Goal: Task Accomplishment & Management: Manage account settings

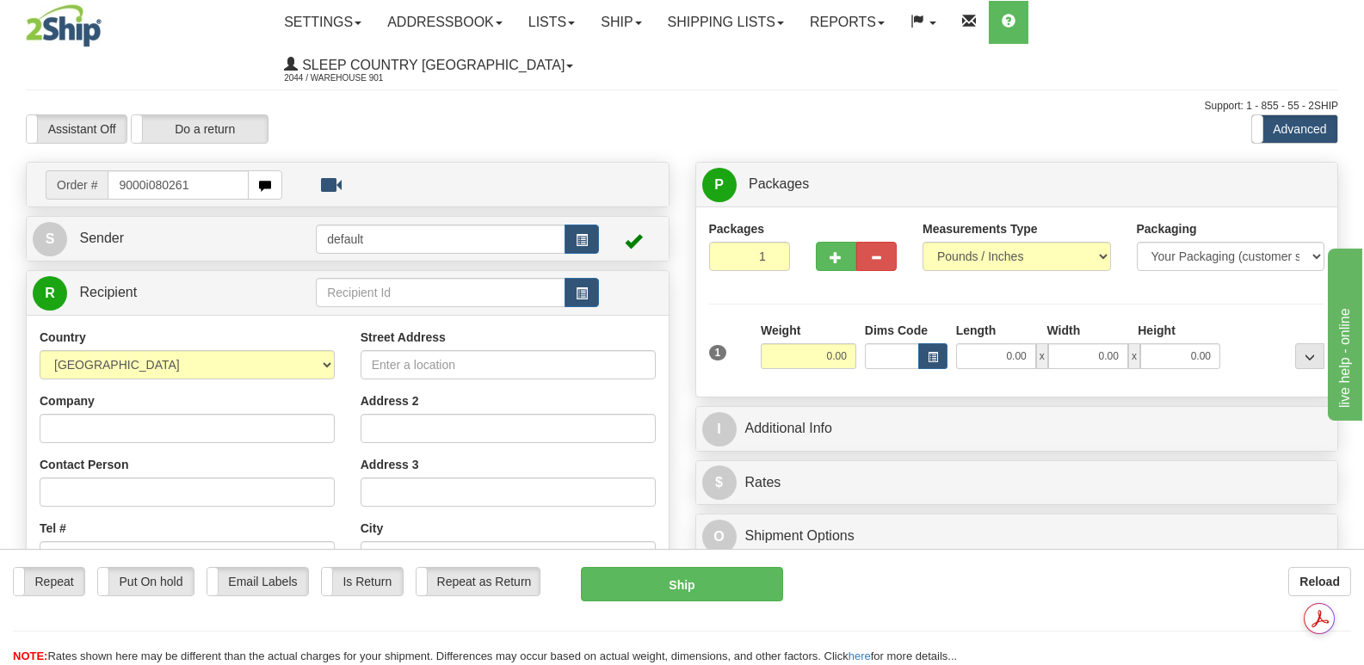
type input "9000i080261"
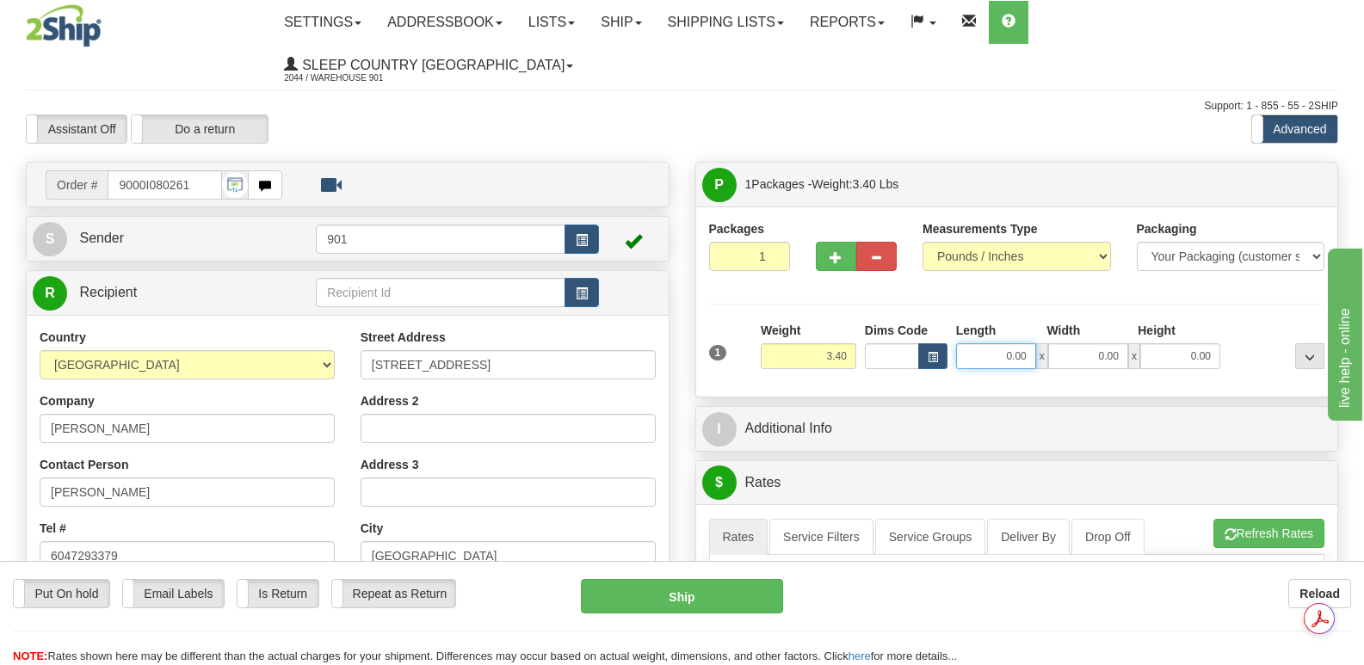
click at [976, 343] on input "0.00" at bounding box center [996, 356] width 80 height 26
type input "11.00"
click at [1073, 343] on input "0.00" at bounding box center [1088, 356] width 80 height 26
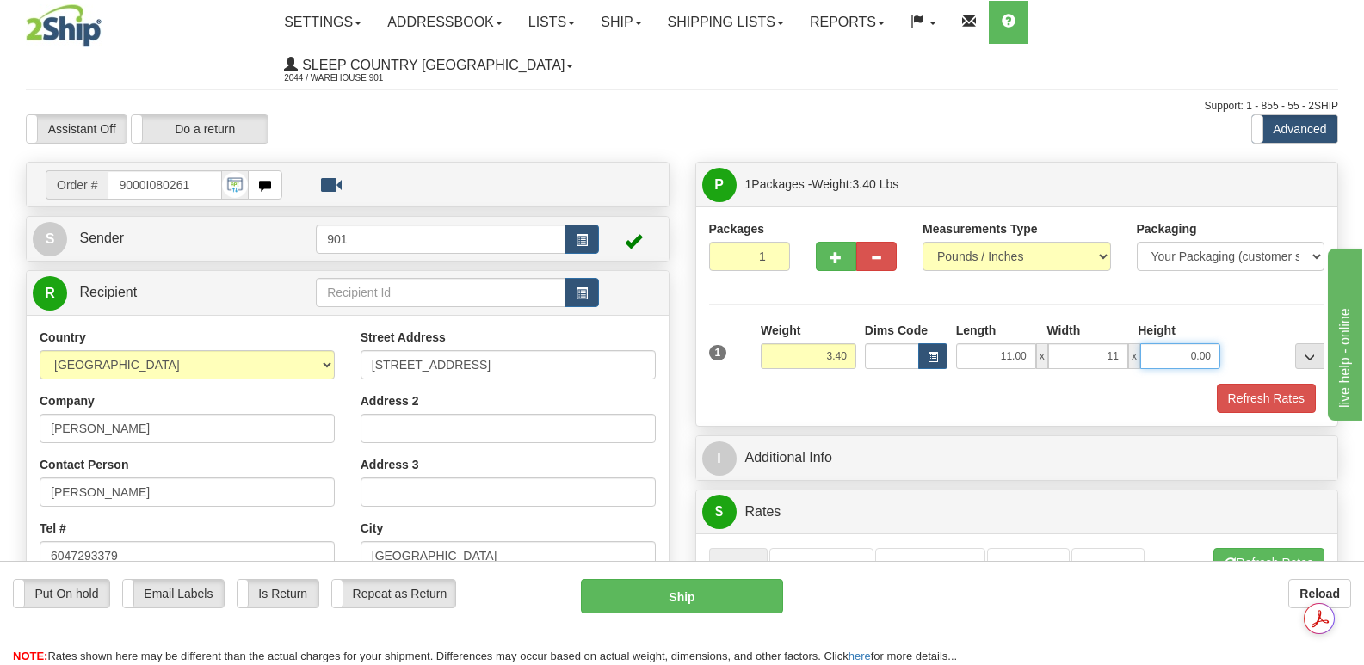
type input "11.00"
click at [1156, 343] on input "0.00" at bounding box center [1181, 356] width 80 height 26
type input "5.00"
click at [1271, 384] on button "Refresh Rates" at bounding box center [1266, 398] width 99 height 29
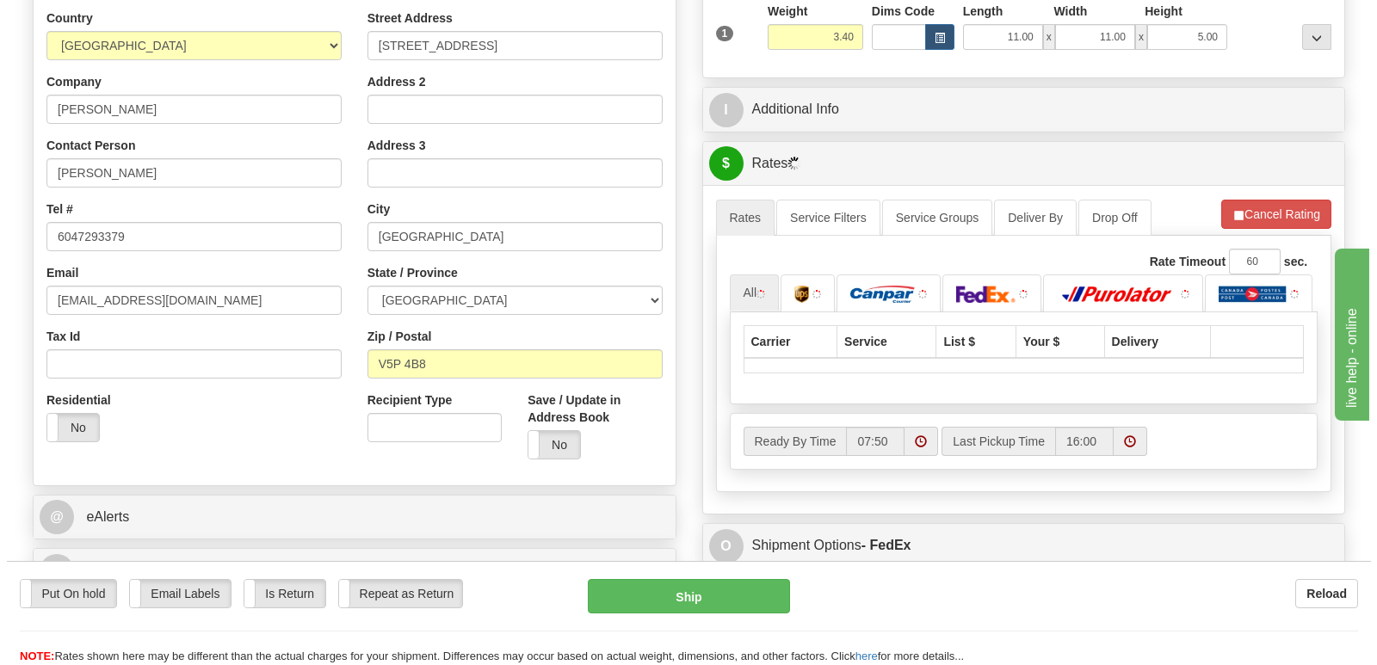
scroll to position [430, 0]
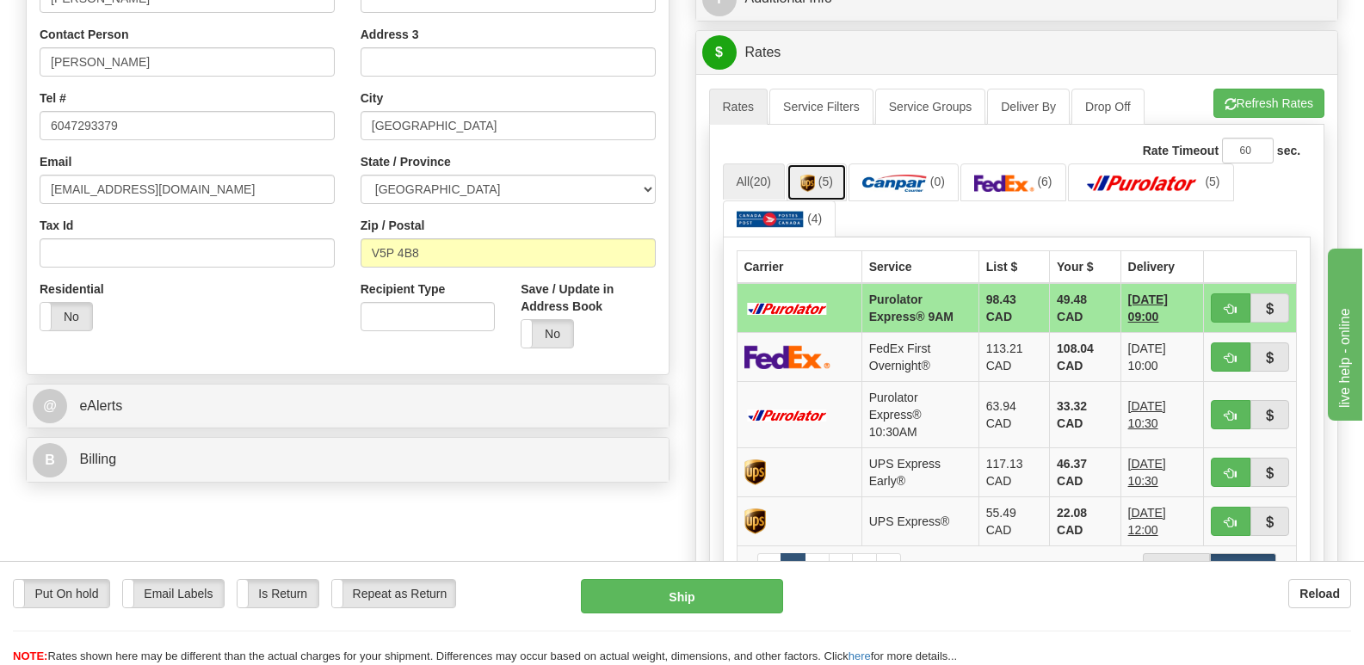
click at [811, 175] on img at bounding box center [808, 183] width 15 height 17
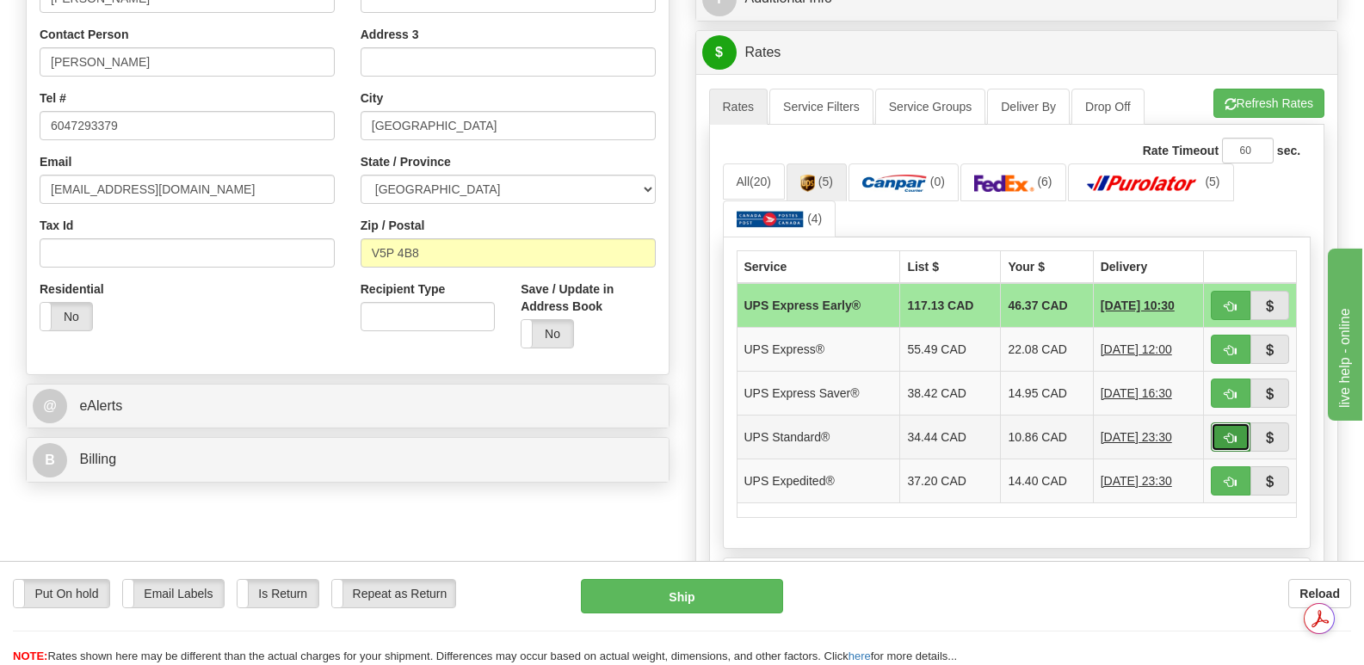
click at [1227, 433] on span "button" at bounding box center [1231, 438] width 12 height 11
type input "11"
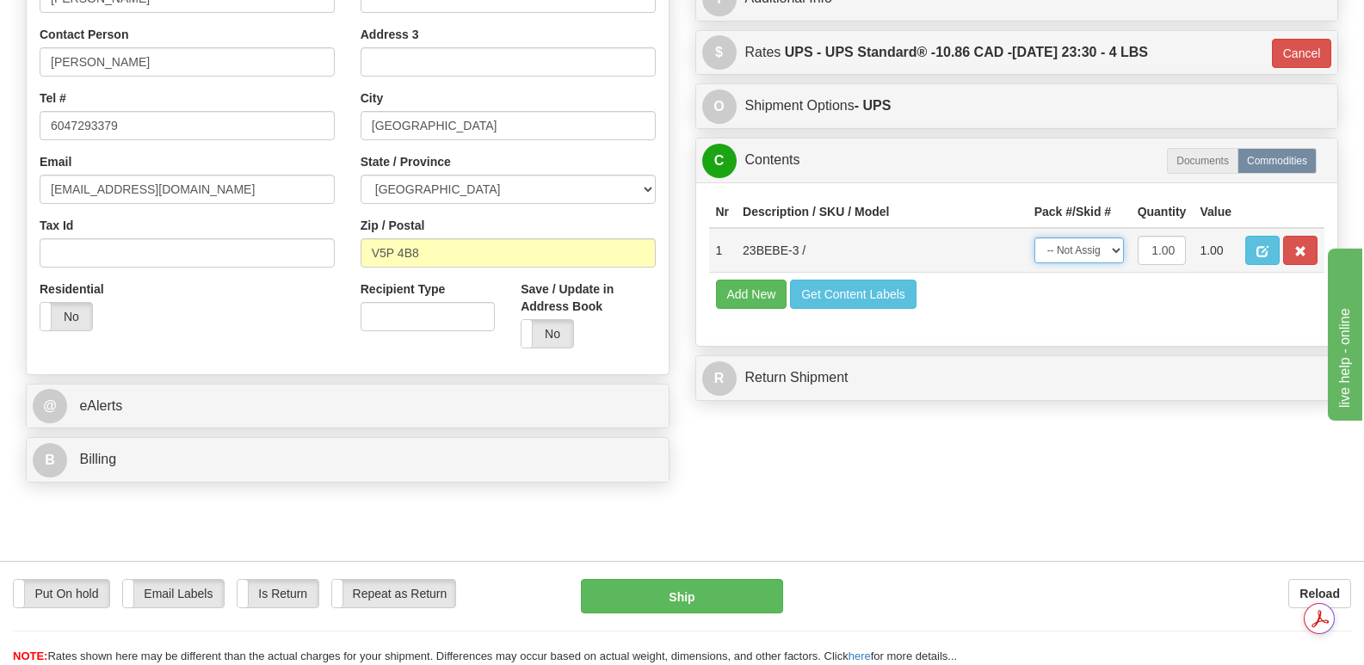
click at [1117, 238] on select "-- Not Assigned -- Package 1" at bounding box center [1080, 251] width 90 height 26
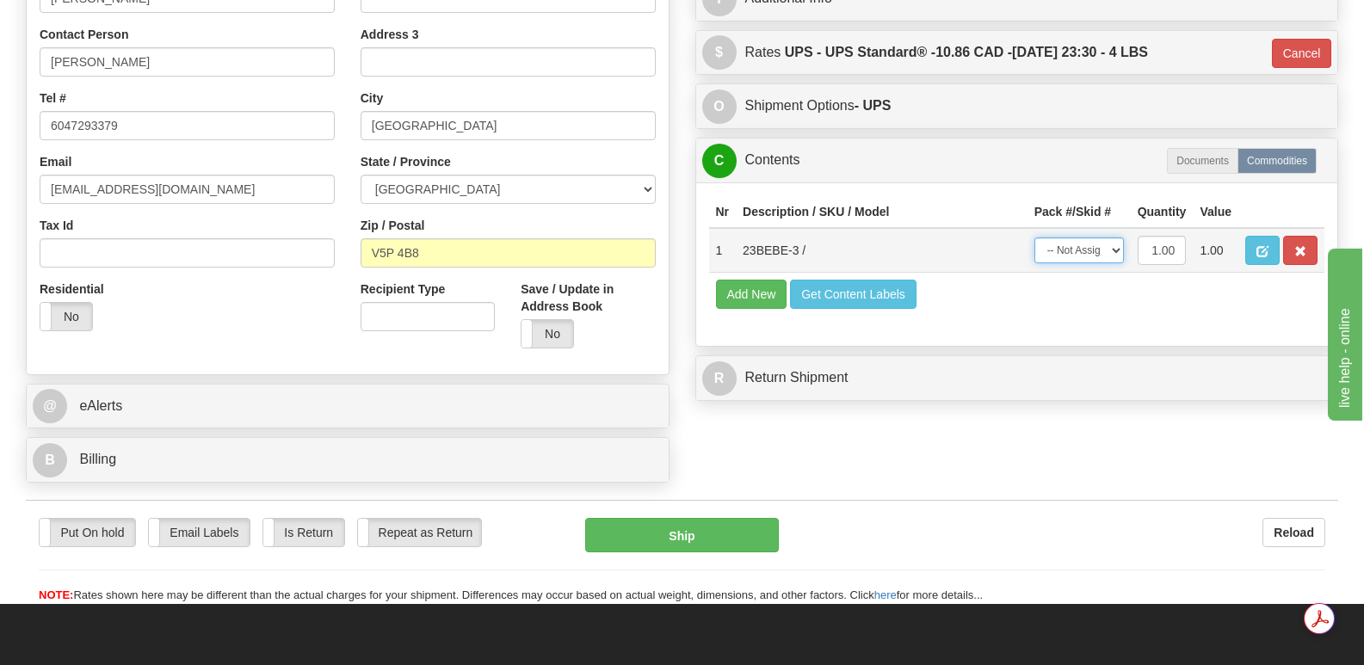
select select "0"
click at [1035, 238] on select "-- Not Assigned -- Package 1" at bounding box center [1080, 251] width 90 height 26
click at [684, 518] on button "Ship" at bounding box center [681, 535] width 193 height 34
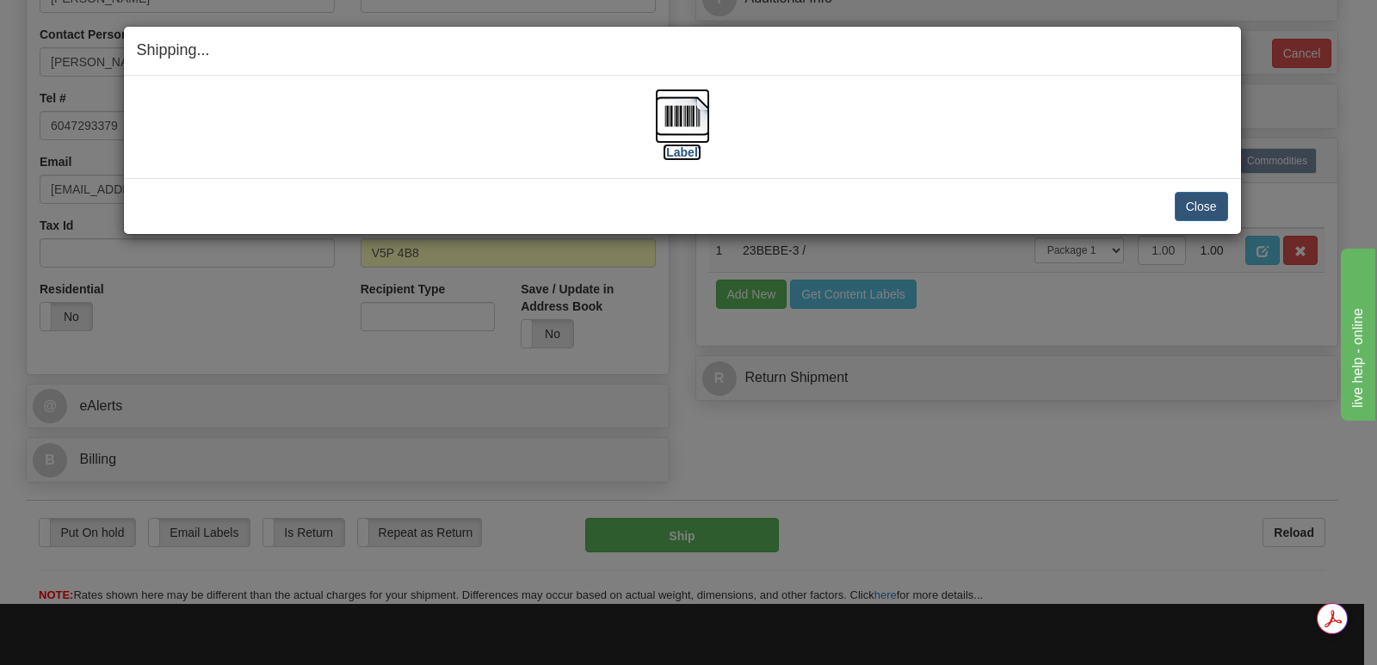
click at [689, 110] on img at bounding box center [682, 116] width 55 height 55
click at [1207, 202] on button "Close" at bounding box center [1201, 206] width 53 height 29
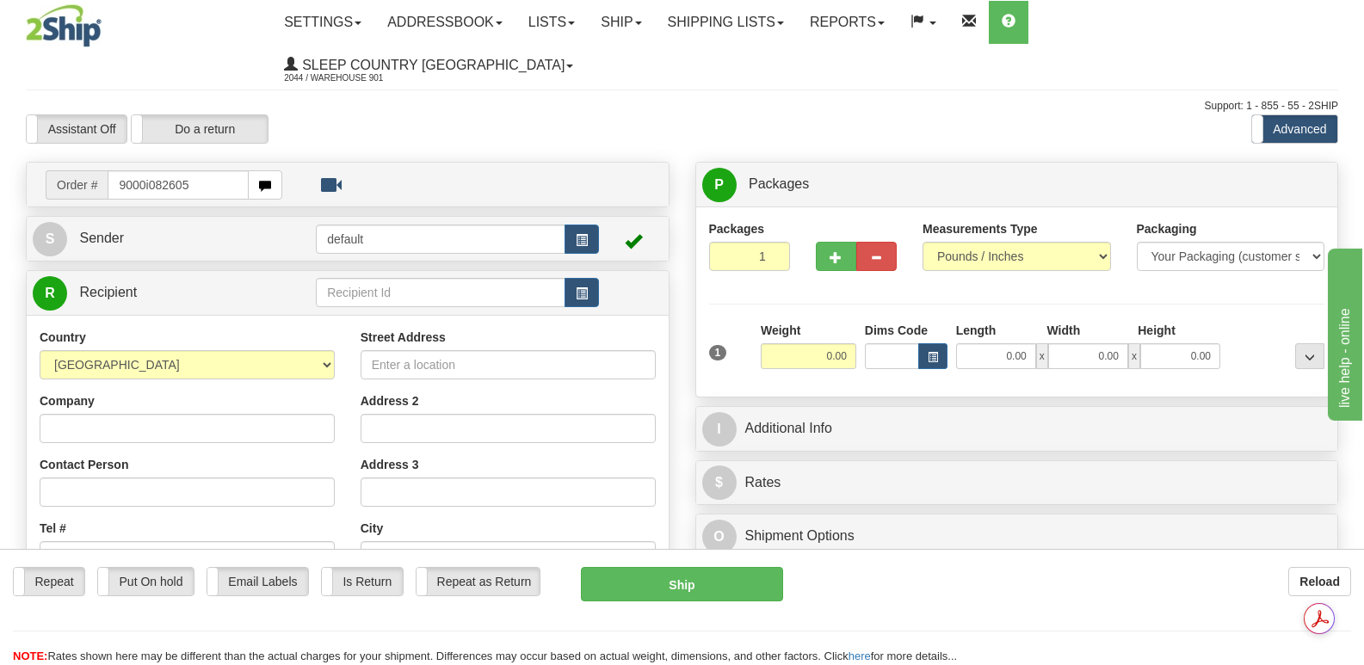
type input "9000i082605"
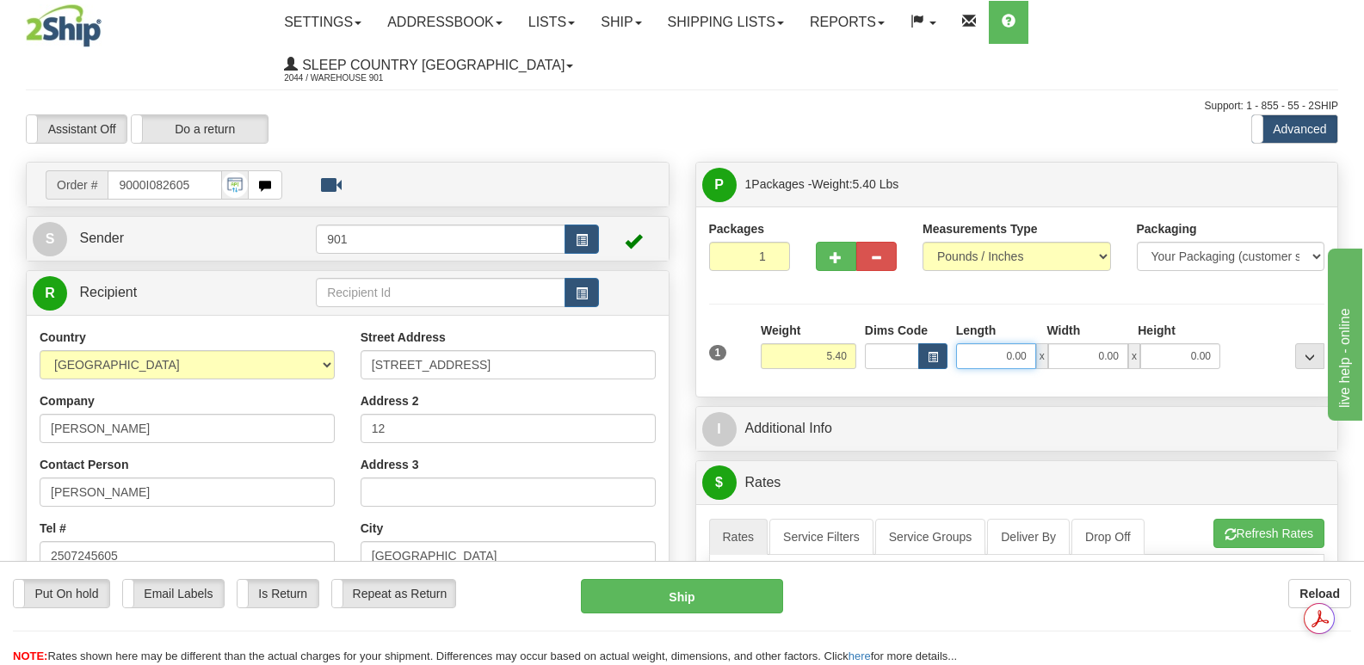
click at [974, 343] on input "0.00" at bounding box center [996, 356] width 80 height 26
type input "14.00"
click at [1065, 343] on input "0.00" at bounding box center [1088, 356] width 80 height 26
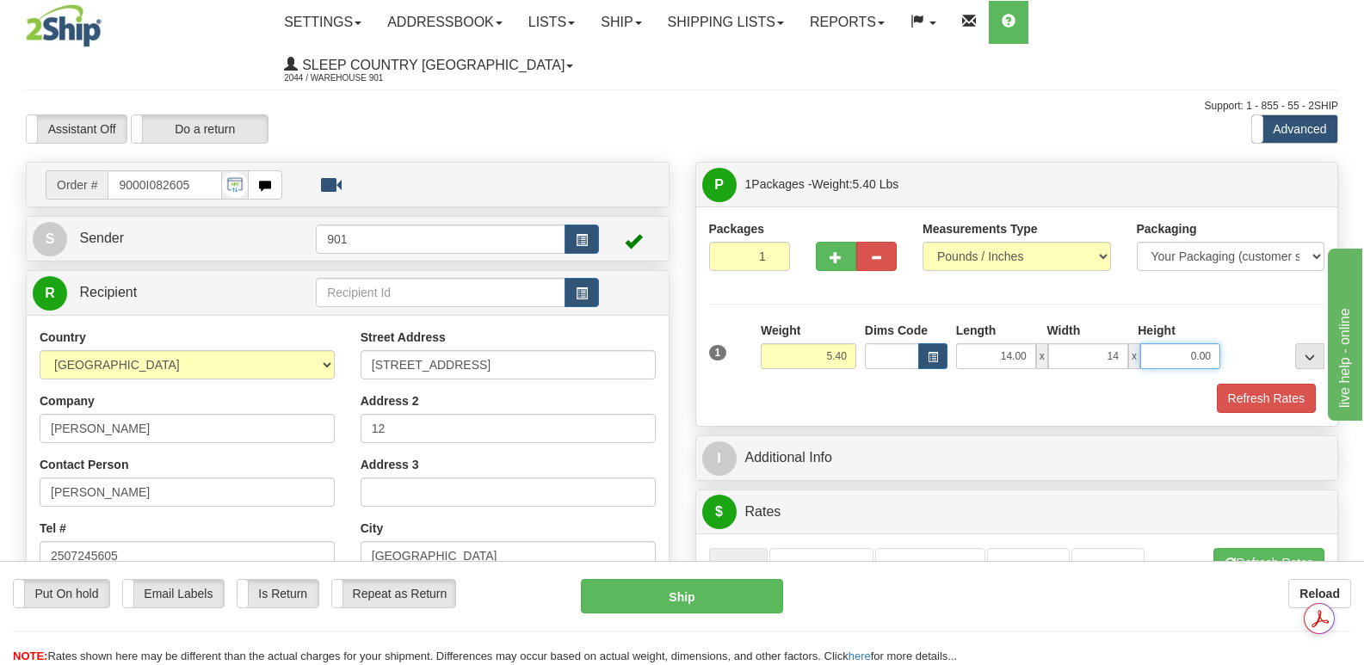
type input "14.00"
click at [1159, 343] on input "0.00" at bounding box center [1181, 356] width 80 height 26
type input "7.00"
click at [1250, 384] on button "Refresh Rates" at bounding box center [1266, 398] width 99 height 29
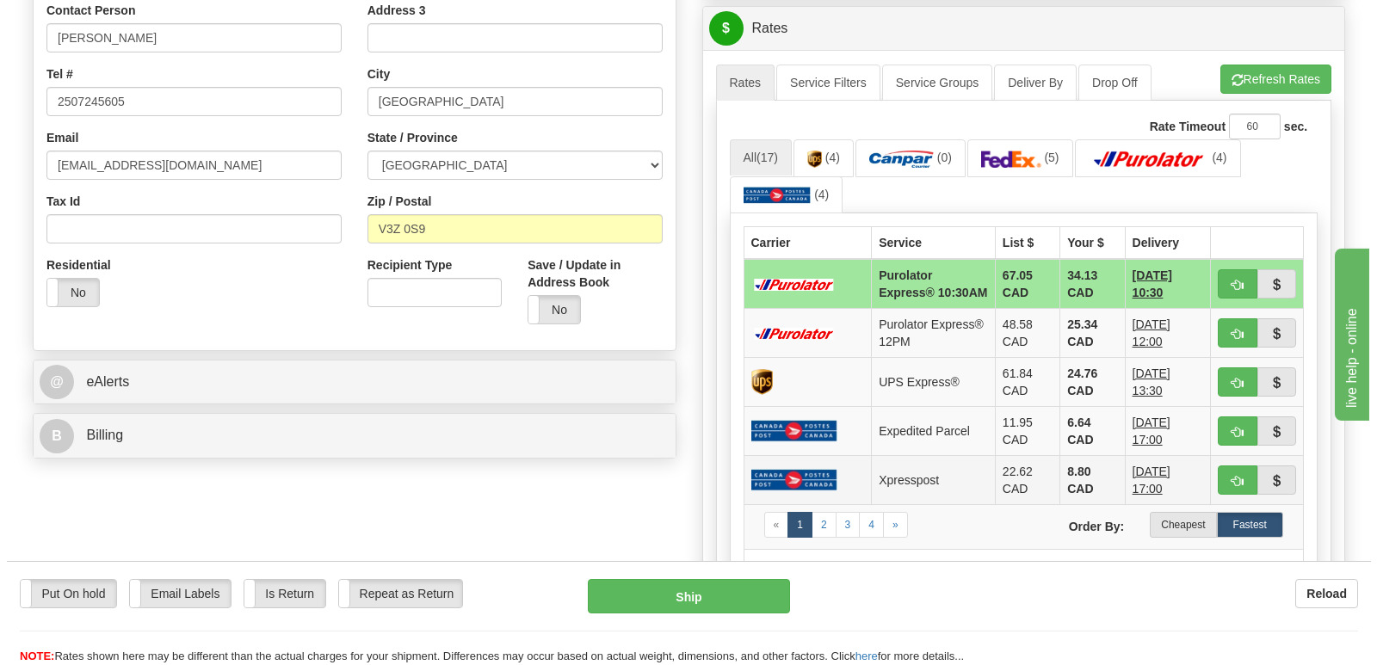
scroll to position [430, 0]
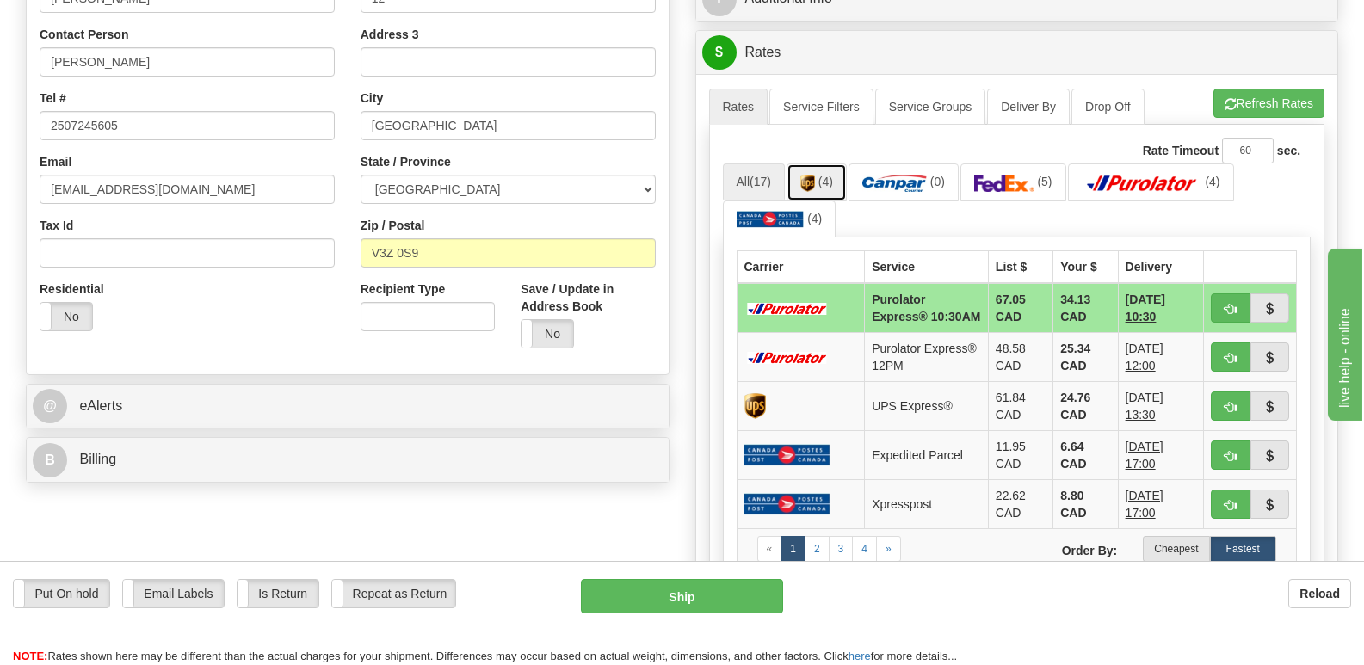
click at [813, 175] on img at bounding box center [808, 183] width 15 height 17
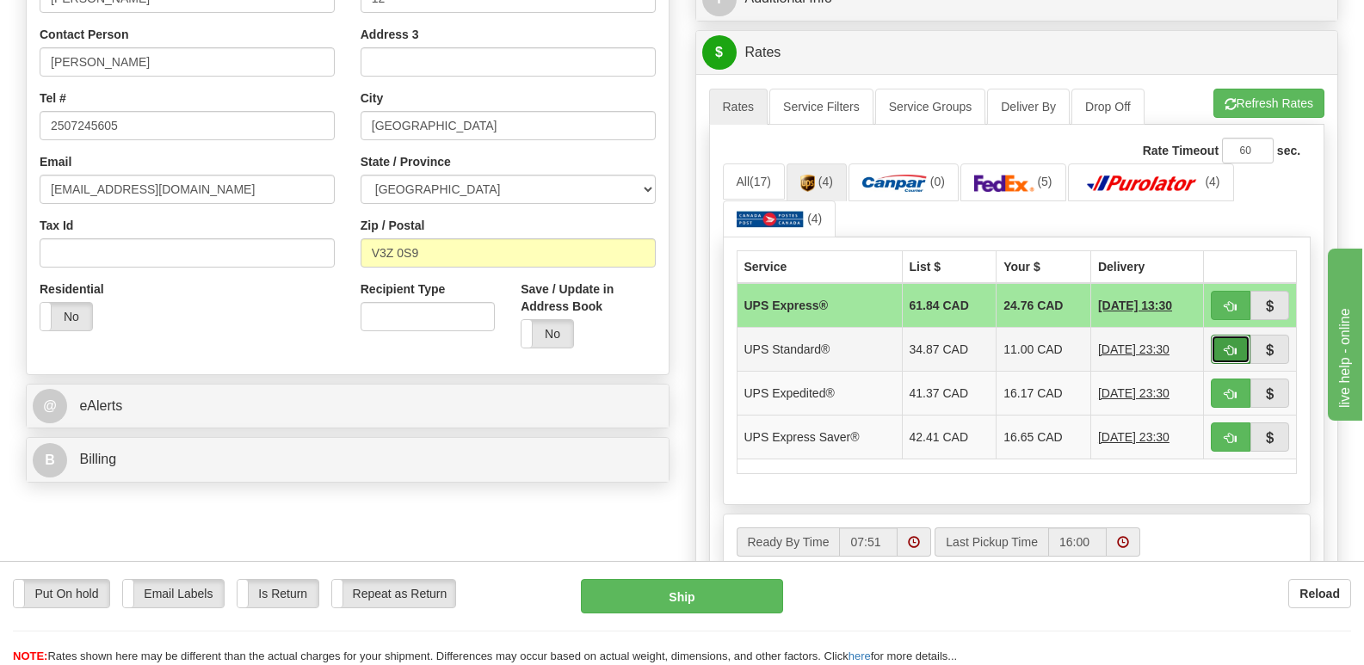
click at [1229, 345] on span "button" at bounding box center [1231, 350] width 12 height 11
type input "11"
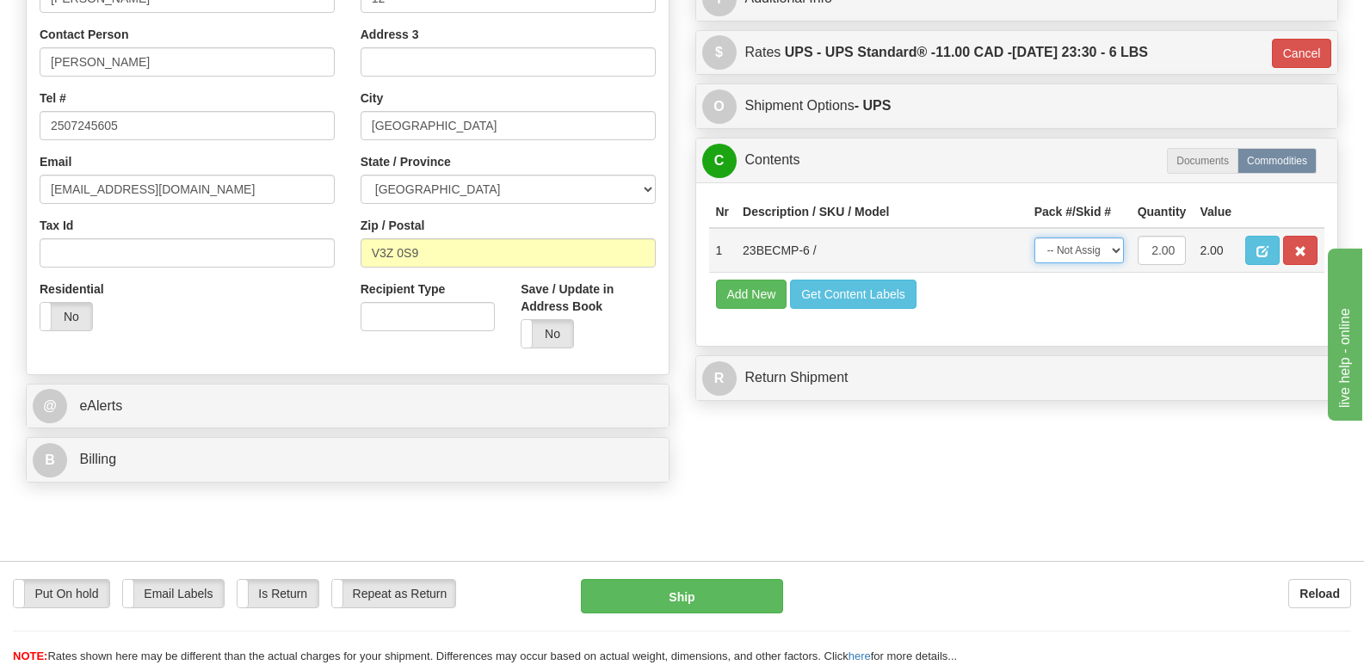
click at [1114, 238] on select "-- Not Assigned -- Package 1" at bounding box center [1080, 251] width 90 height 26
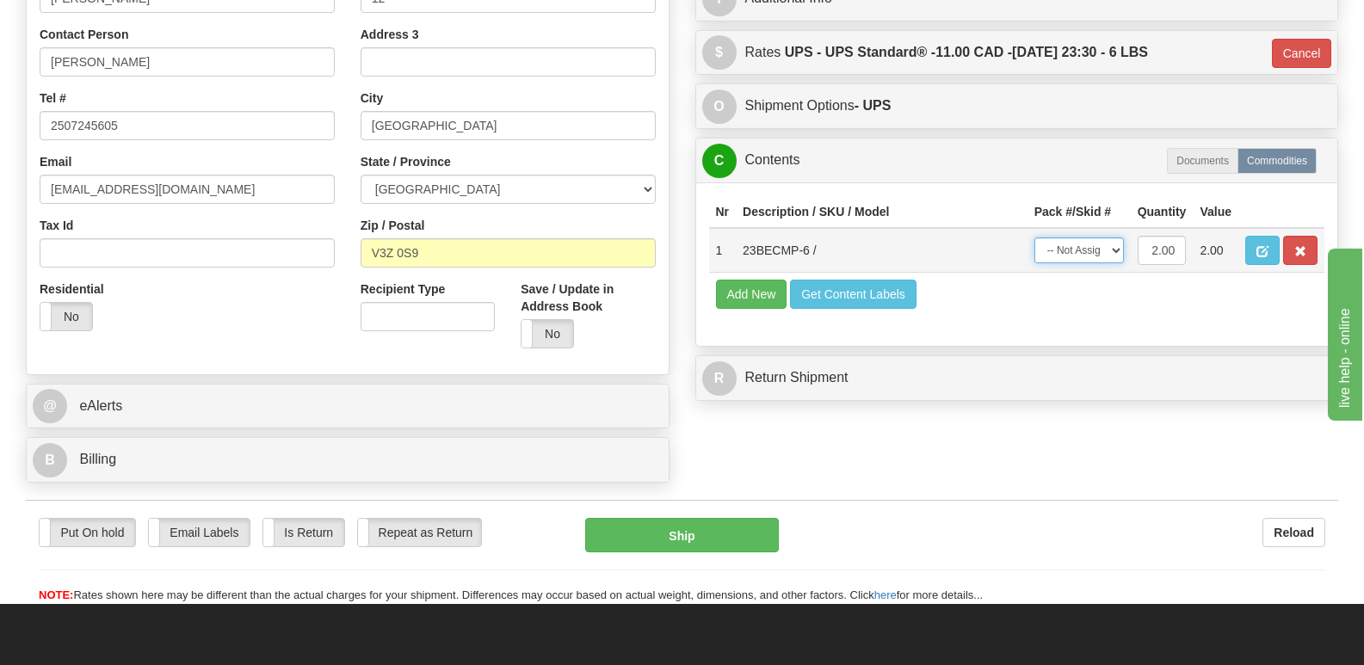
select select "0"
click at [1035, 238] on select "-- Not Assigned -- Package 1" at bounding box center [1080, 251] width 90 height 26
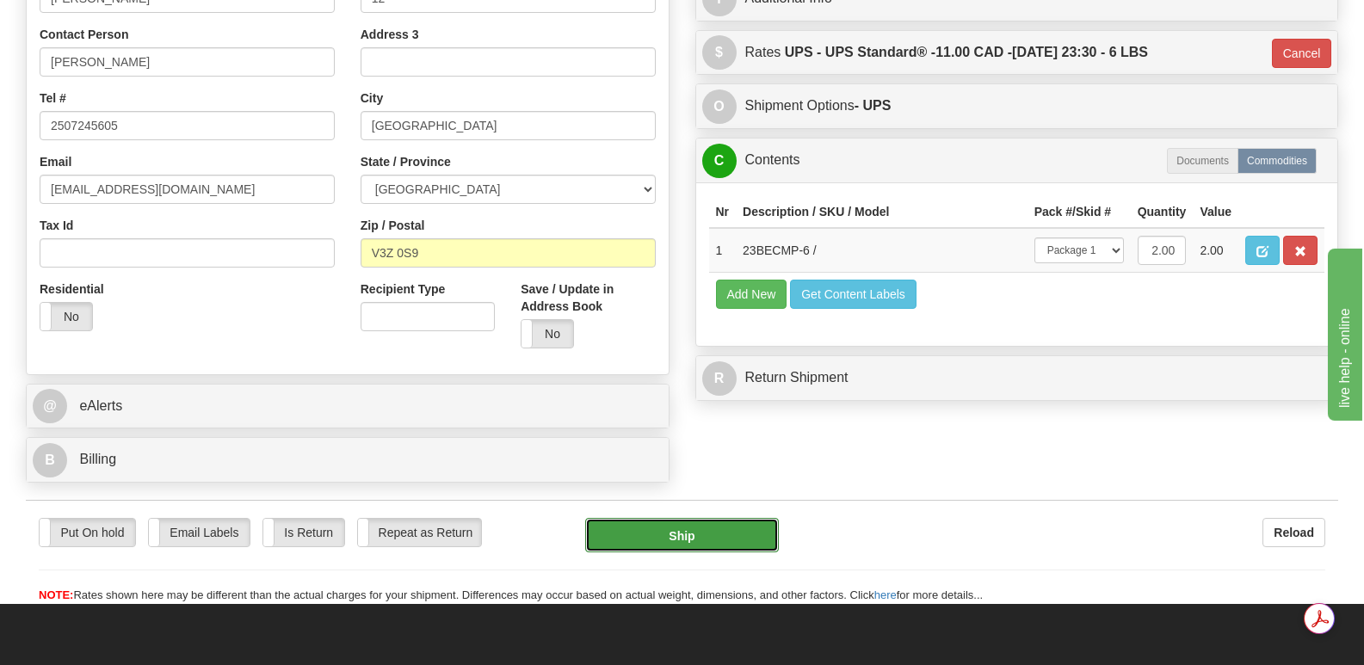
click at [669, 518] on button "Ship" at bounding box center [681, 535] width 193 height 34
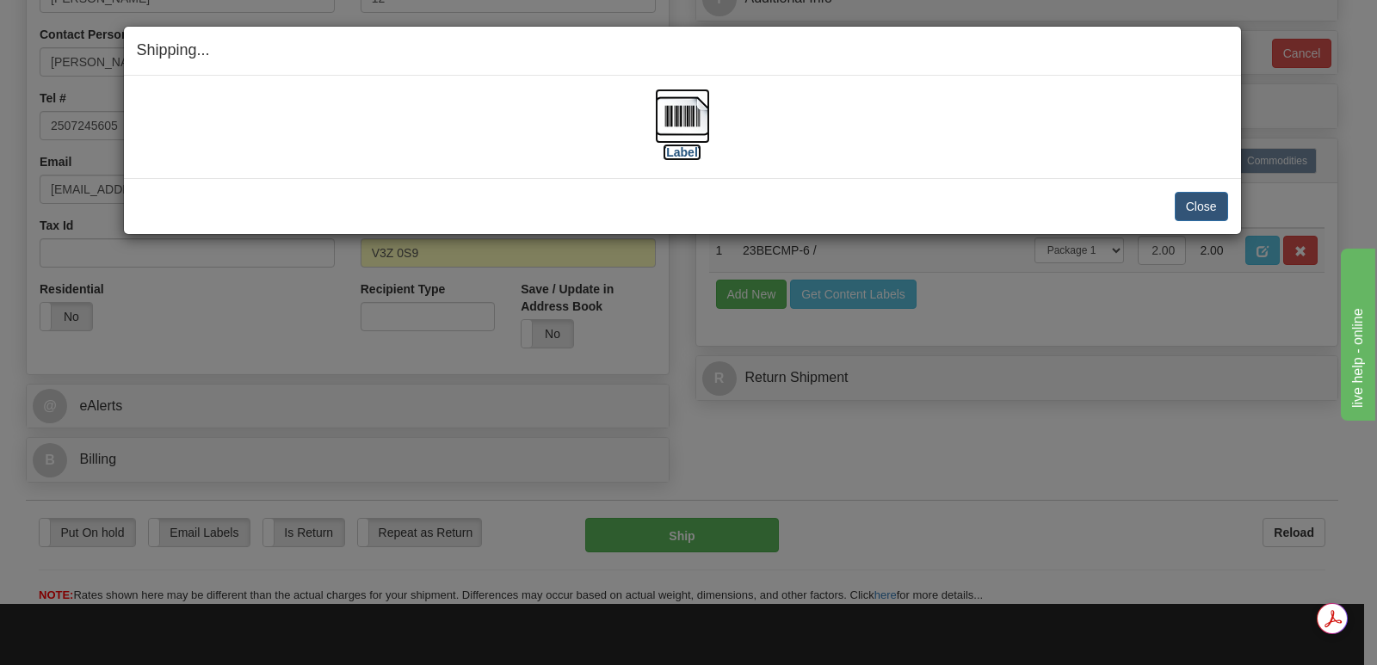
click at [688, 118] on img at bounding box center [682, 116] width 55 height 55
click at [1191, 201] on button "Close" at bounding box center [1201, 206] width 53 height 29
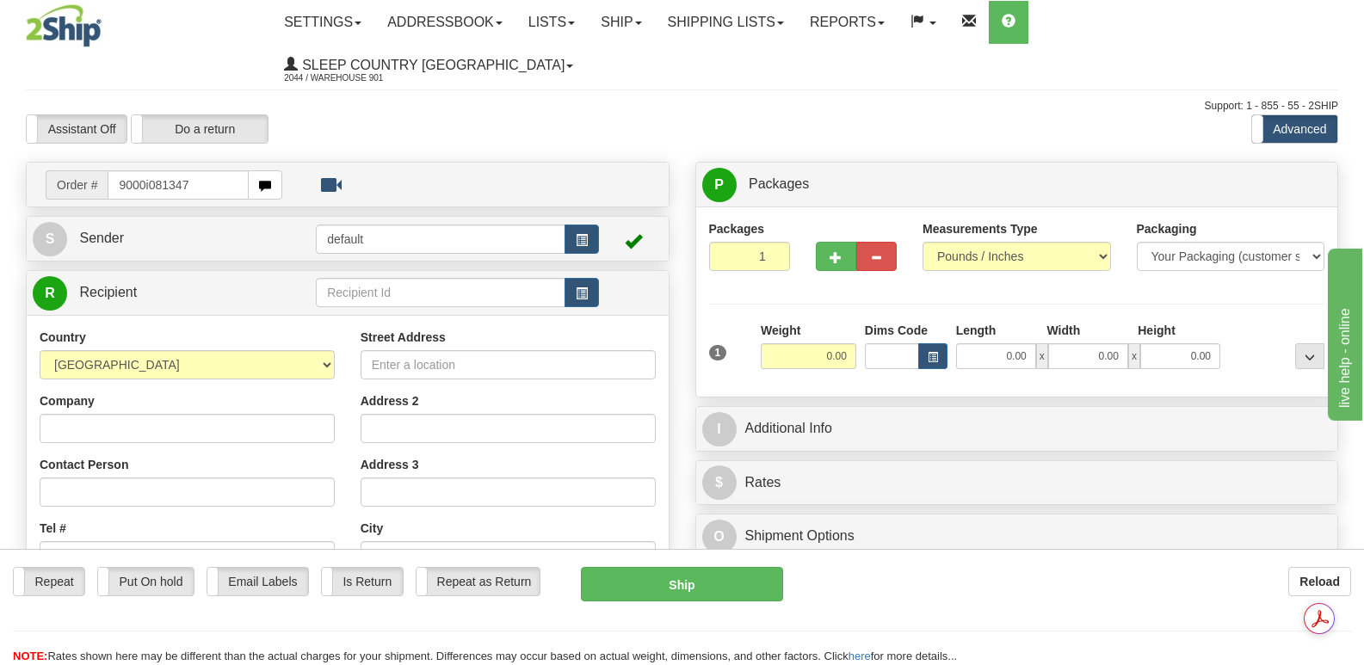
type input "9000i081347"
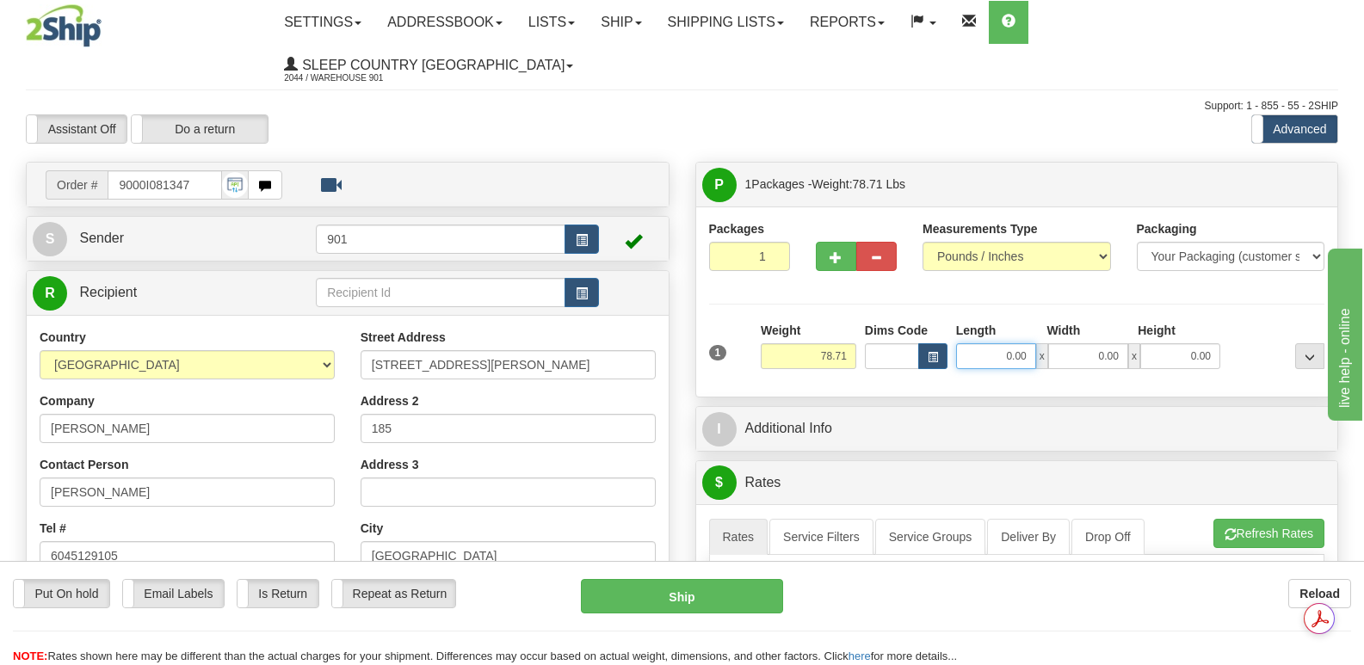
click at [972, 343] on input "0.00" at bounding box center [996, 356] width 80 height 26
type input "42.00"
click at [1070, 343] on input "0.00" at bounding box center [1088, 356] width 80 height 26
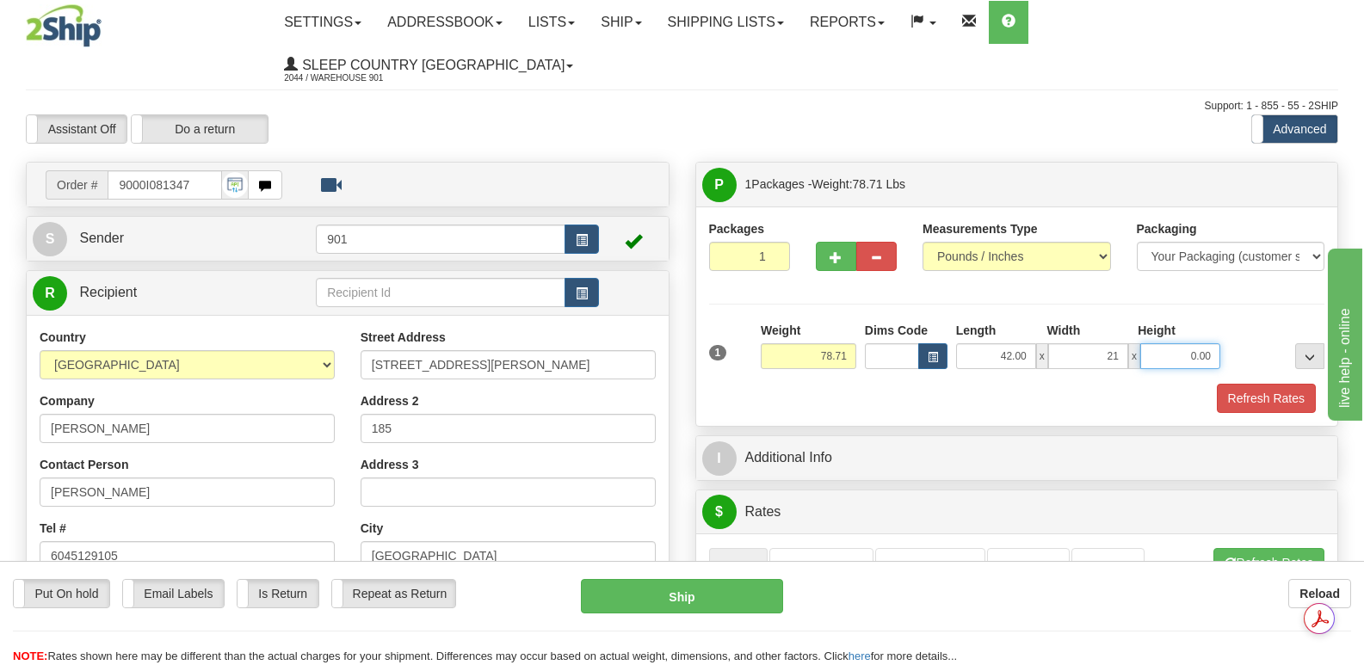
type input "21.00"
click at [1162, 343] on input "0.00" at bounding box center [1181, 356] width 80 height 26
type input "21.00"
drag, startPoint x: 1253, startPoint y: 351, endPoint x: 1238, endPoint y: 351, distance: 15.5
click at [1253, 384] on button "Refresh Rates" at bounding box center [1266, 398] width 99 height 29
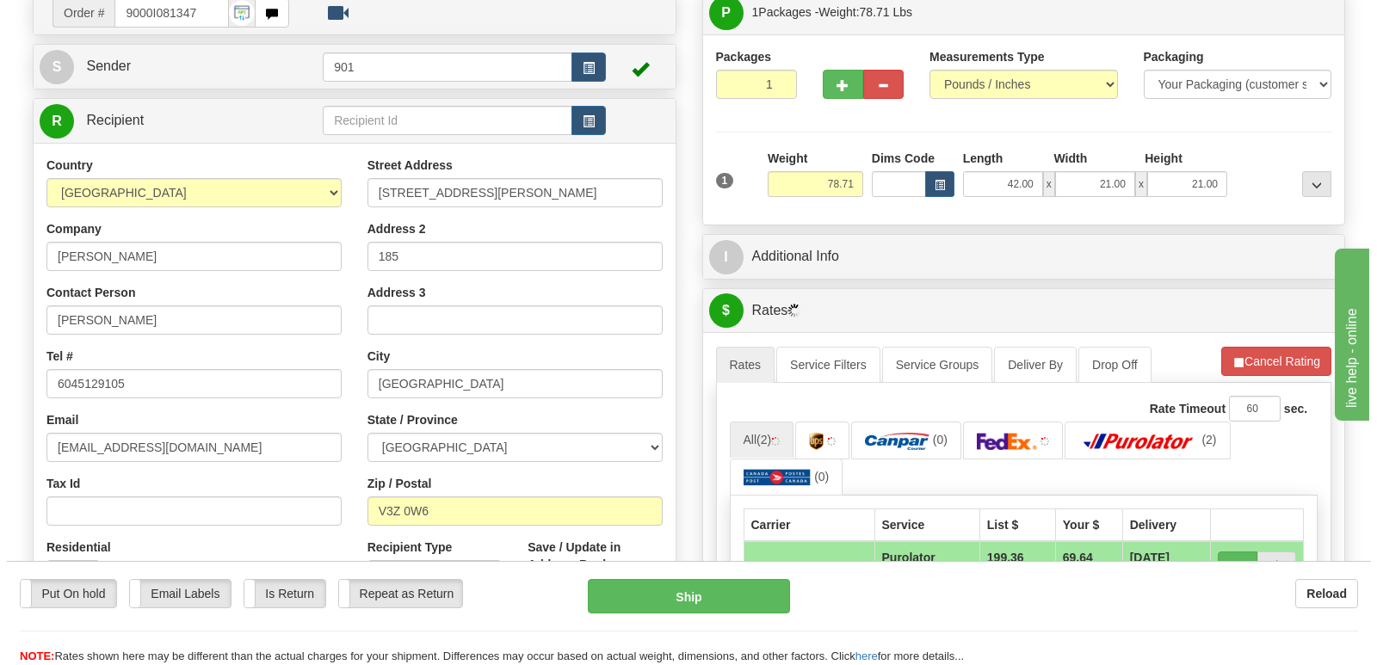
scroll to position [344, 0]
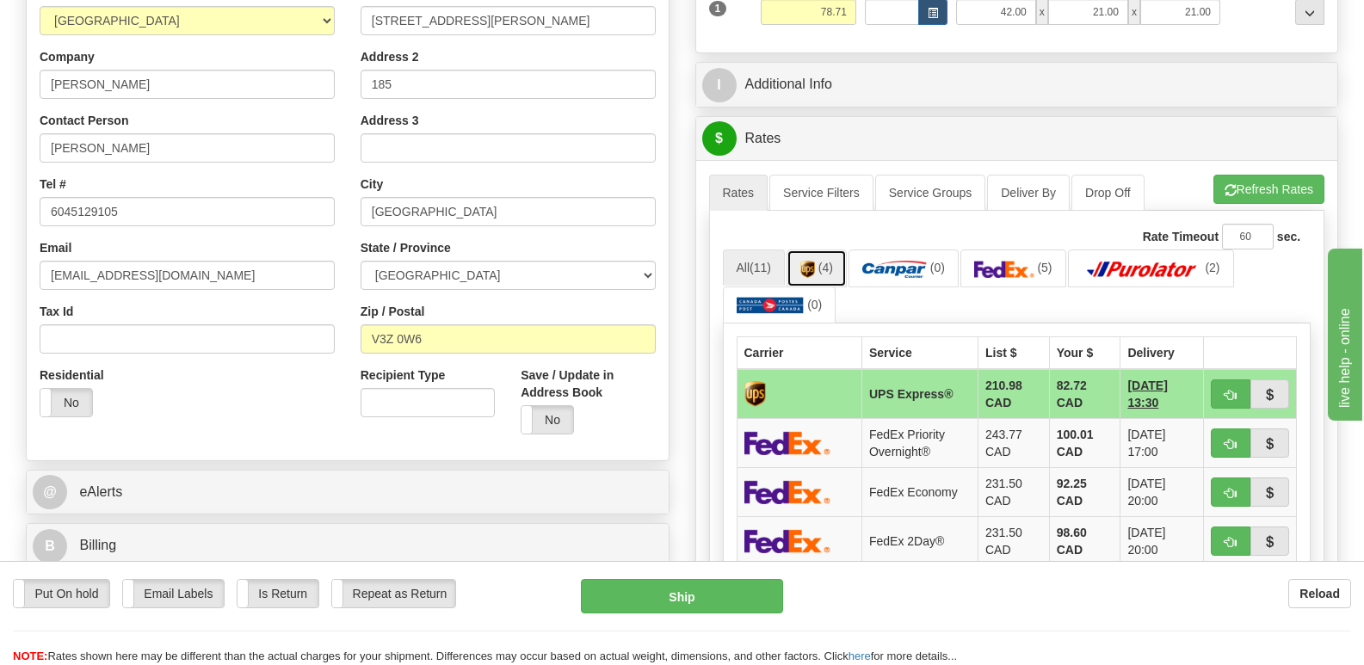
click at [810, 261] on img at bounding box center [808, 269] width 15 height 17
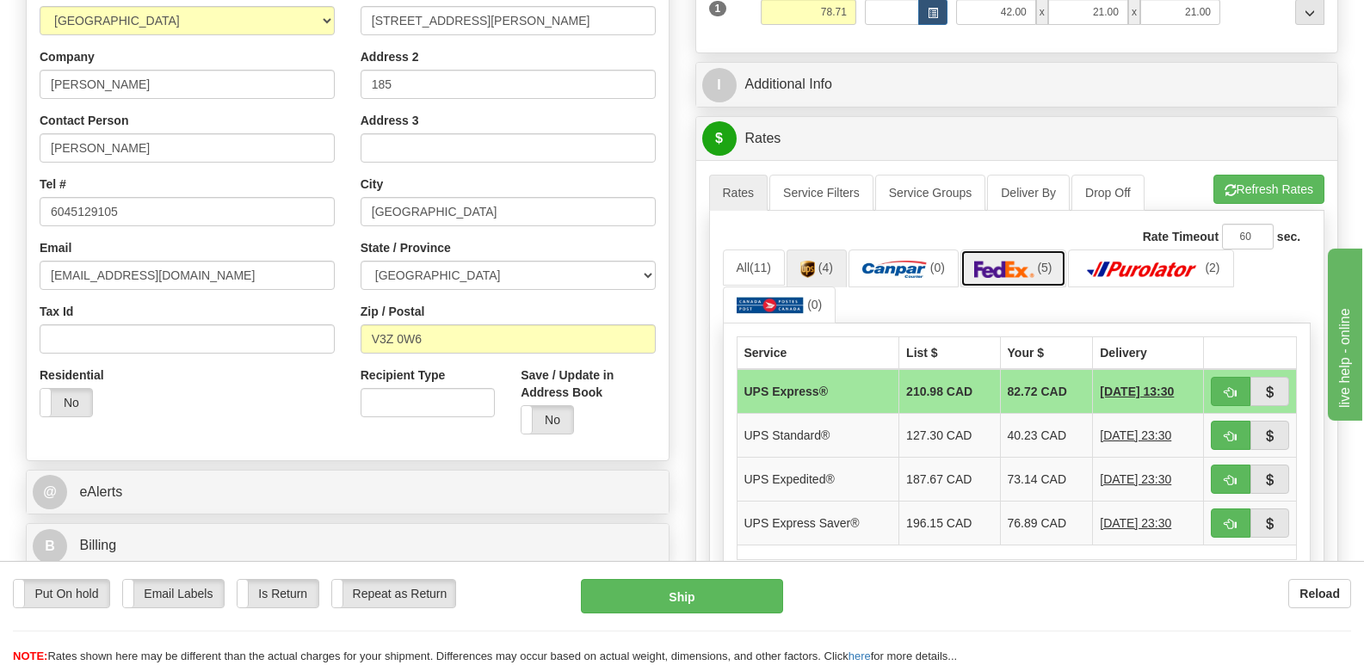
click at [1005, 261] on img at bounding box center [1004, 269] width 60 height 17
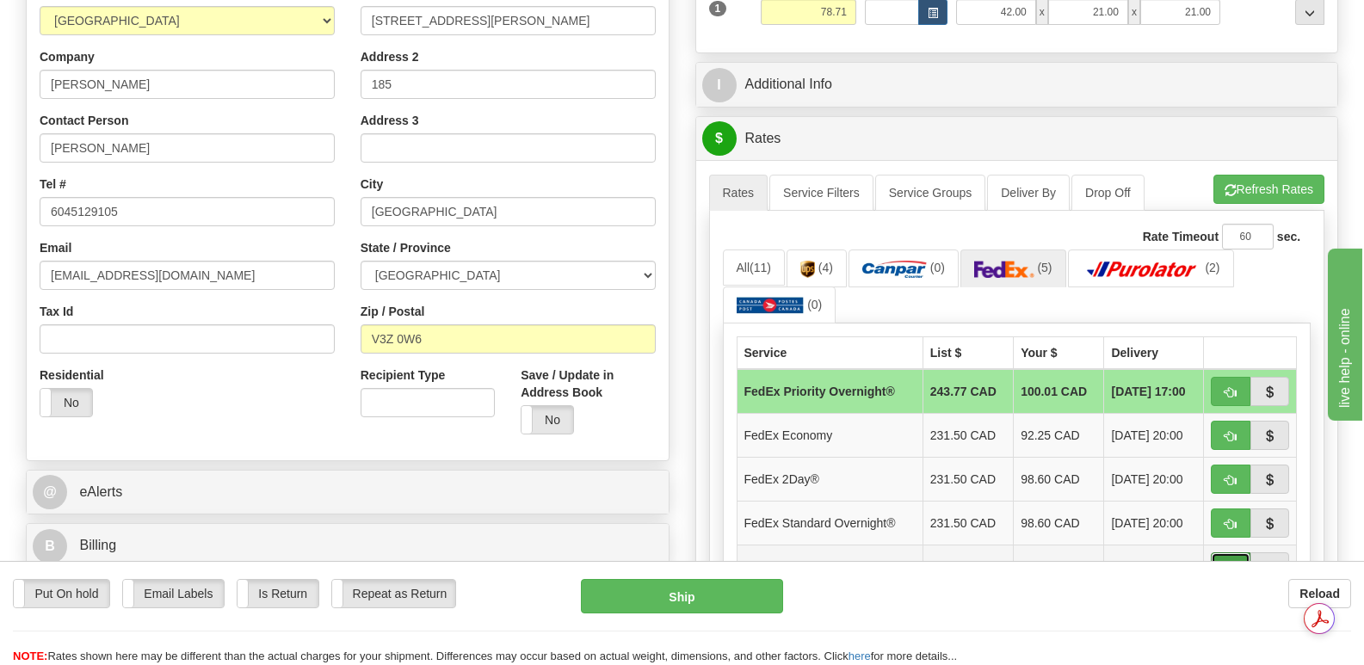
click at [1227, 563] on span "button" at bounding box center [1231, 568] width 12 height 11
type input "92"
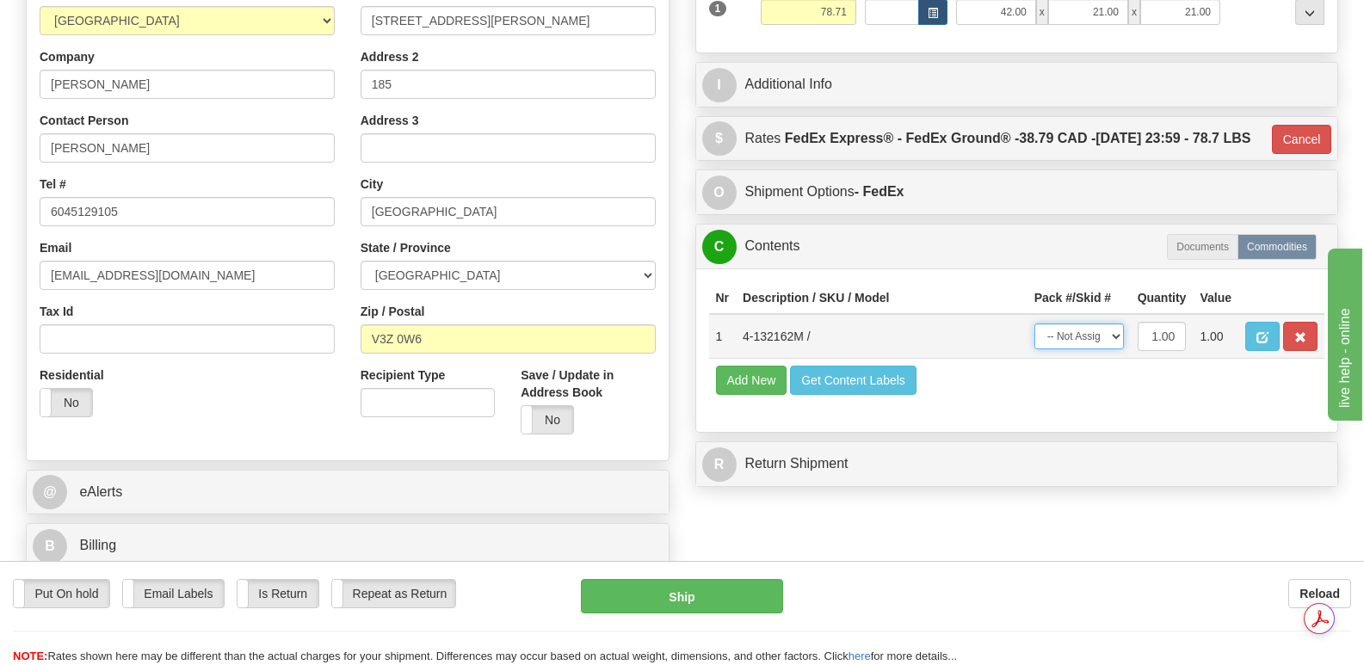
click at [1117, 331] on select "-- Not Assigned -- Package 1" at bounding box center [1080, 337] width 90 height 26
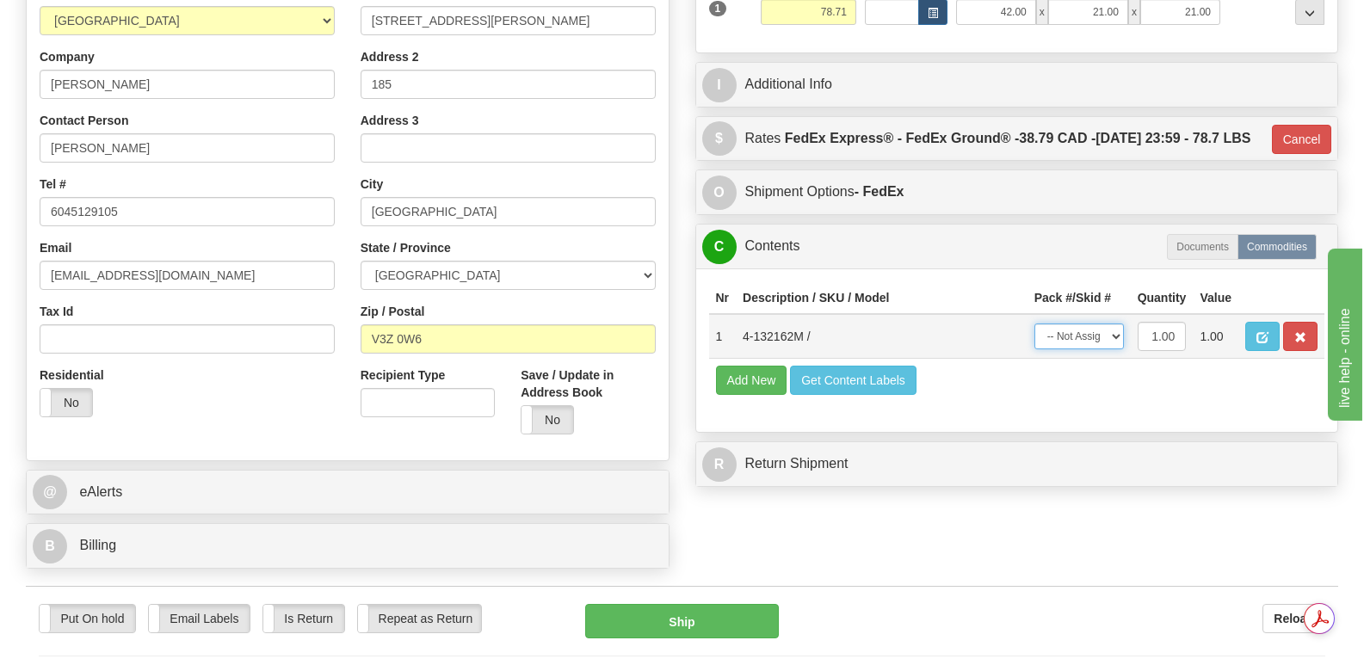
select select "0"
click at [1035, 324] on select "-- Not Assigned -- Package 1" at bounding box center [1080, 337] width 90 height 26
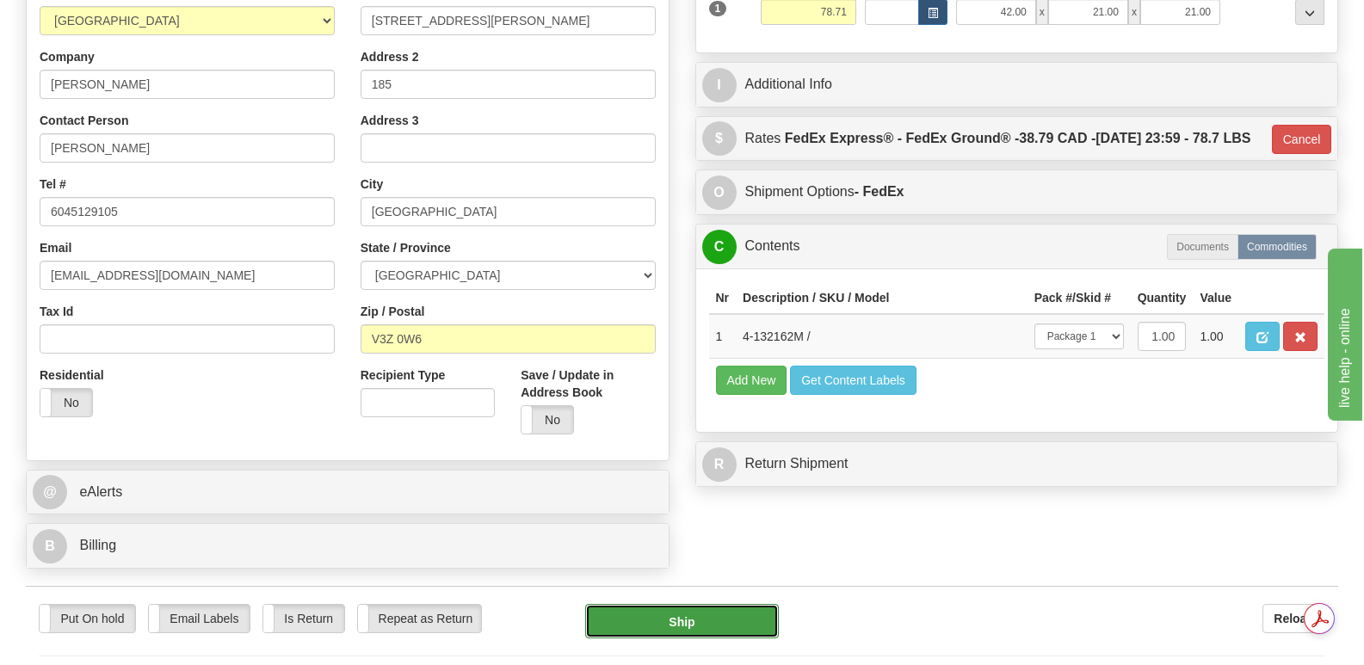
click at [710, 604] on button "Ship" at bounding box center [681, 621] width 193 height 34
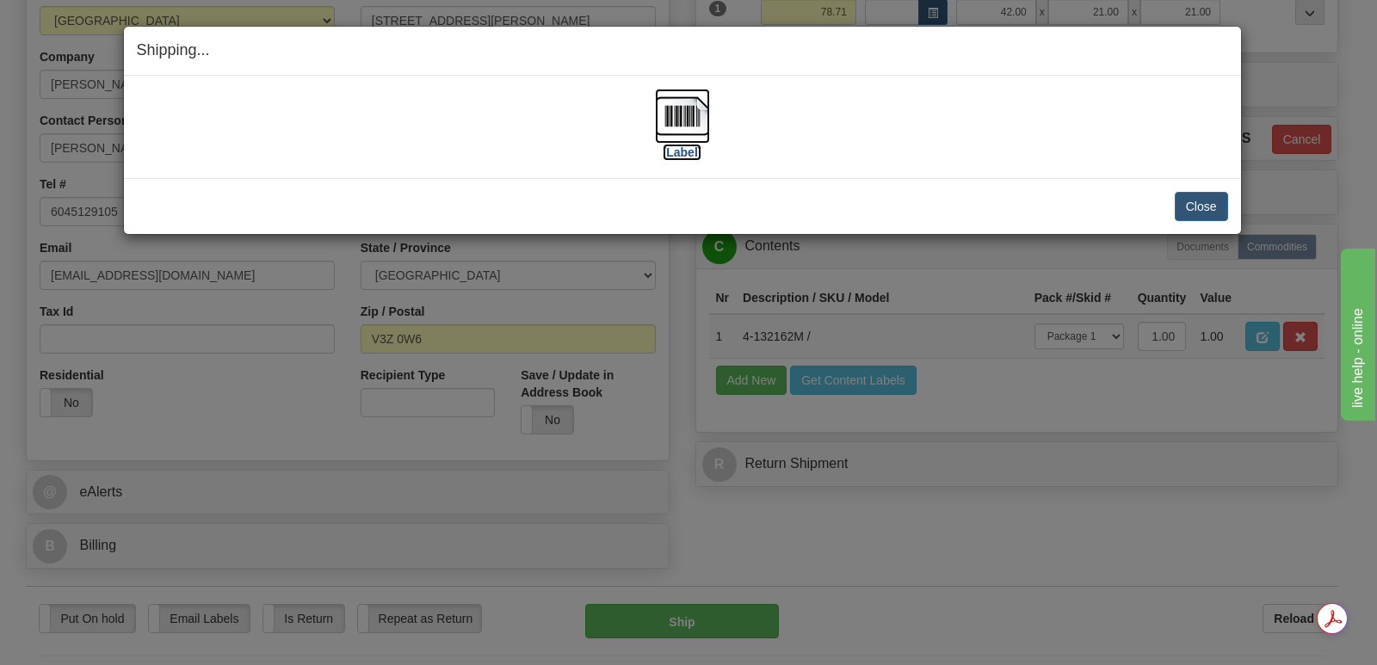
click at [688, 110] on img at bounding box center [682, 116] width 55 height 55
click at [1203, 201] on button "Close" at bounding box center [1201, 206] width 53 height 29
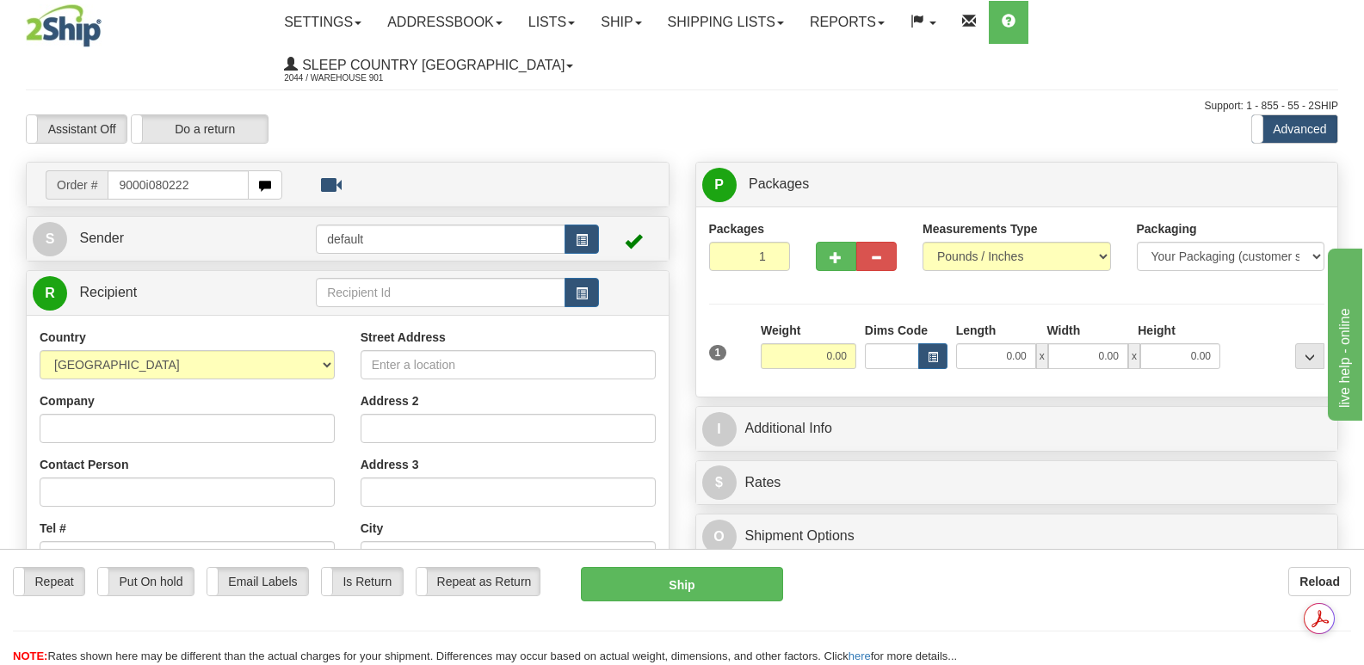
type input "9000i080222"
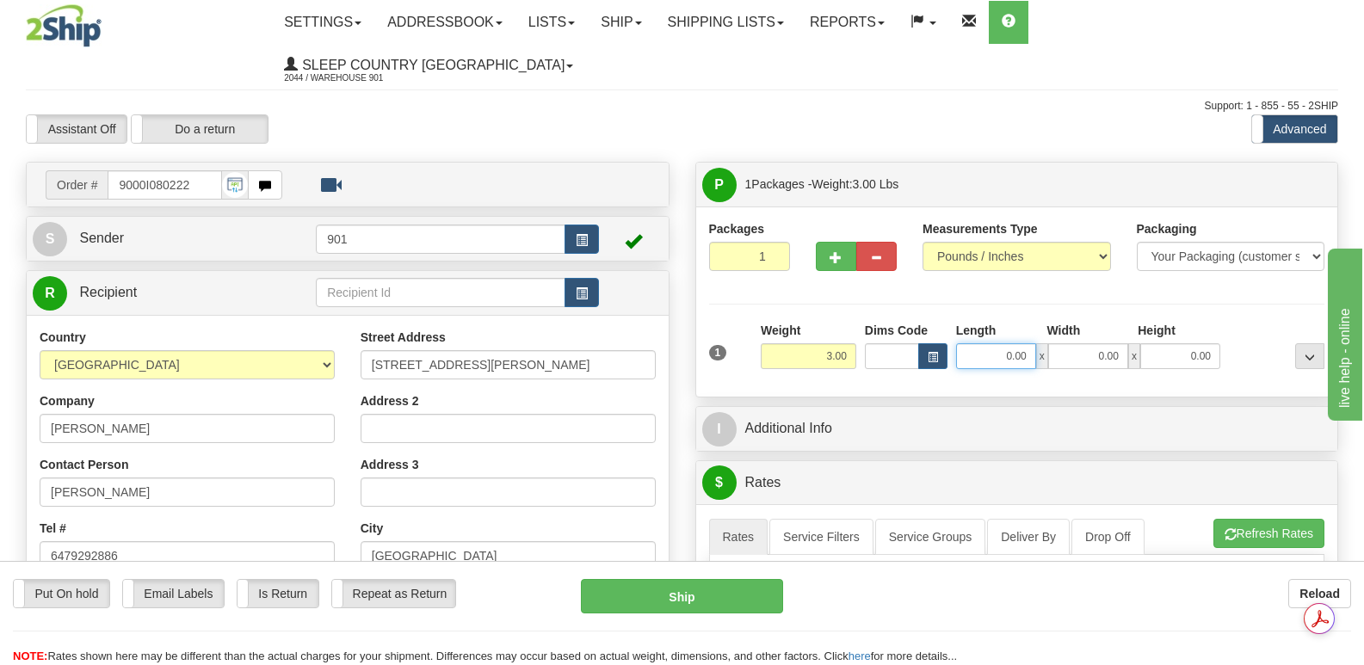
click at [980, 343] on input "0.00" at bounding box center [996, 356] width 80 height 26
type input "17.00"
click at [1072, 343] on input "0.00" at bounding box center [1088, 356] width 80 height 26
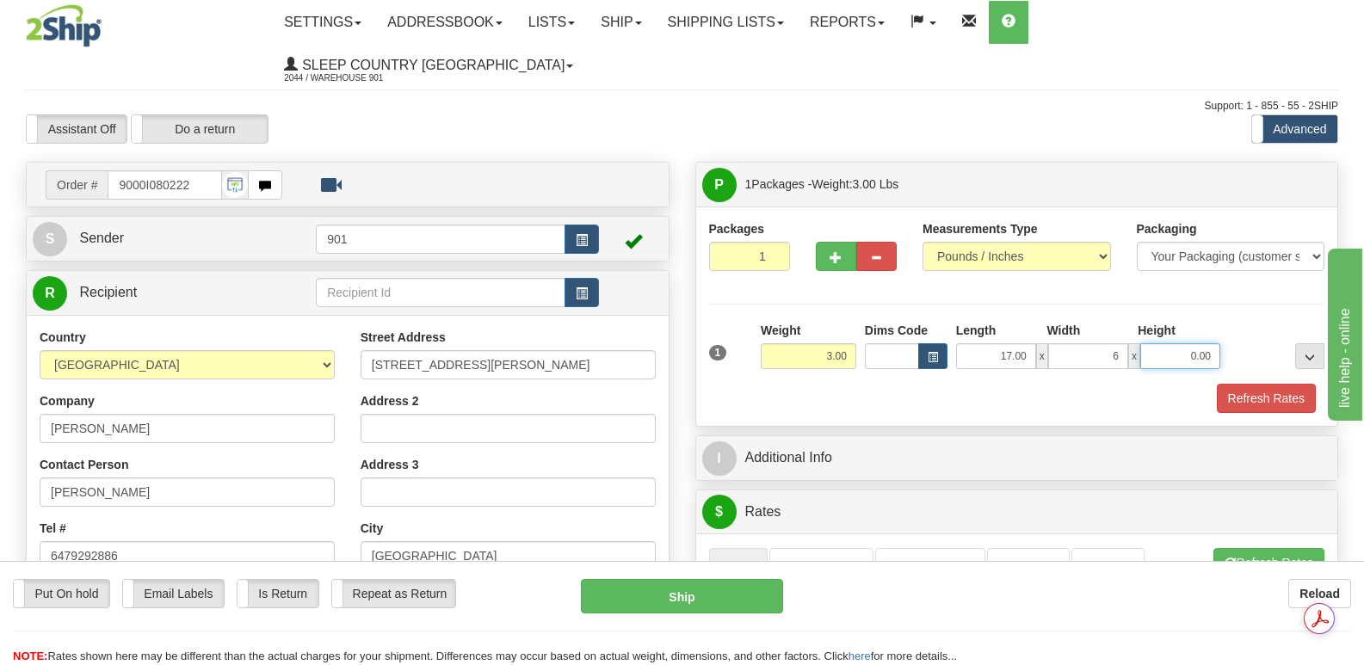
type input "6.00"
click at [1159, 343] on input "0.00" at bounding box center [1181, 356] width 80 height 26
type input "6.00"
click at [1258, 384] on button "Refresh Rates" at bounding box center [1266, 398] width 99 height 29
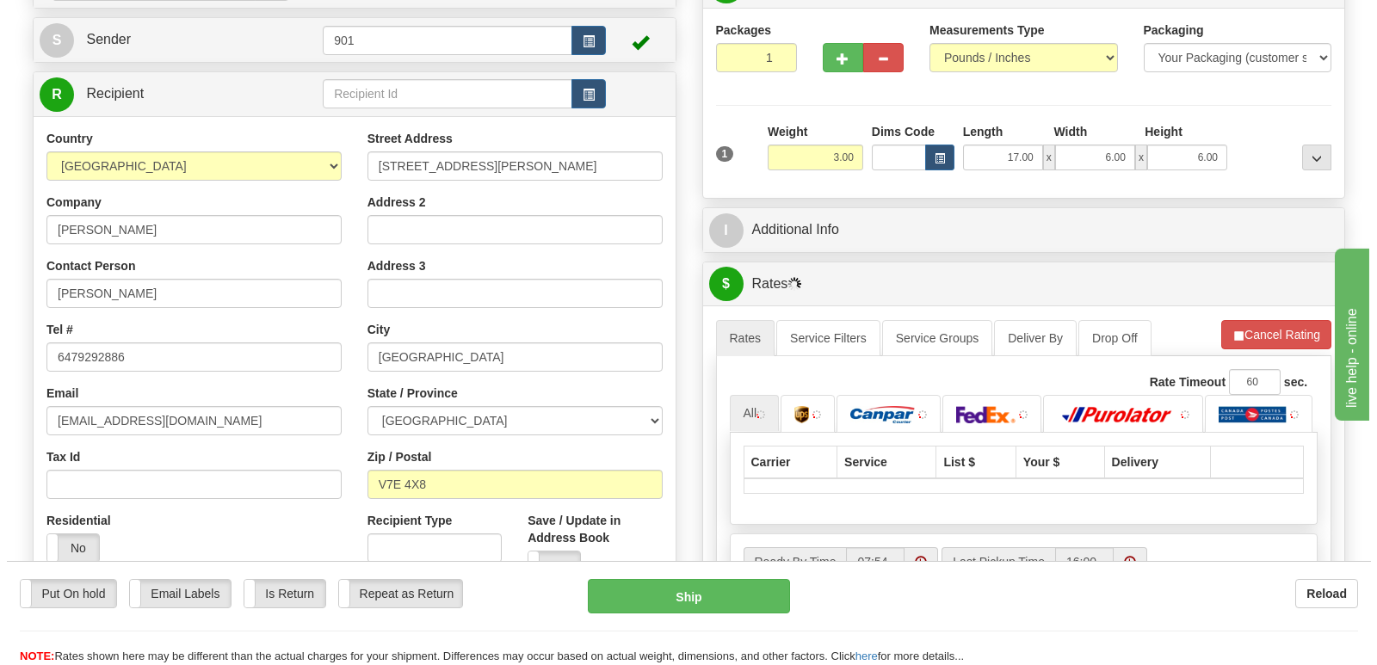
scroll to position [344, 0]
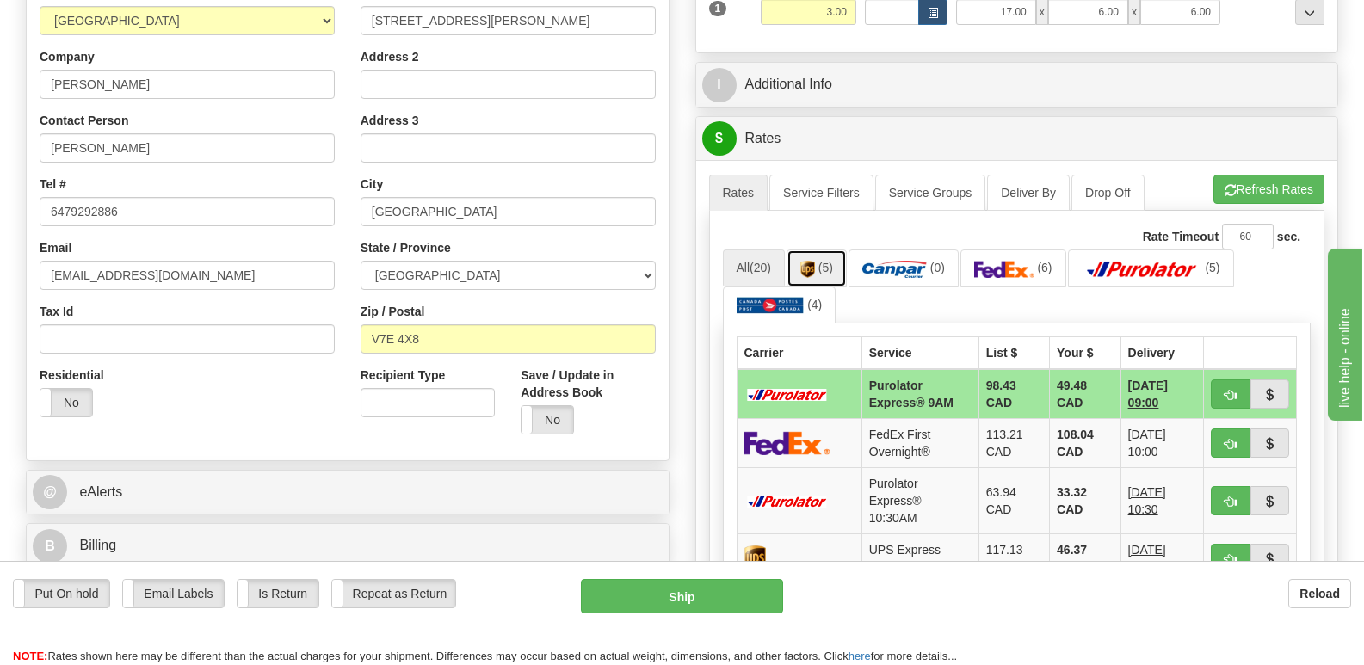
click at [811, 261] on img at bounding box center [808, 269] width 15 height 17
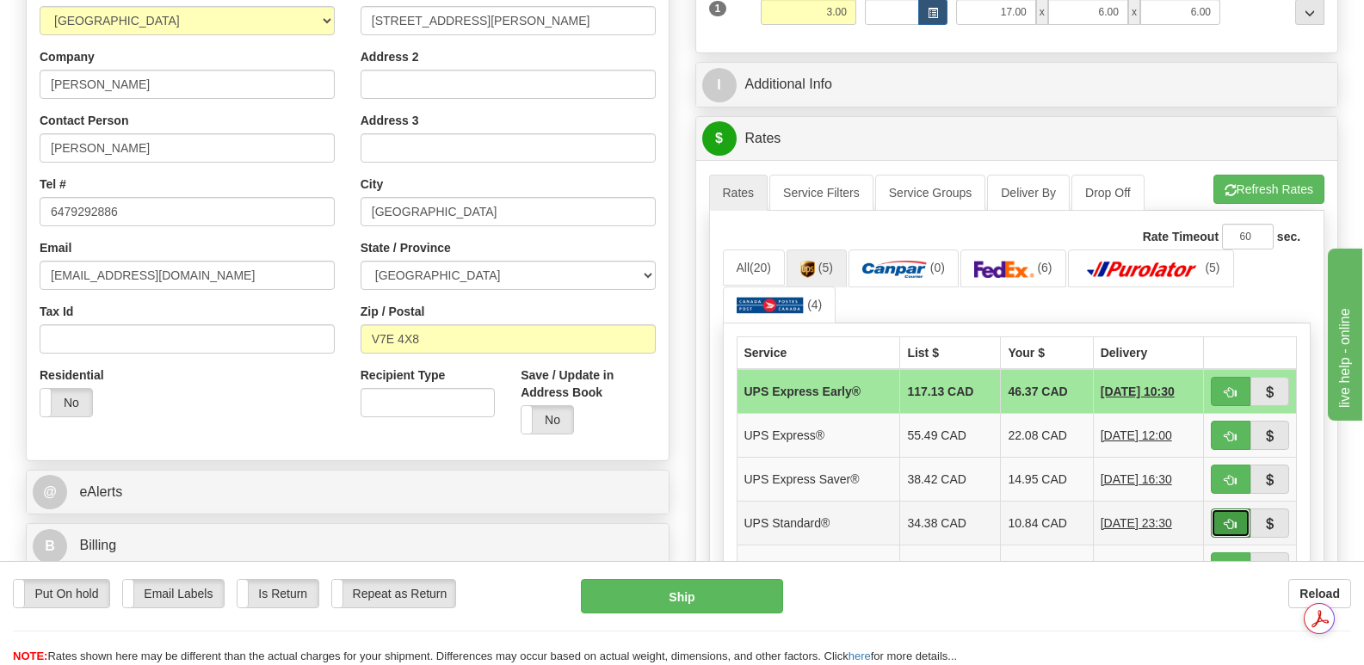
click at [1226, 519] on span "button" at bounding box center [1231, 524] width 12 height 11
type input "11"
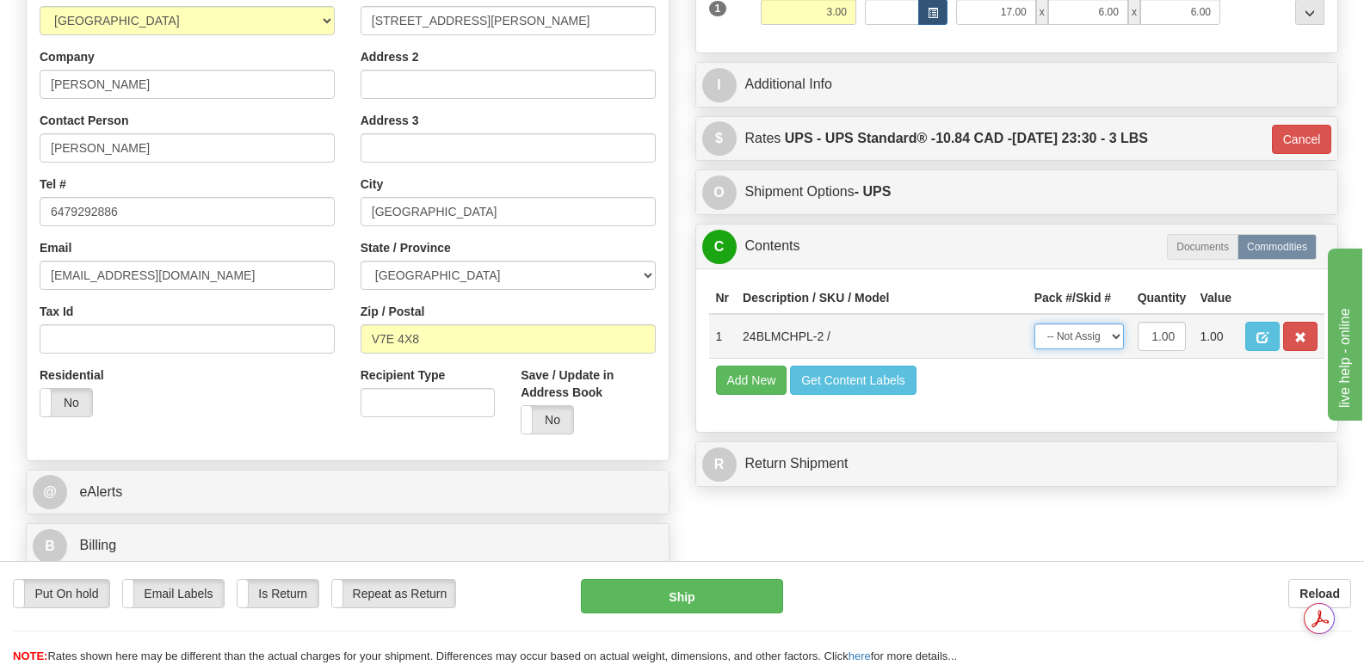
click at [1116, 324] on select "-- Not Assigned -- Package 1" at bounding box center [1080, 337] width 90 height 26
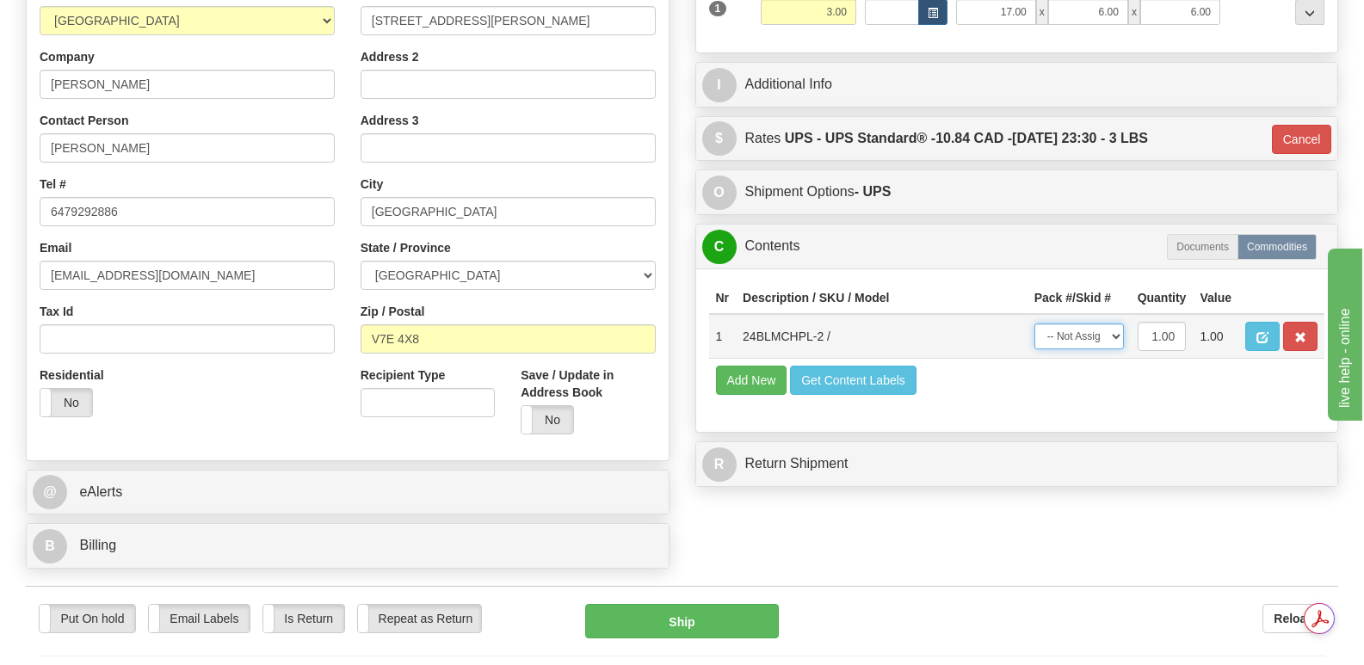
select select "0"
click at [1035, 324] on select "-- Not Assigned -- Package 1" at bounding box center [1080, 337] width 90 height 26
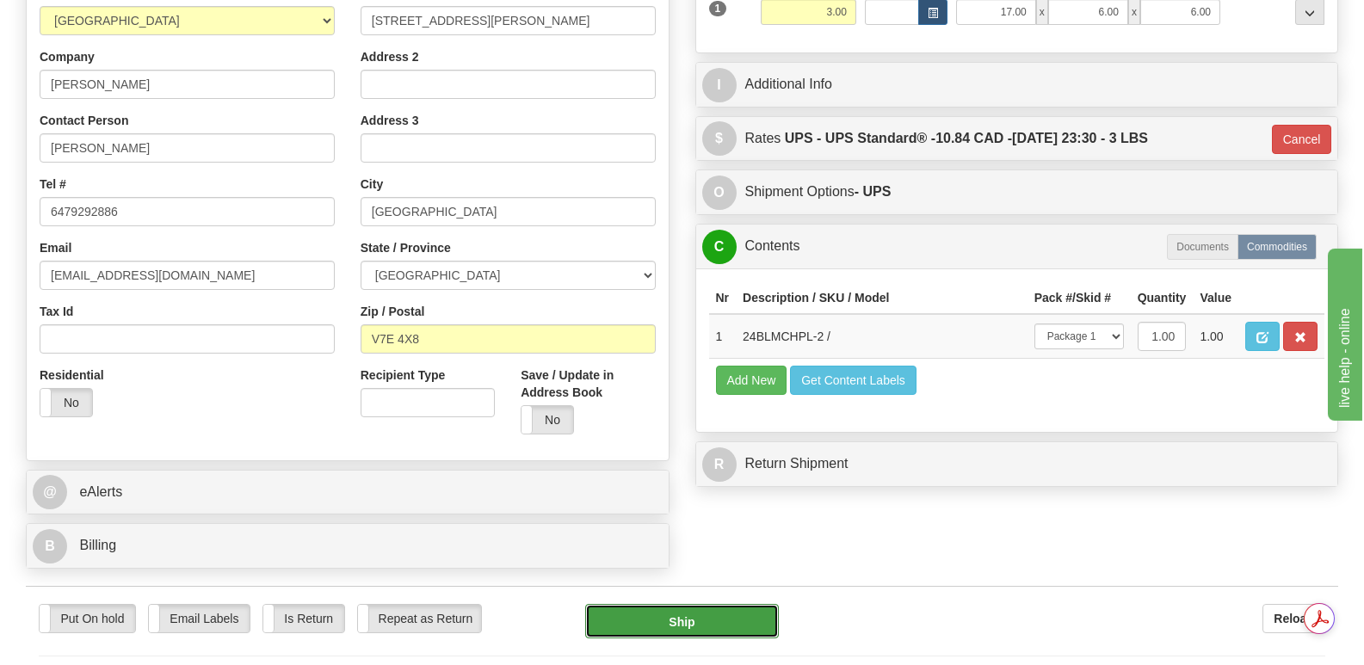
click at [696, 604] on button "Ship" at bounding box center [681, 621] width 193 height 34
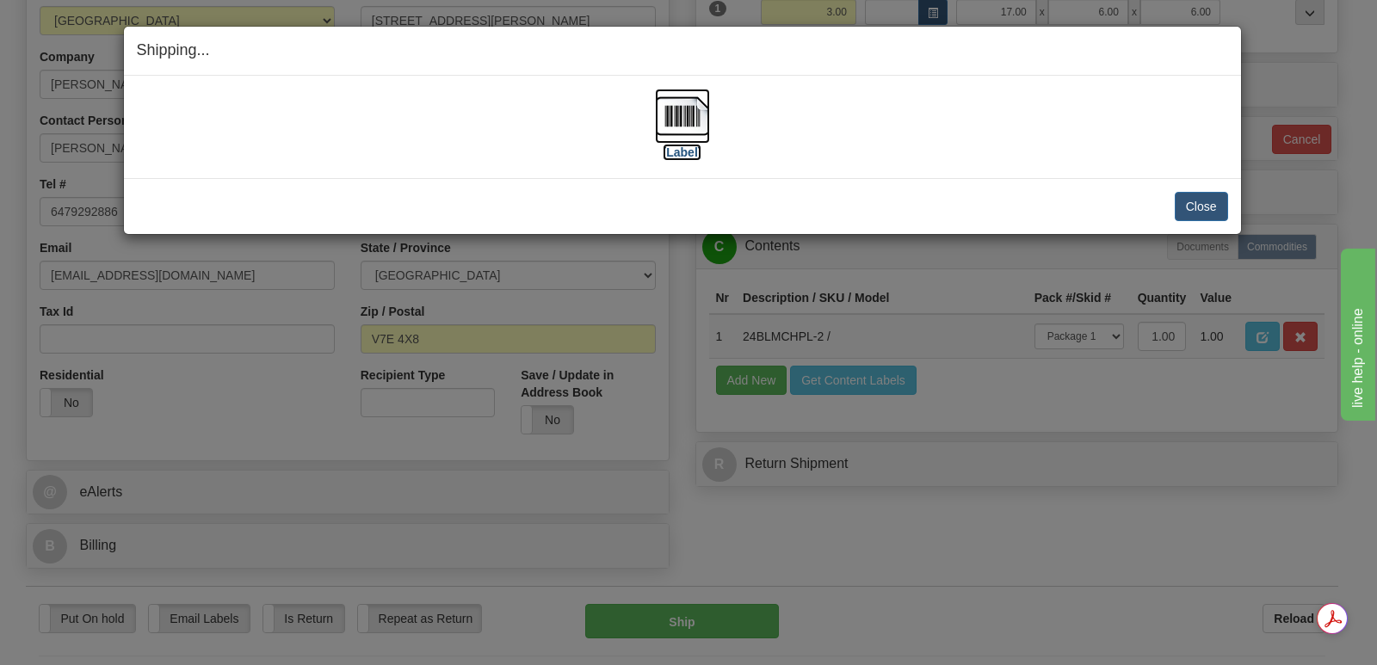
click at [687, 114] on img at bounding box center [682, 116] width 55 height 55
click at [1208, 202] on button "Close" at bounding box center [1201, 206] width 53 height 29
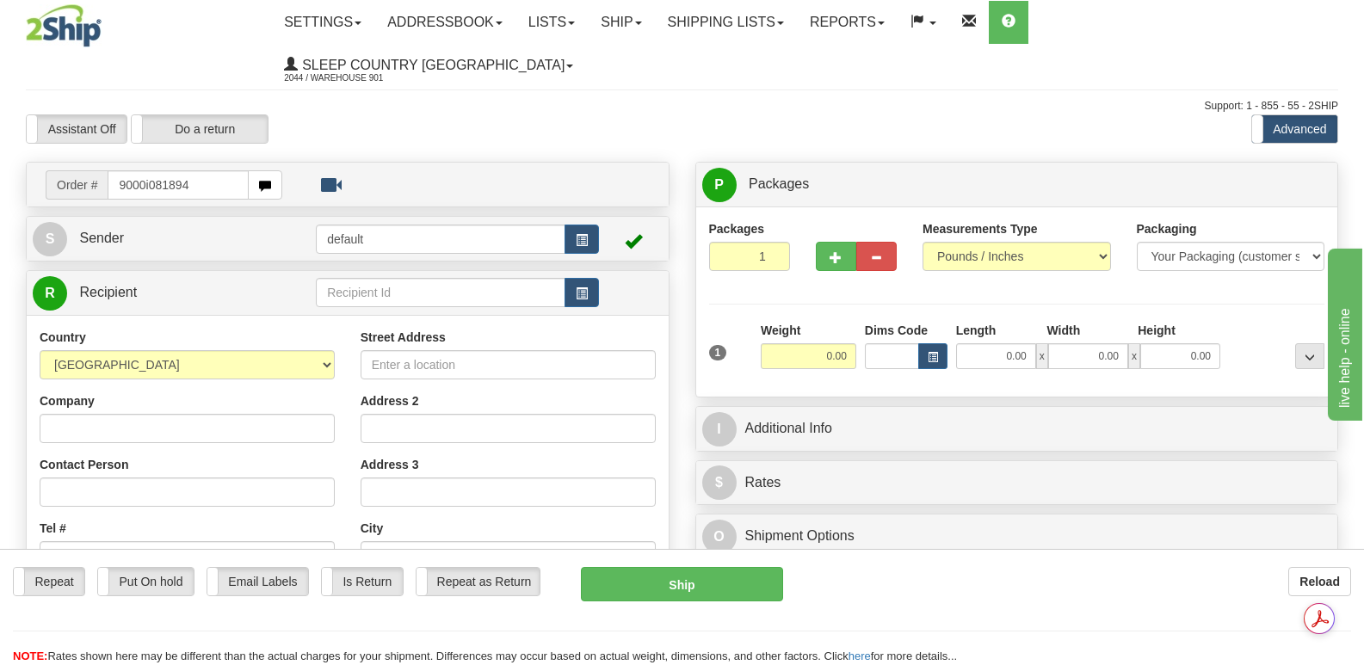
type input "9000i081894"
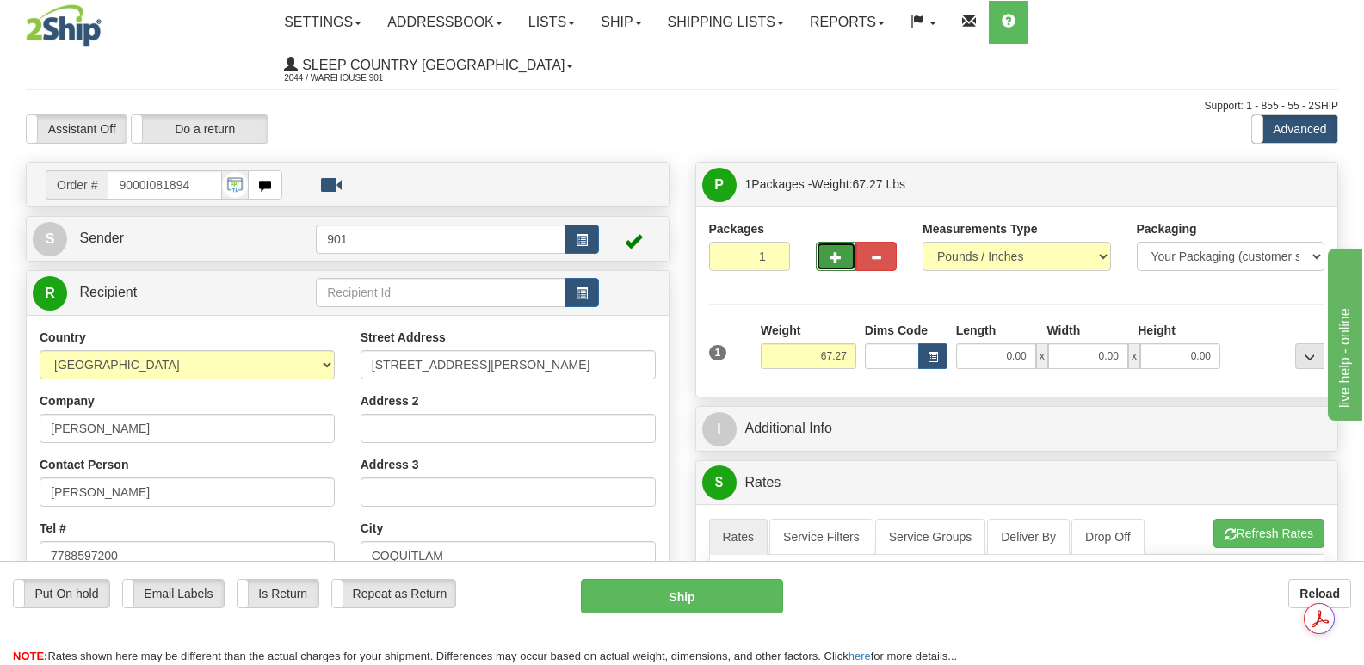
click at [837, 252] on span "button" at bounding box center [836, 257] width 12 height 11
type input "2"
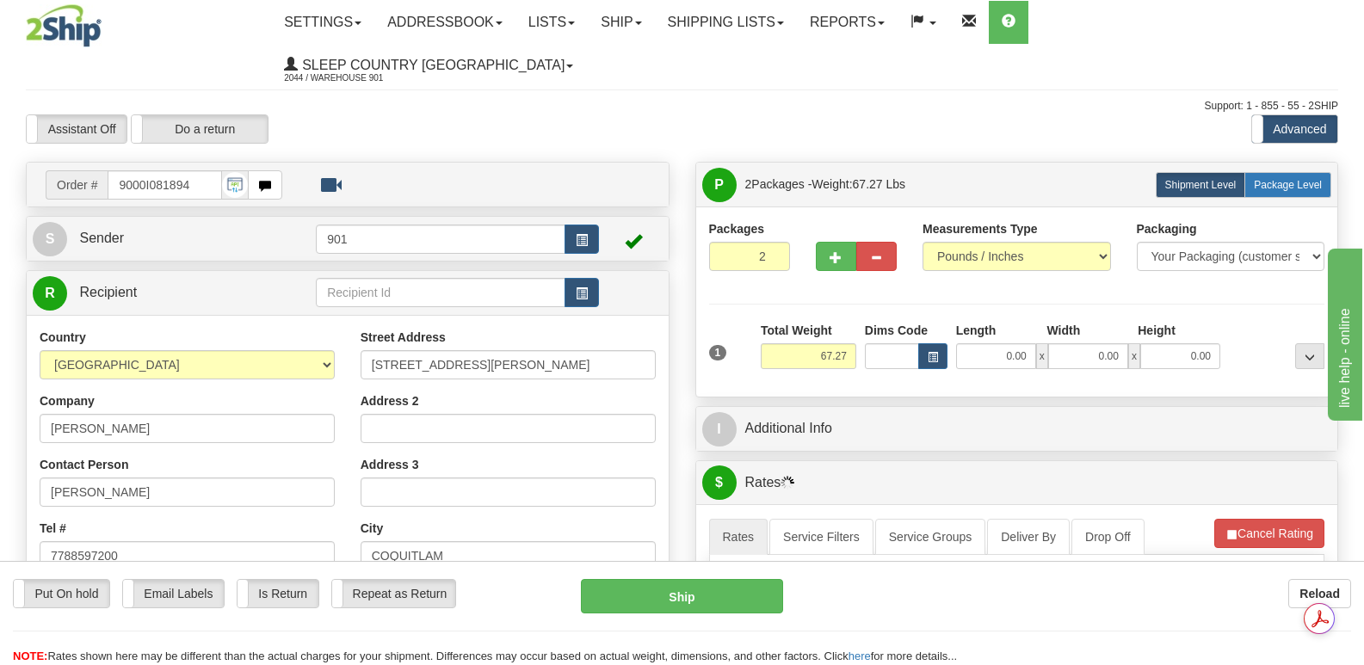
click at [1279, 179] on span "Package Level" at bounding box center [1288, 185] width 68 height 12
radio input "true"
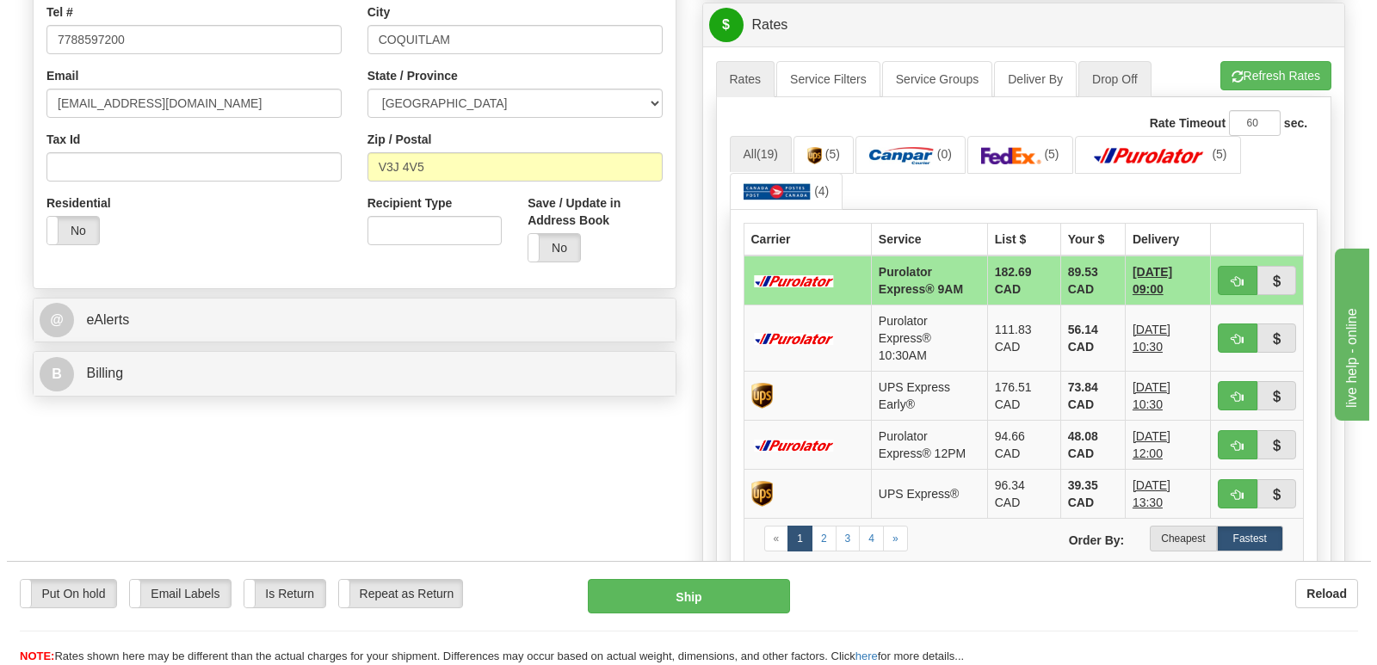
scroll to position [1033, 0]
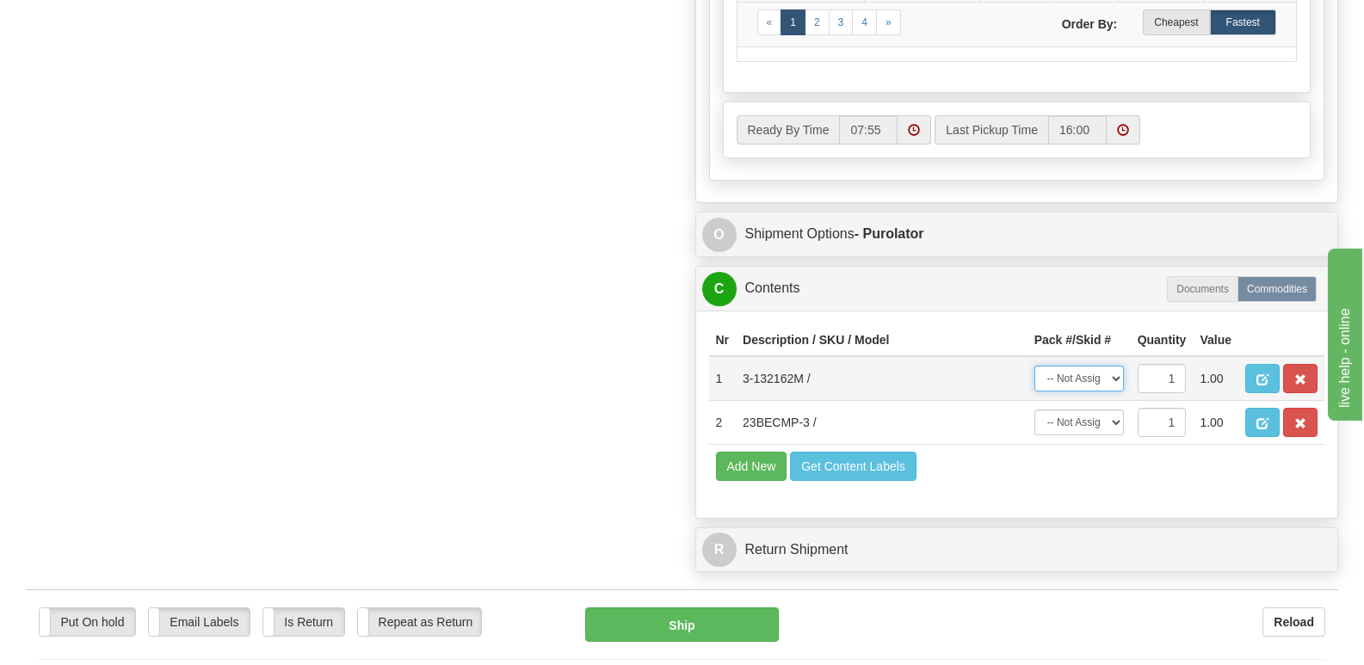
click at [1114, 366] on select "-- Not Assigned -- Package 1 Package 2" at bounding box center [1080, 379] width 90 height 26
select select "0"
click at [1035, 366] on select "-- Not Assigned -- Package 1 Package 2" at bounding box center [1080, 379] width 90 height 26
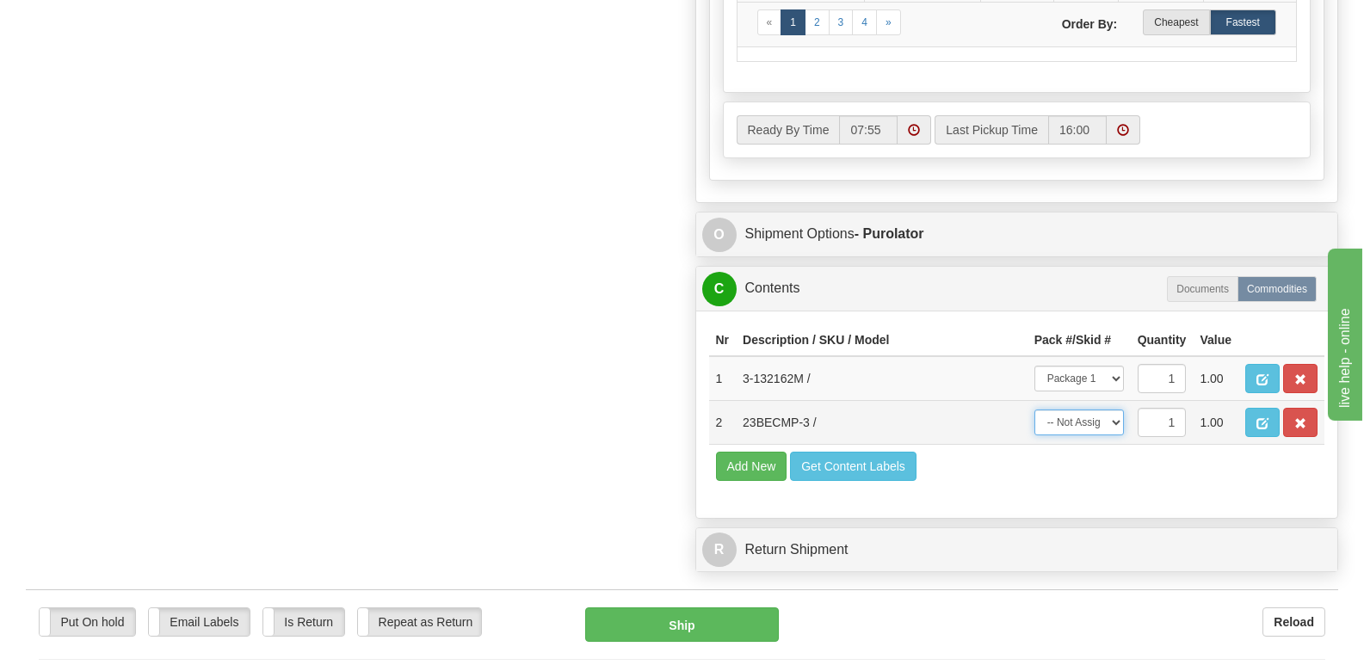
click at [1117, 410] on select "-- Not Assigned -- Package 1 Package 2" at bounding box center [1080, 423] width 90 height 26
select select "1"
click at [1035, 410] on select "-- Not Assigned -- Package 1 Package 2" at bounding box center [1080, 423] width 90 height 26
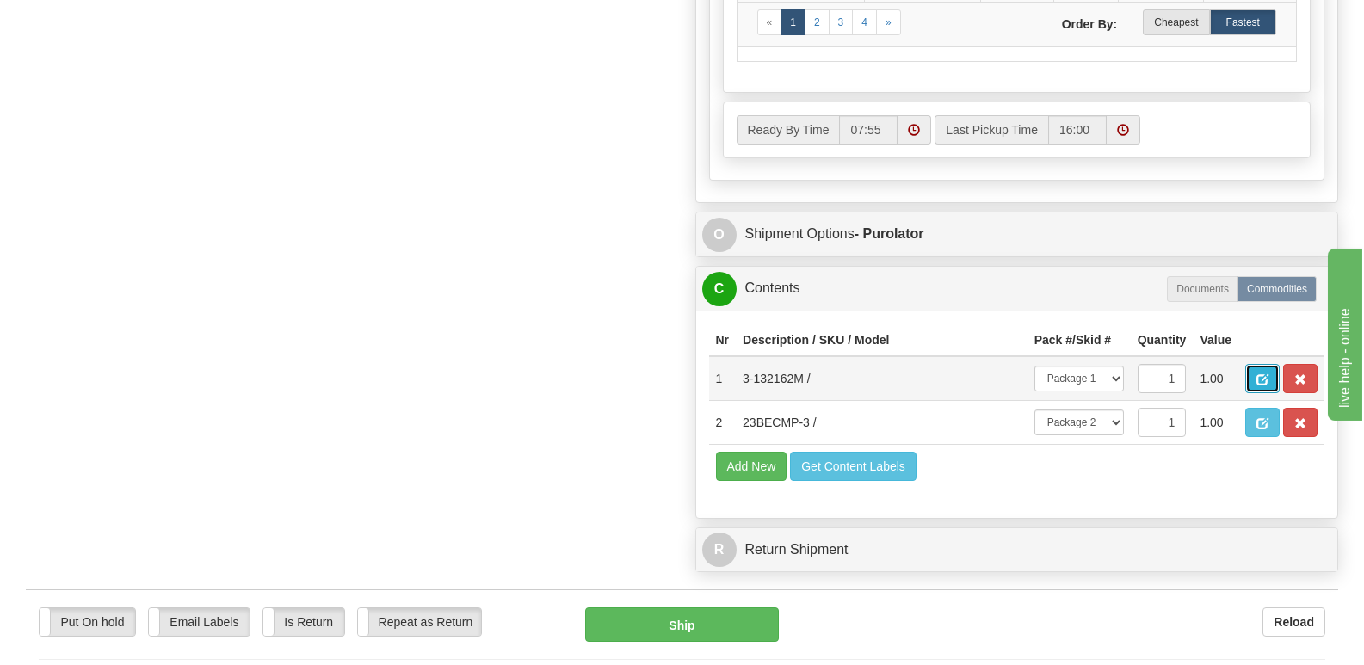
click at [1264, 374] on span "button" at bounding box center [1263, 379] width 12 height 11
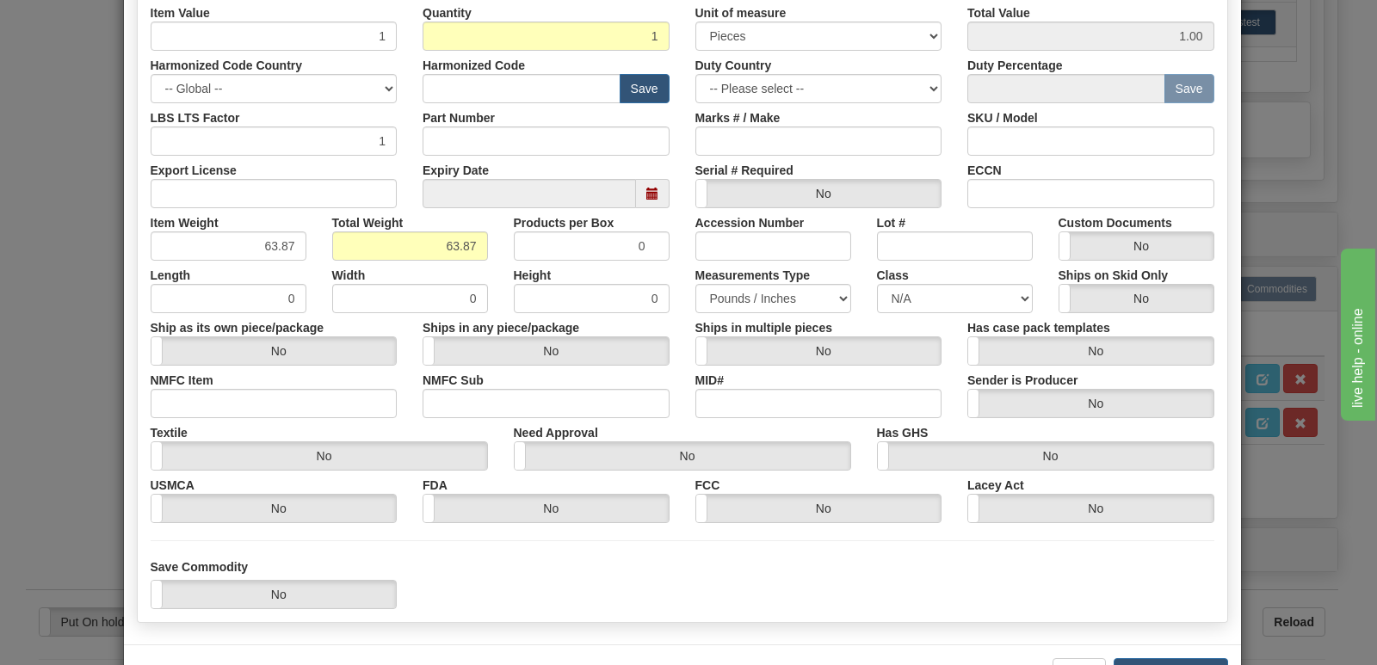
scroll to position [399, 0]
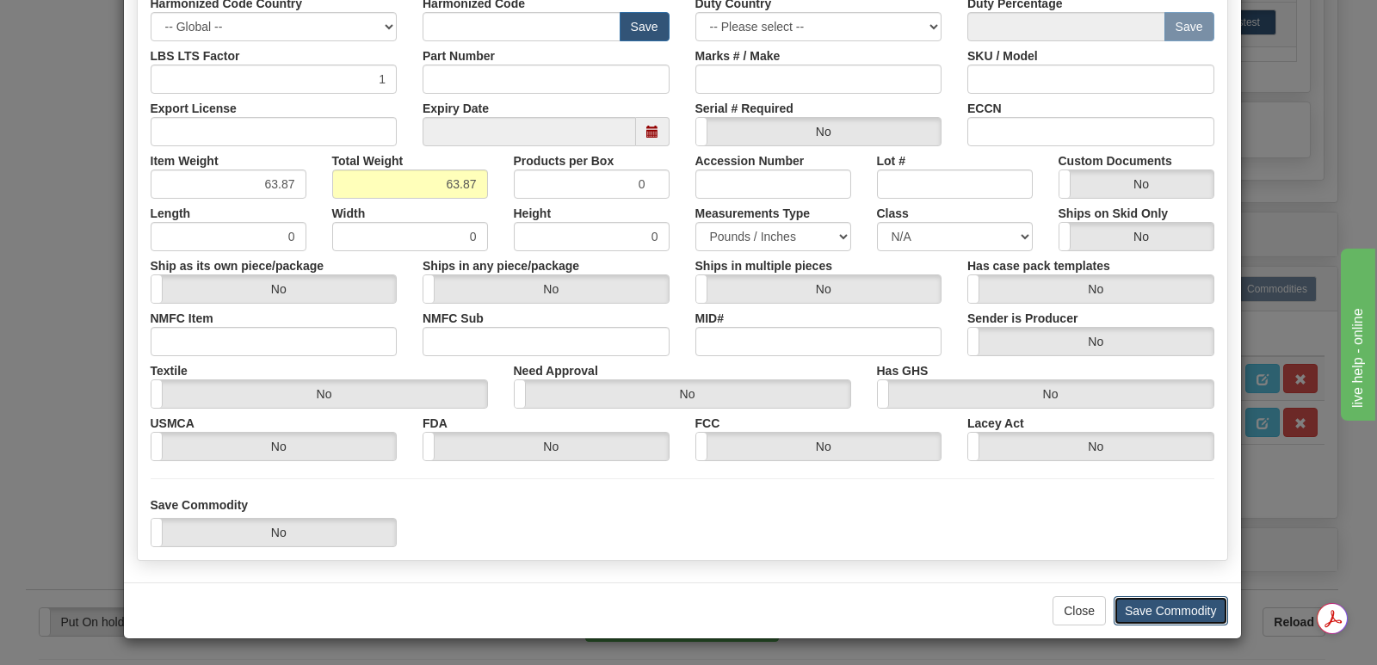
click at [1134, 607] on button "Save Commodity" at bounding box center [1171, 611] width 114 height 29
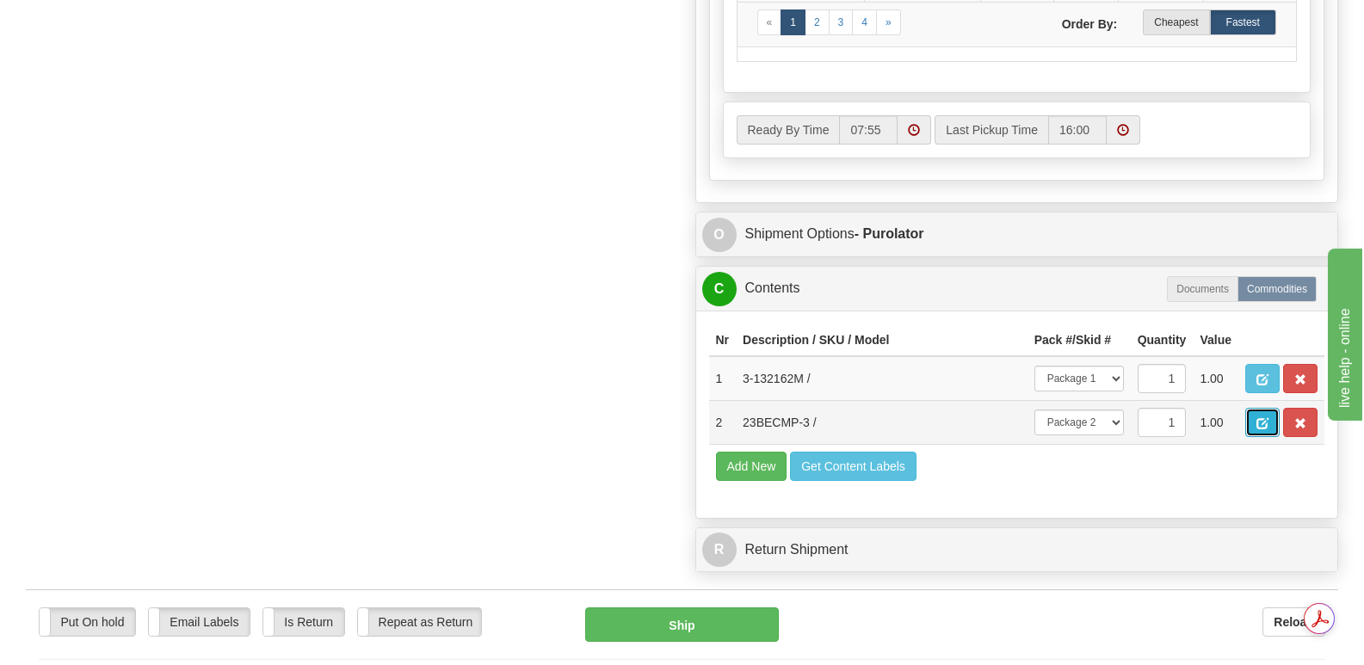
click at [1255, 408] on button "button" at bounding box center [1263, 422] width 34 height 29
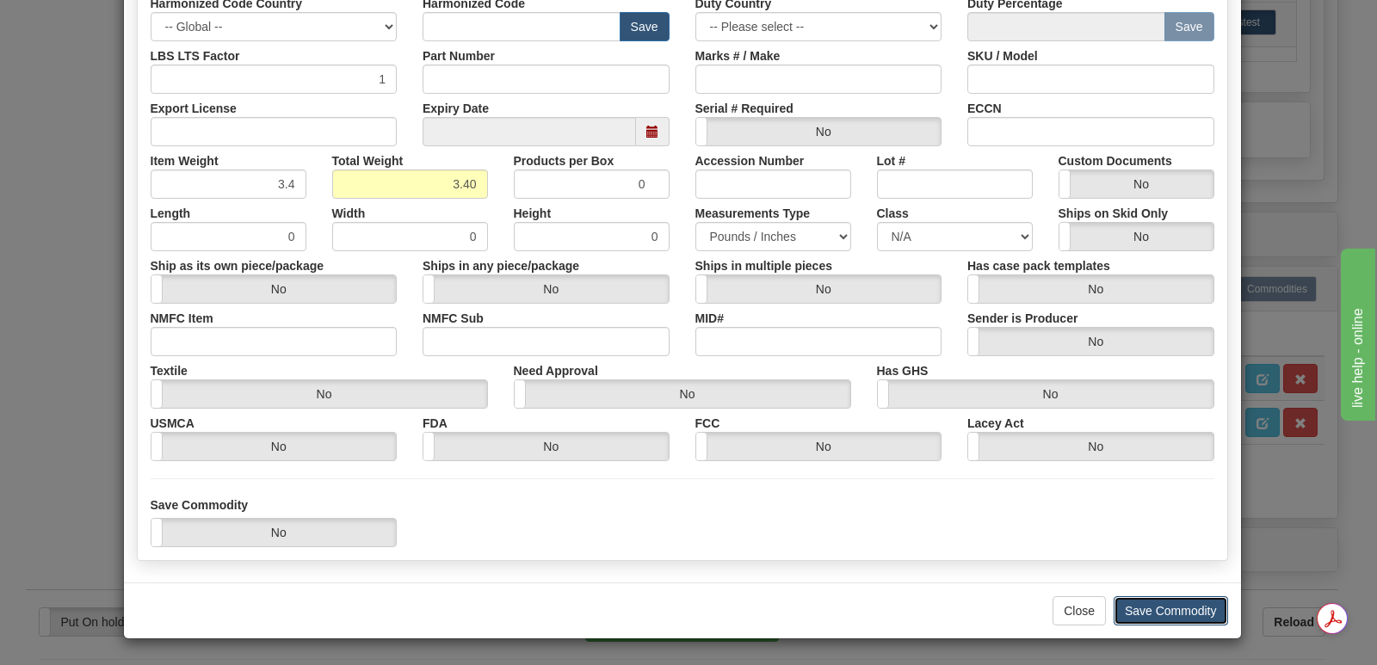
click at [1150, 606] on button "Save Commodity" at bounding box center [1171, 611] width 114 height 29
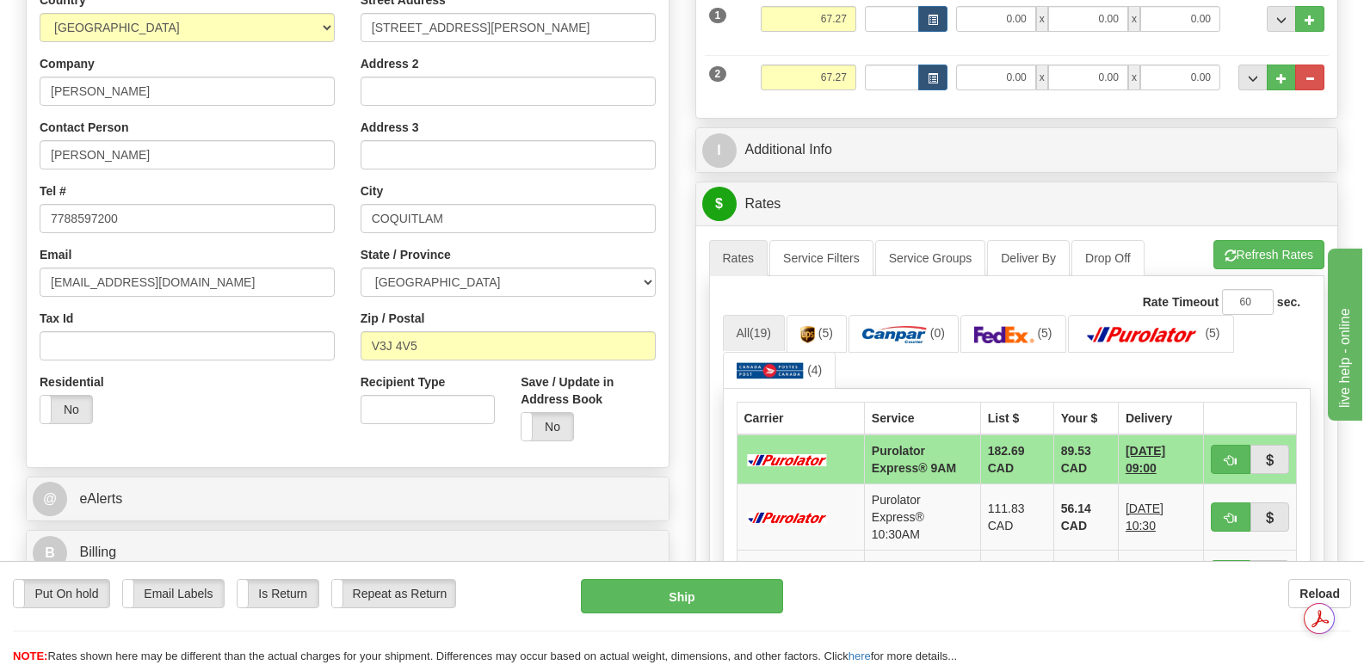
scroll to position [0, 0]
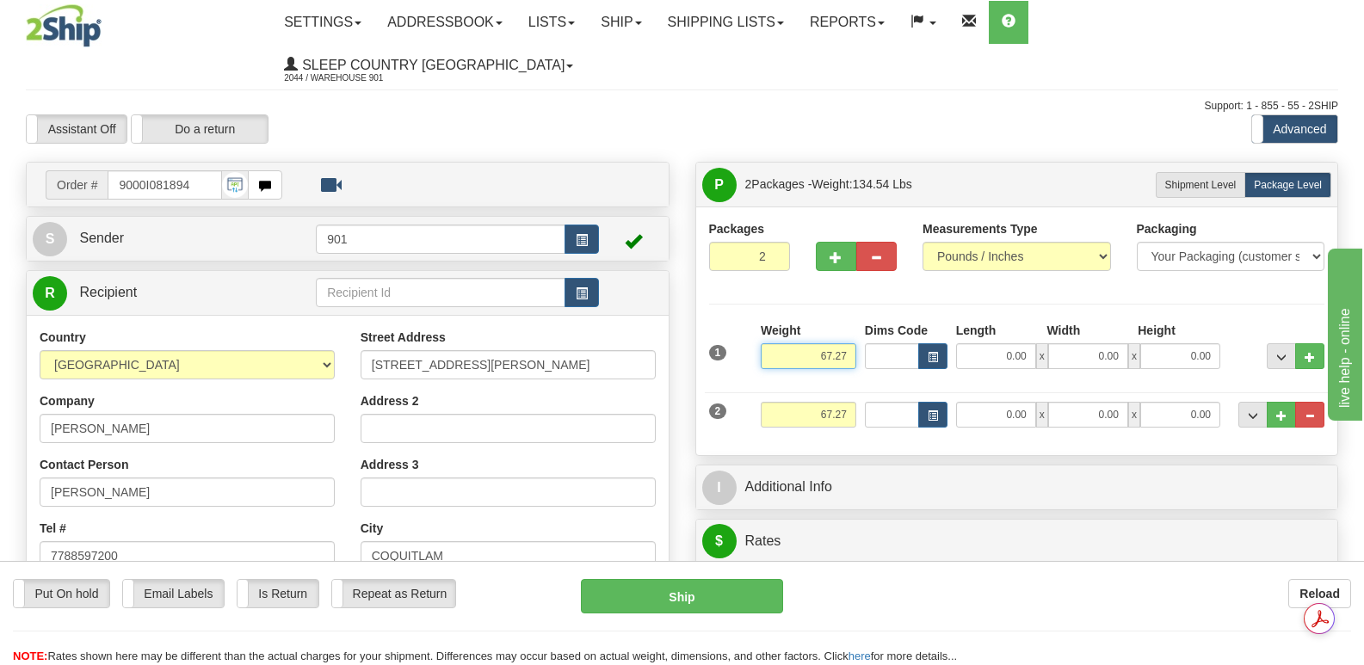
drag, startPoint x: 807, startPoint y: 312, endPoint x: 857, endPoint y: 312, distance: 50.8
click at [857, 322] on div "Weight 67.27" at bounding box center [809, 352] width 104 height 60
type input "63.87"
click at [965, 343] on input "0.00" at bounding box center [996, 356] width 80 height 26
type input "42.00"
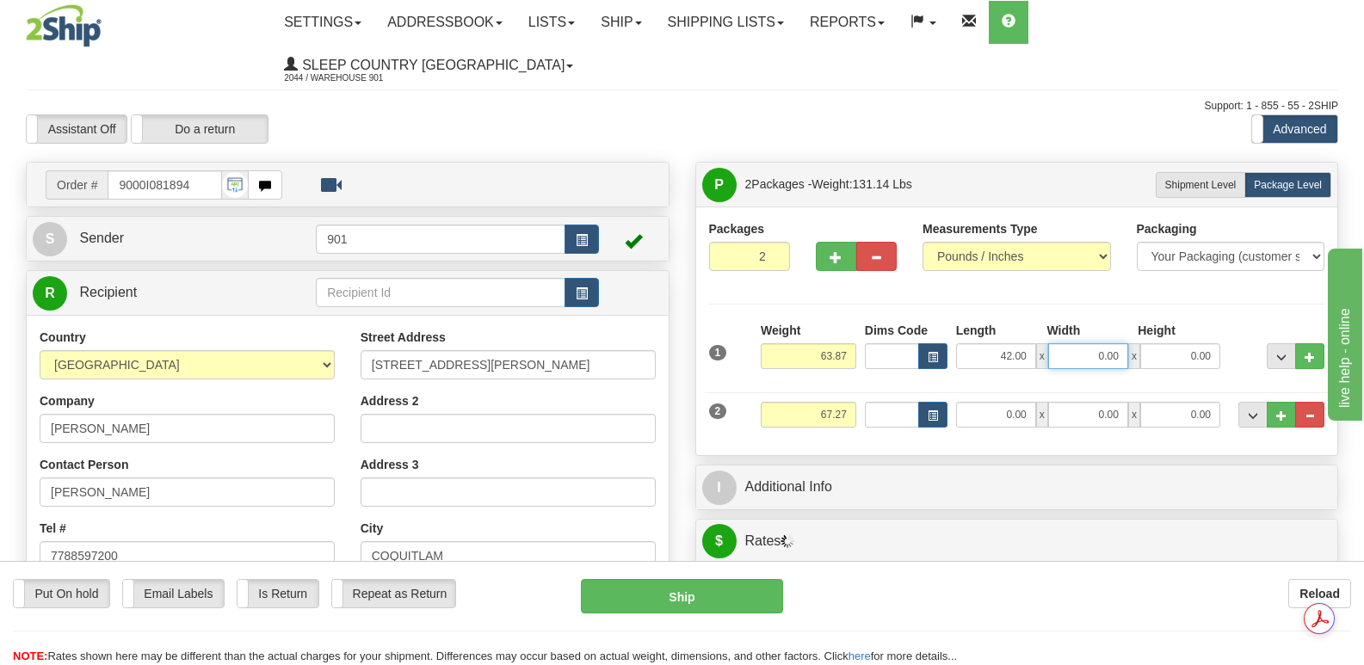
click at [1068, 343] on input "0.00" at bounding box center [1088, 356] width 80 height 26
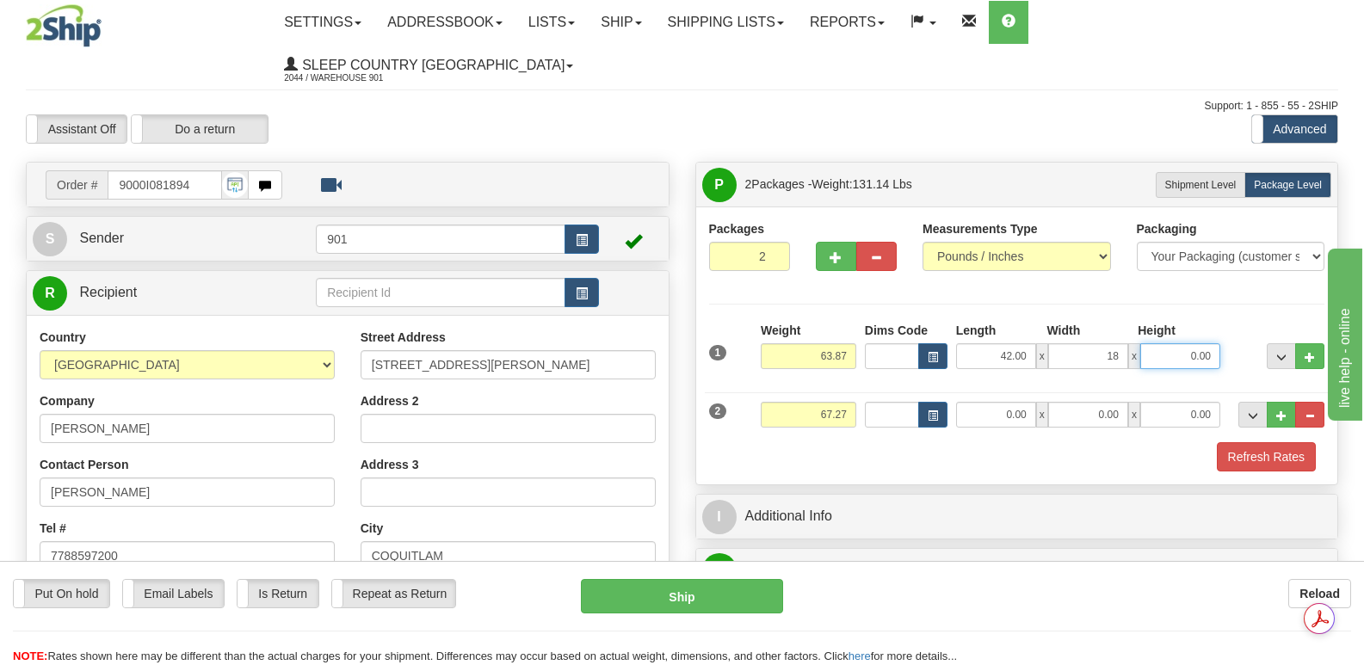
type input "18.00"
click at [1164, 343] on input "0.00" at bounding box center [1181, 356] width 80 height 26
type input "18.00"
drag, startPoint x: 801, startPoint y: 378, endPoint x: 850, endPoint y: 373, distance: 49.3
click at [850, 402] on input "67.27" at bounding box center [809, 415] width 96 height 26
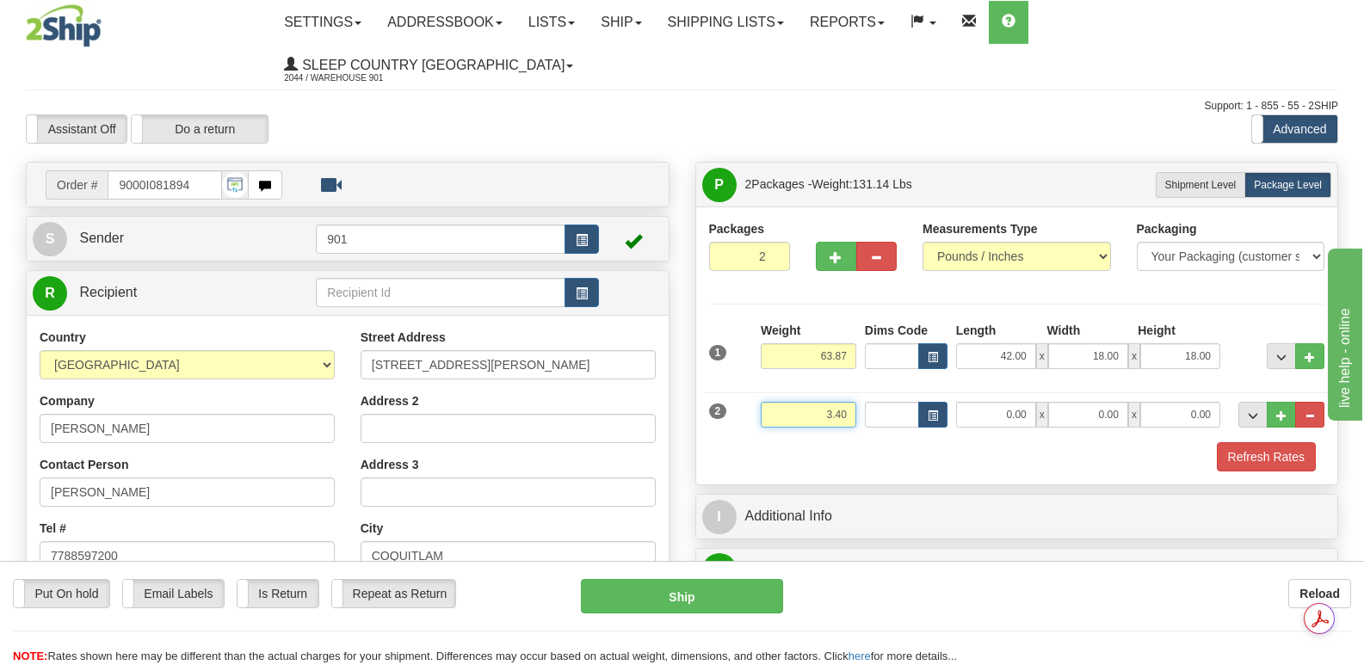
type input "3.40"
click at [978, 402] on input "0.00" at bounding box center [996, 415] width 80 height 26
type input "14.00"
click at [1077, 402] on input "0.00" at bounding box center [1088, 415] width 80 height 26
type input "7.00"
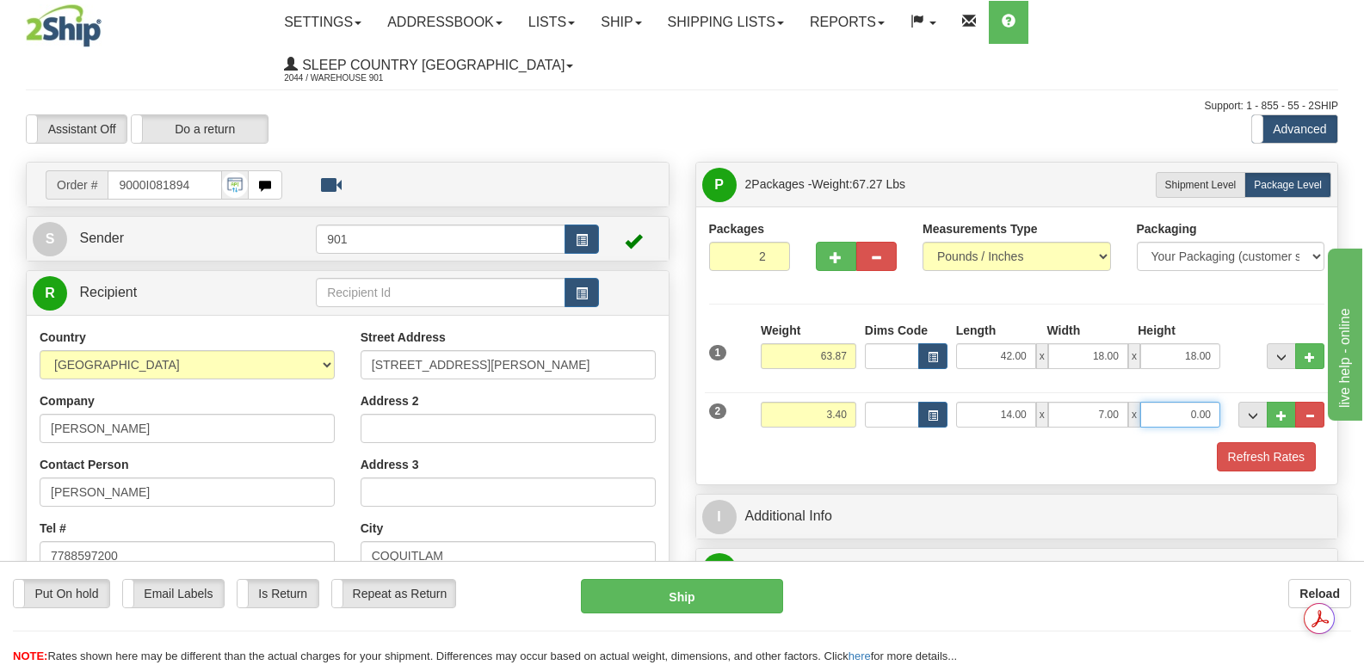
click at [1164, 402] on input "0.00" at bounding box center [1181, 415] width 80 height 26
type input "7.00"
click at [1255, 442] on button "Refresh Rates" at bounding box center [1266, 456] width 99 height 29
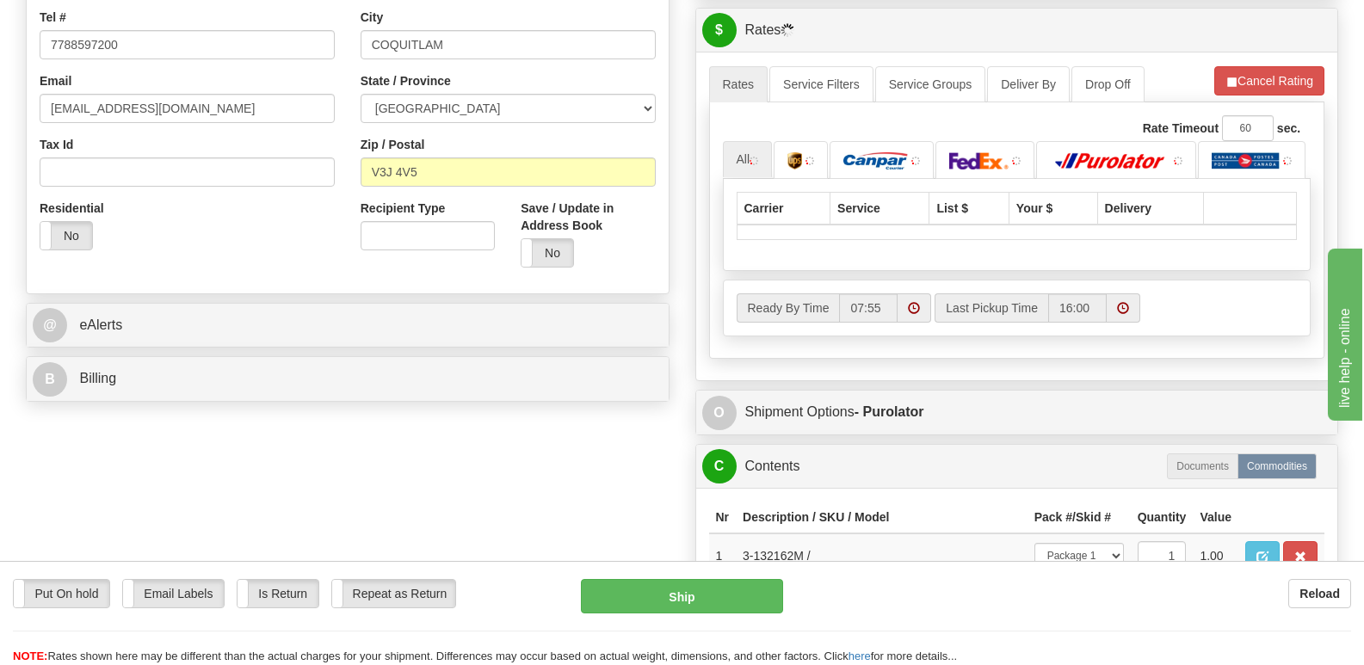
scroll to position [516, 0]
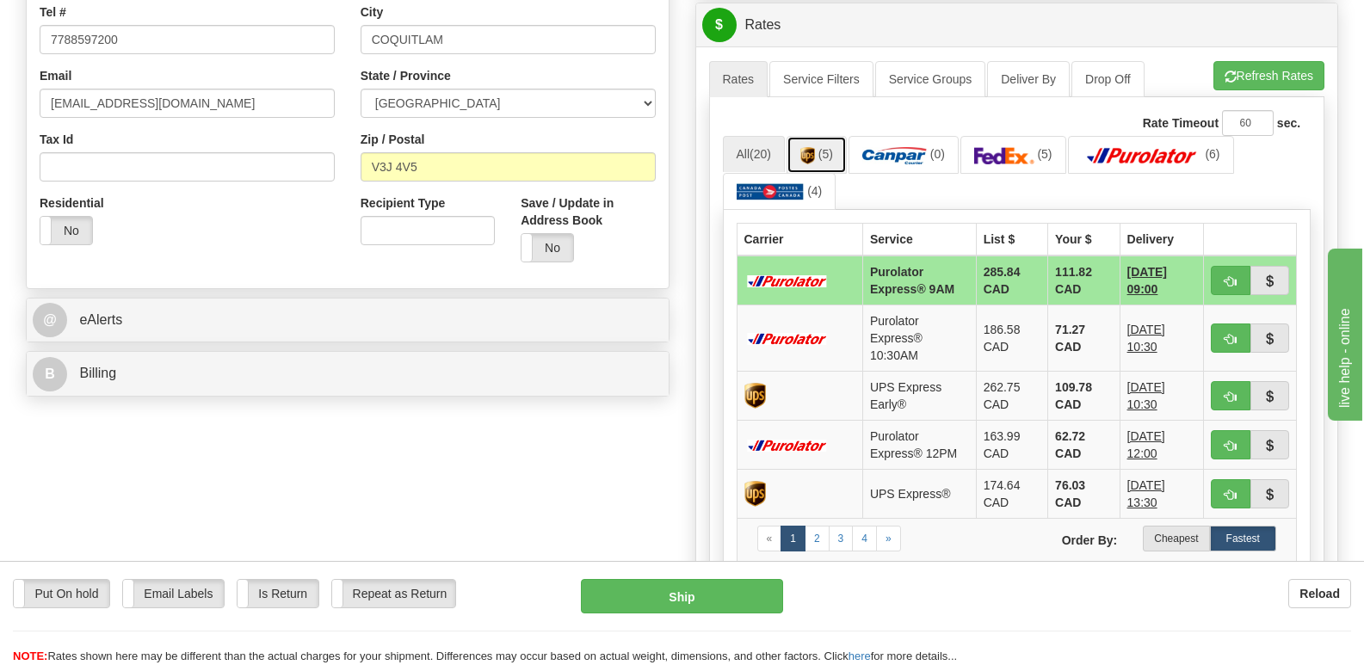
click at [819, 136] on link "(5)" at bounding box center [817, 154] width 60 height 37
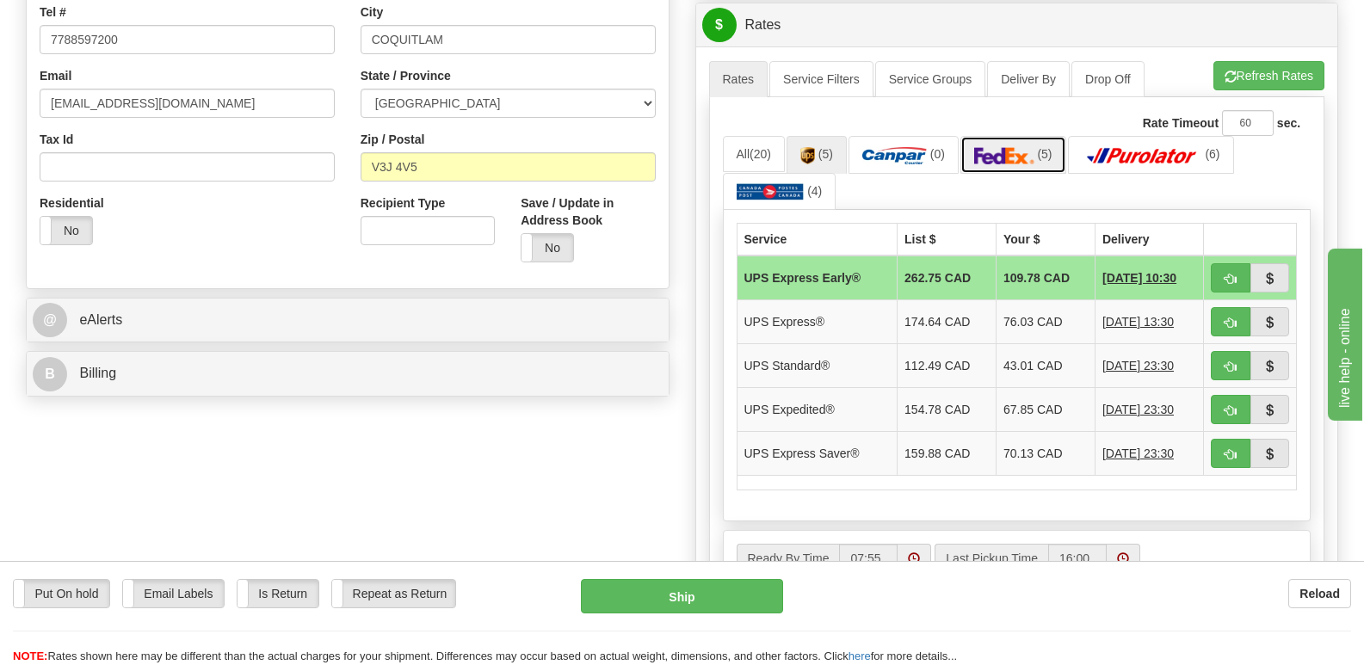
click at [1025, 136] on link "(5)" at bounding box center [1014, 154] width 106 height 37
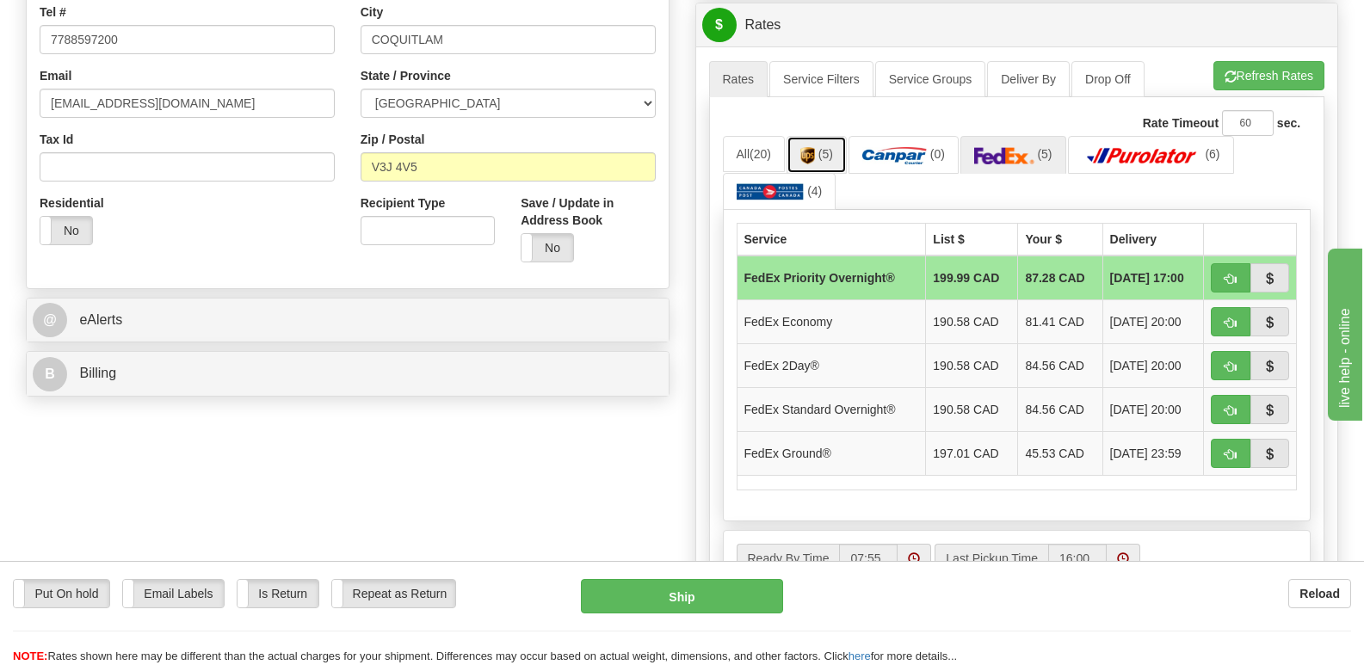
click at [811, 147] on img at bounding box center [808, 155] width 15 height 17
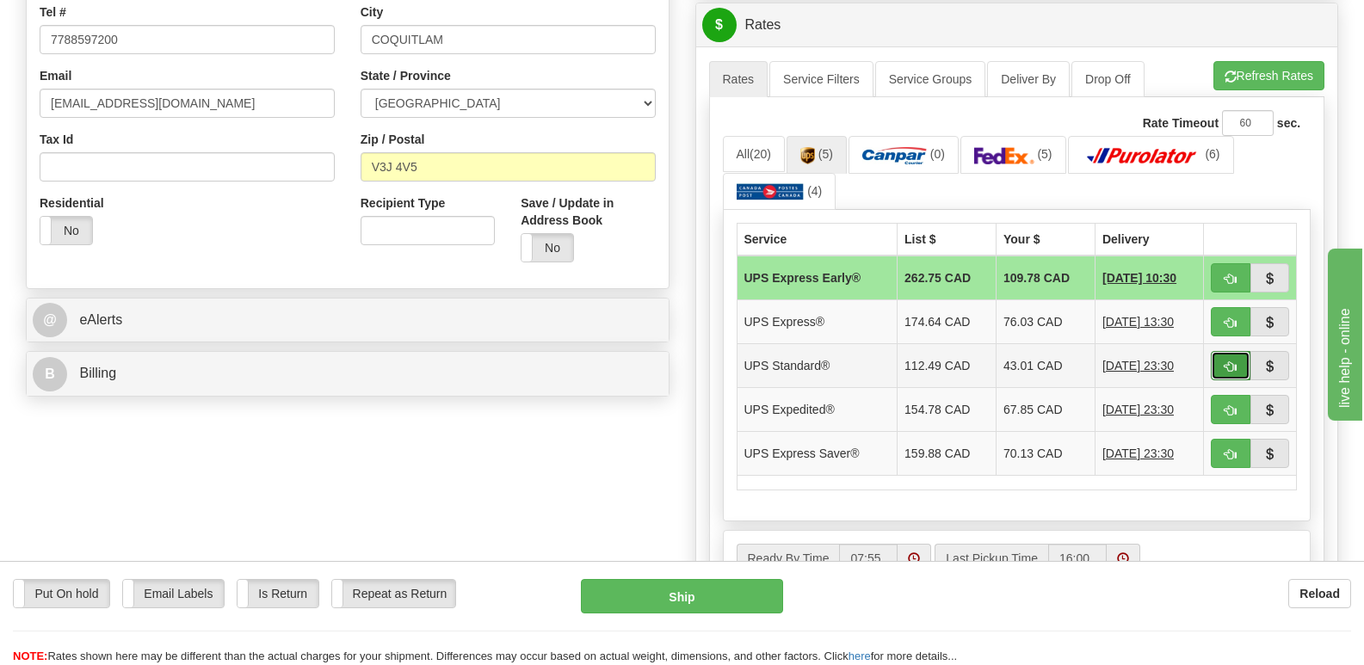
click at [1232, 362] on span "button" at bounding box center [1231, 367] width 12 height 11
type input "11"
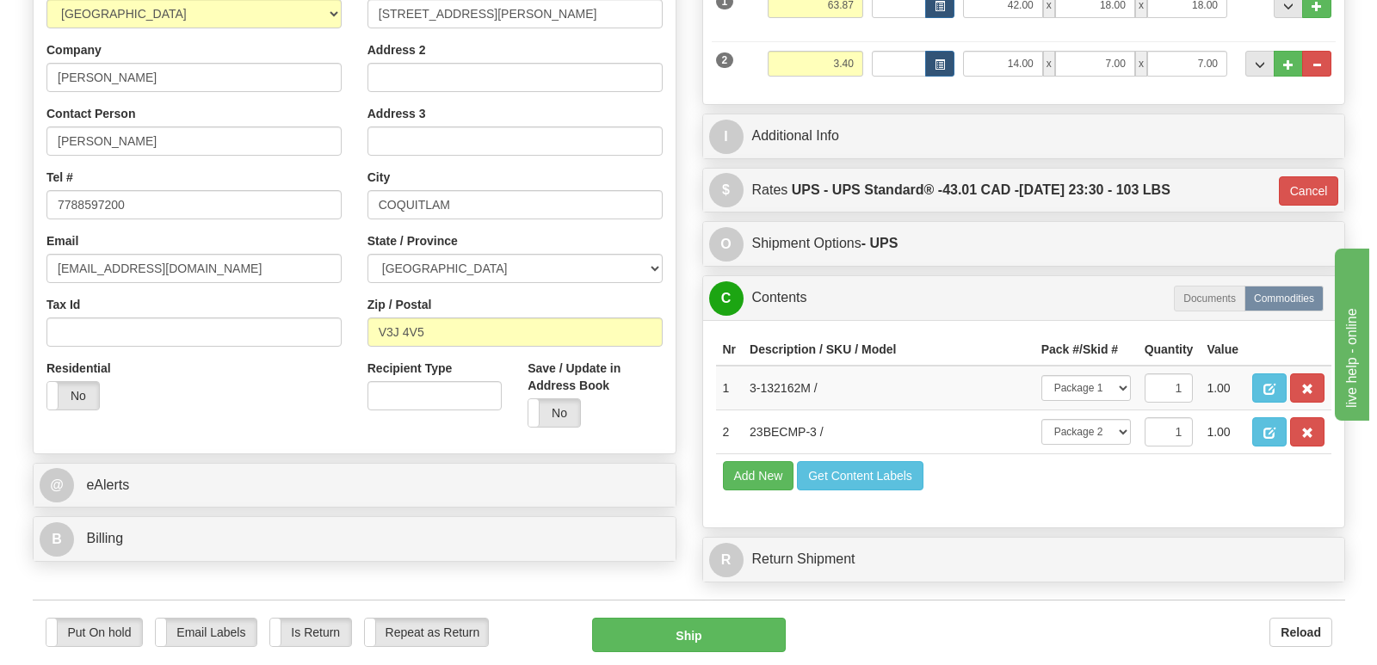
scroll to position [430, 0]
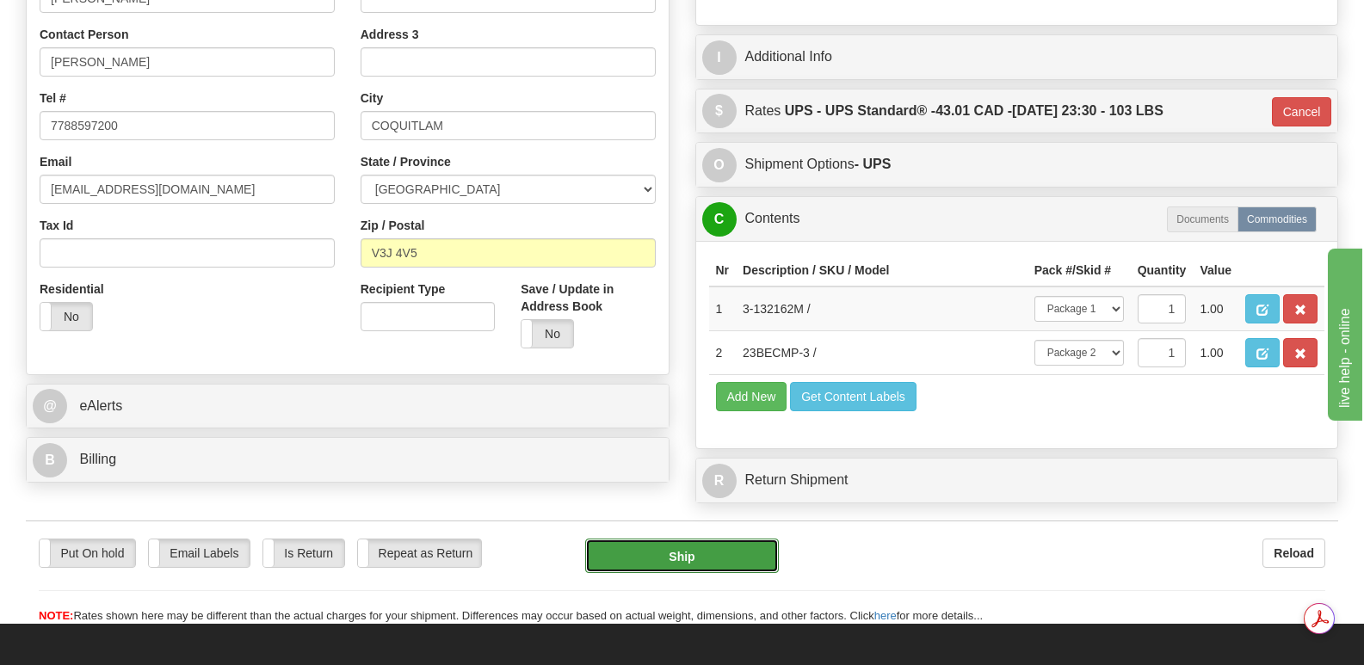
click at [689, 539] on button "Ship" at bounding box center [681, 556] width 193 height 34
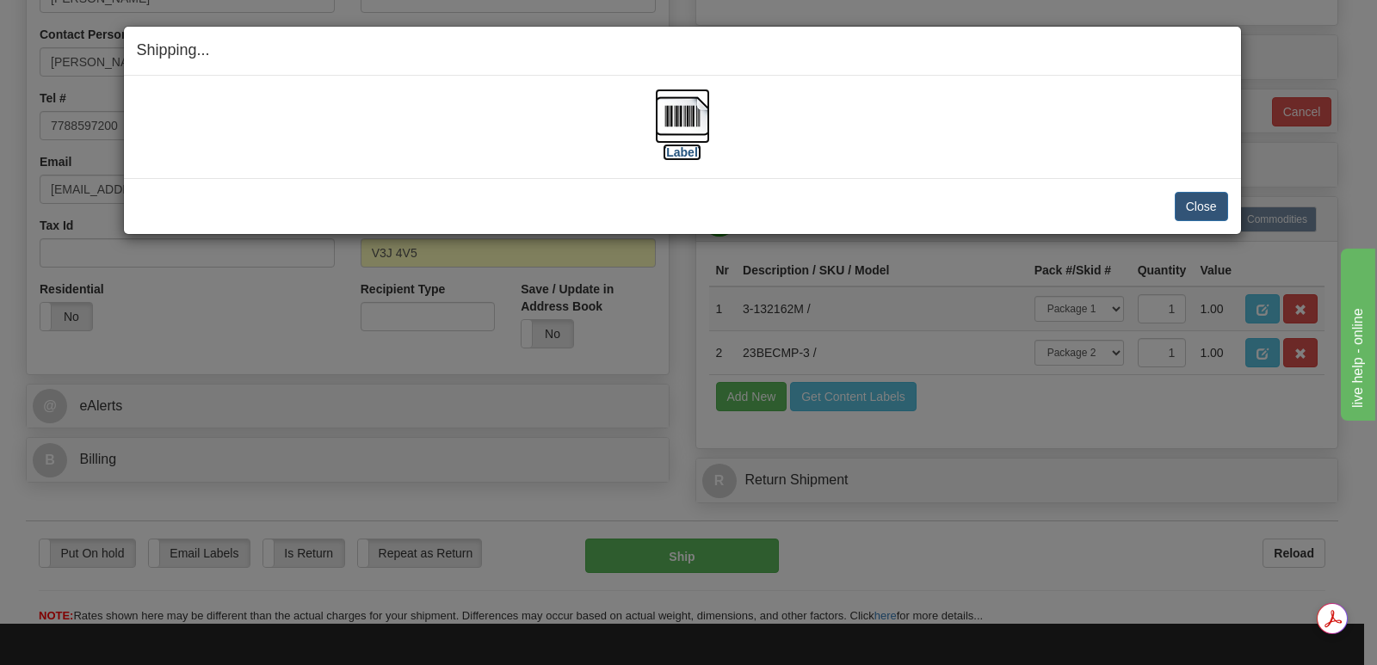
click at [693, 114] on img at bounding box center [682, 116] width 55 height 55
click at [1204, 197] on button "Close" at bounding box center [1201, 206] width 53 height 29
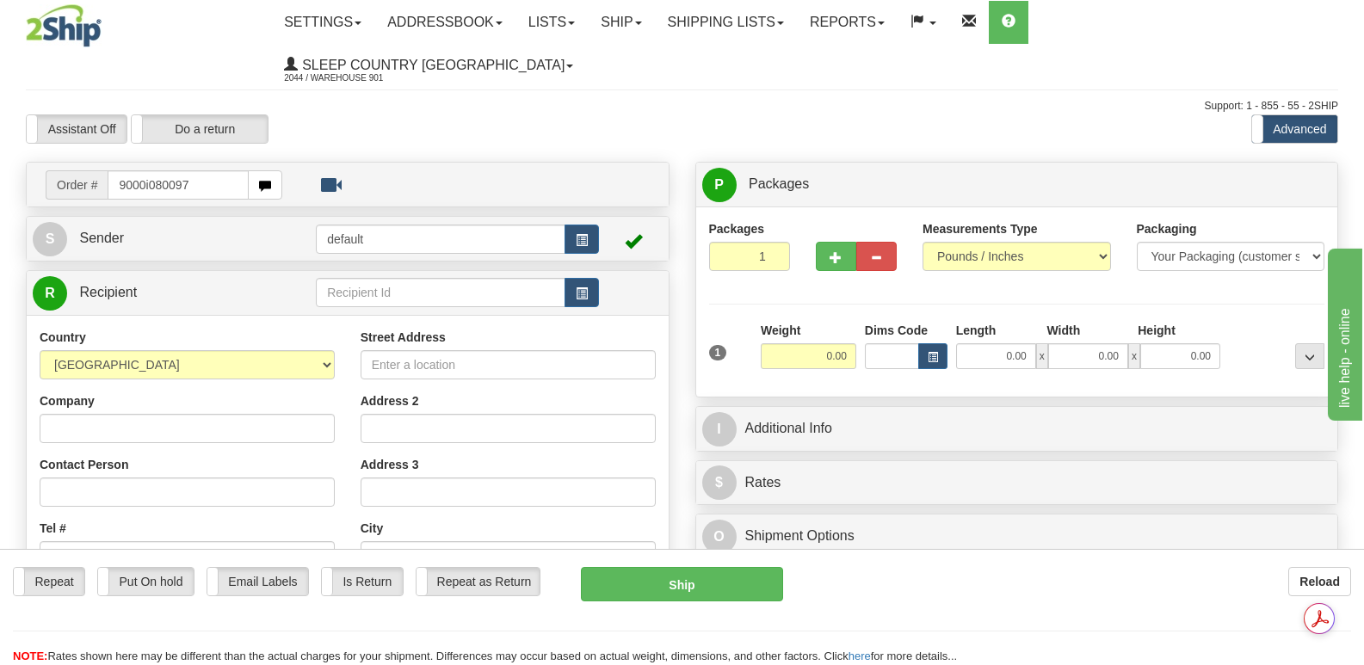
type input "9000i080097"
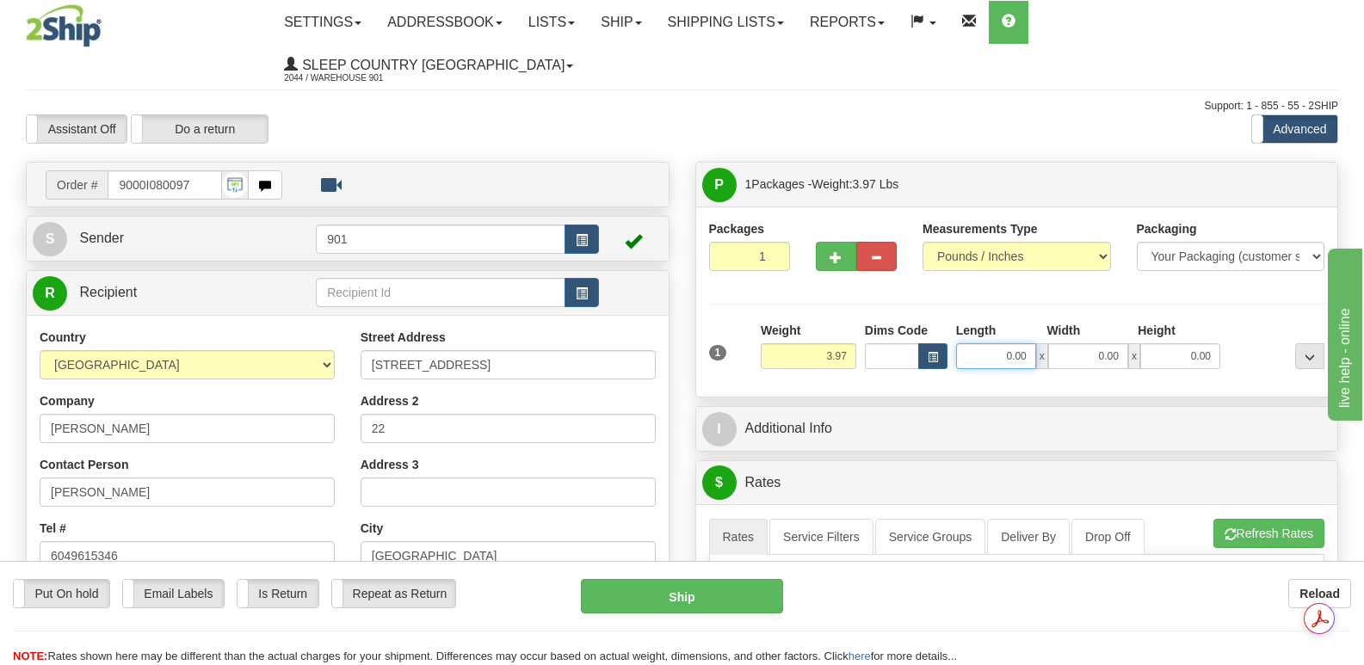
click at [976, 343] on input "0.00" at bounding box center [996, 356] width 80 height 26
type input "16.00"
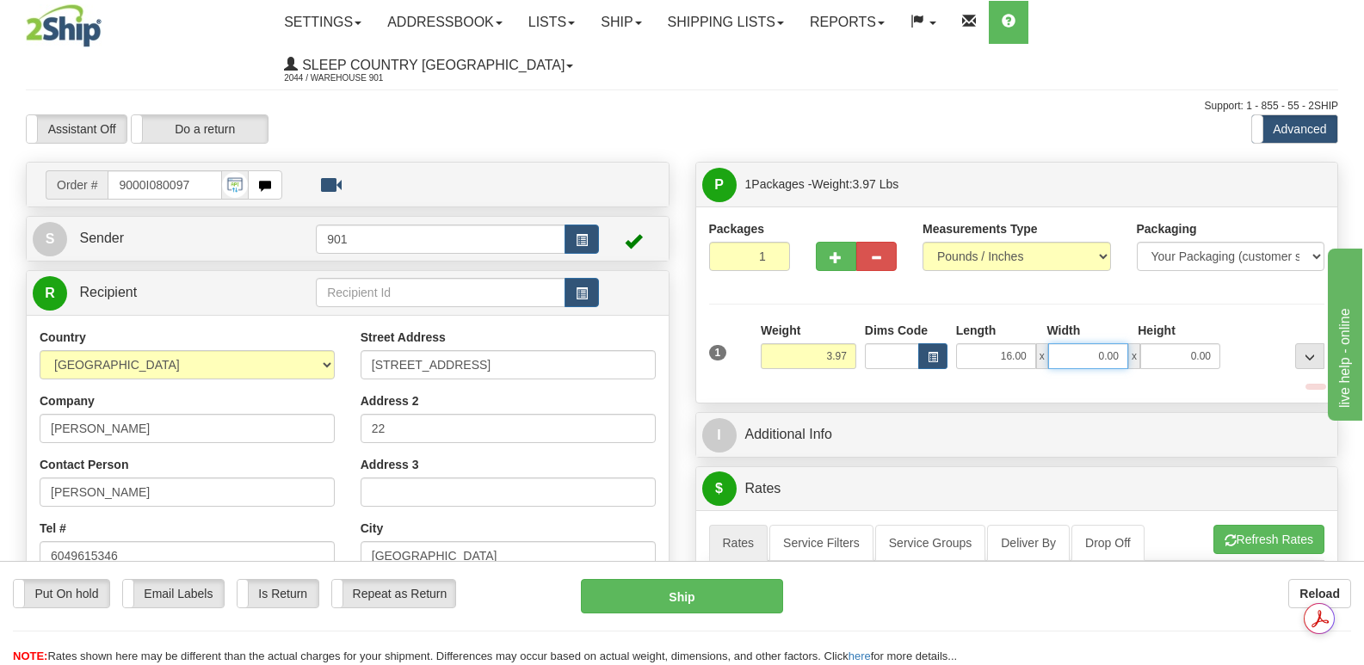
click at [1081, 343] on input "0.00" at bounding box center [1088, 356] width 80 height 26
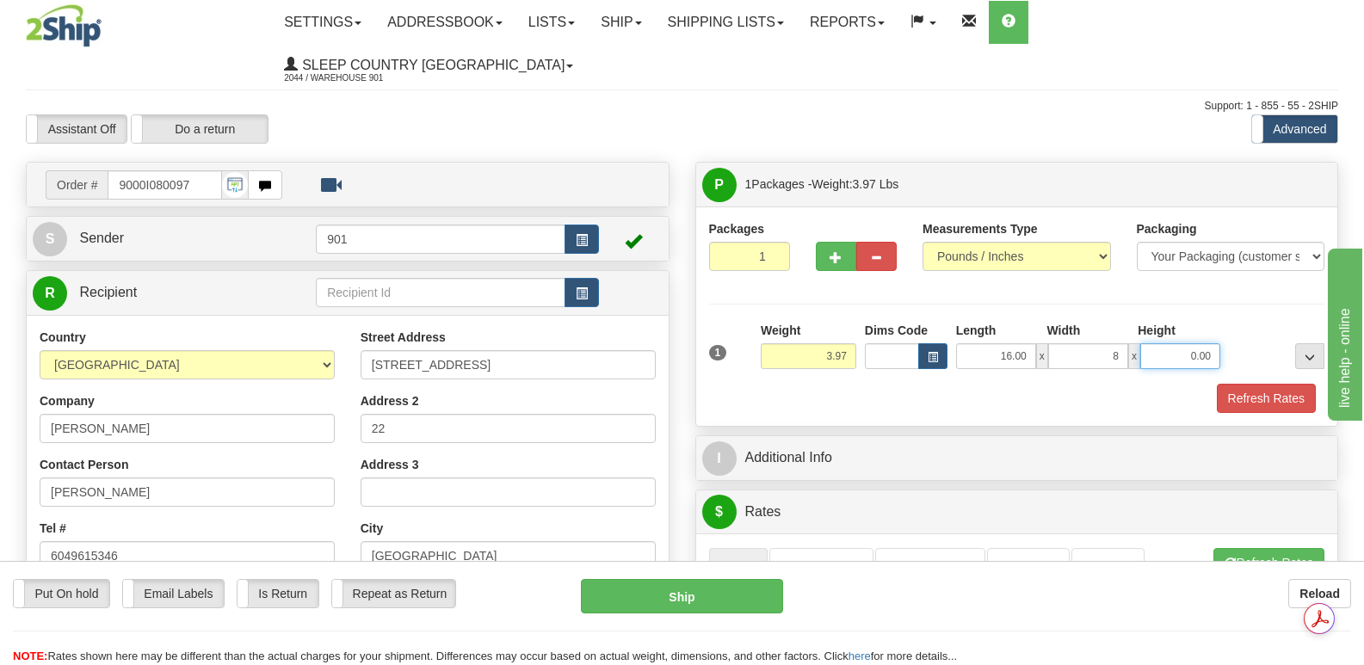
type input "8.00"
click at [1165, 343] on input "0.00" at bounding box center [1181, 356] width 80 height 26
type input "8.00"
click at [1268, 384] on button "Refresh Rates" at bounding box center [1266, 398] width 99 height 29
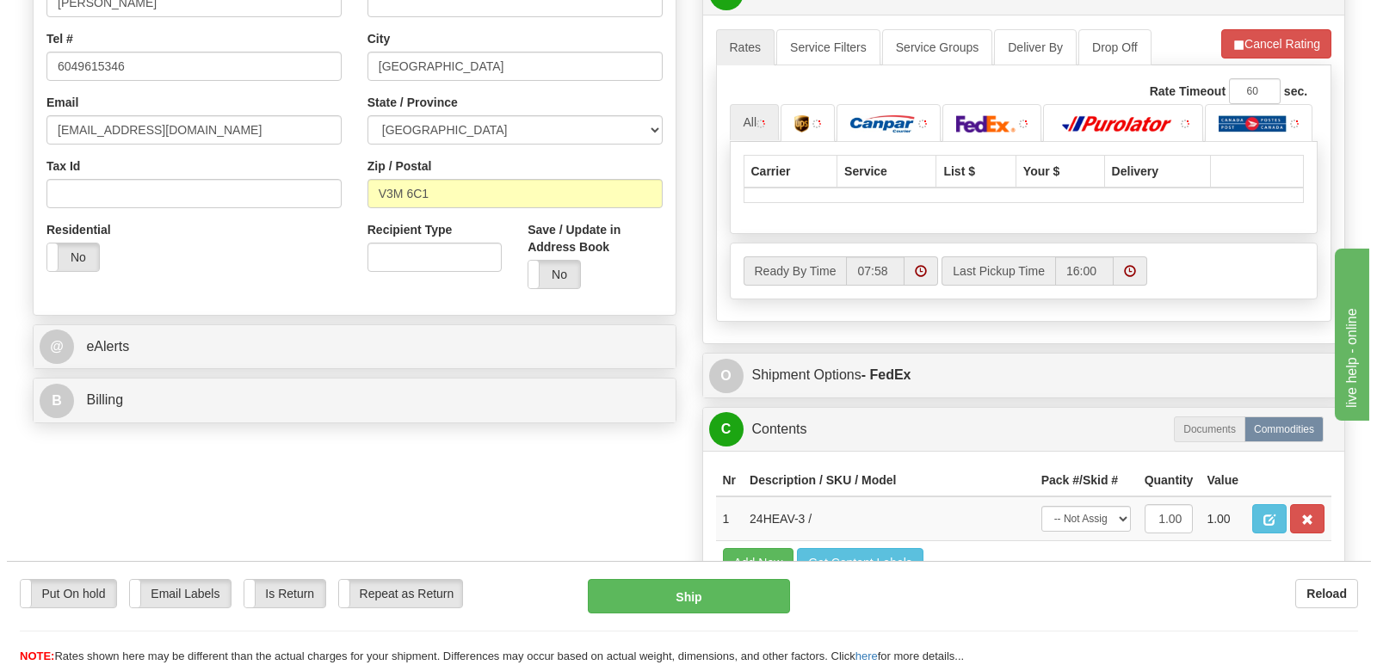
scroll to position [516, 0]
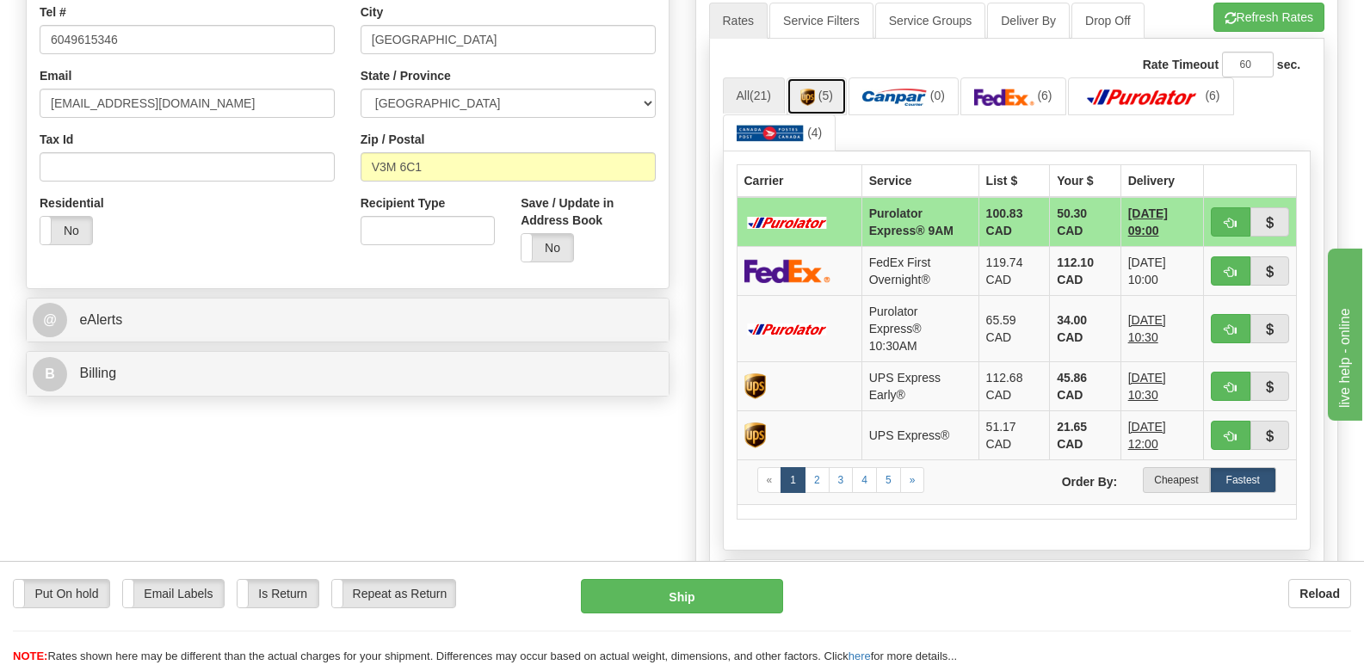
click at [815, 89] on img at bounding box center [808, 97] width 15 height 17
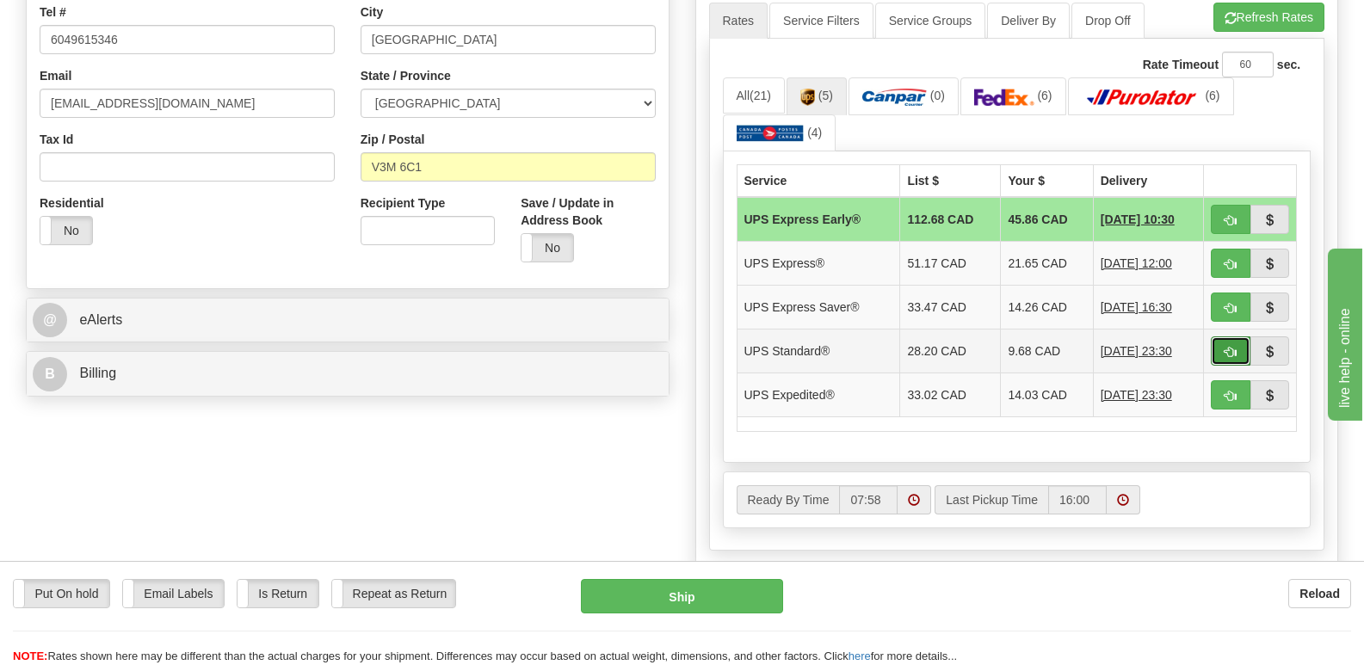
click at [1230, 337] on button "button" at bounding box center [1231, 351] width 40 height 29
type input "11"
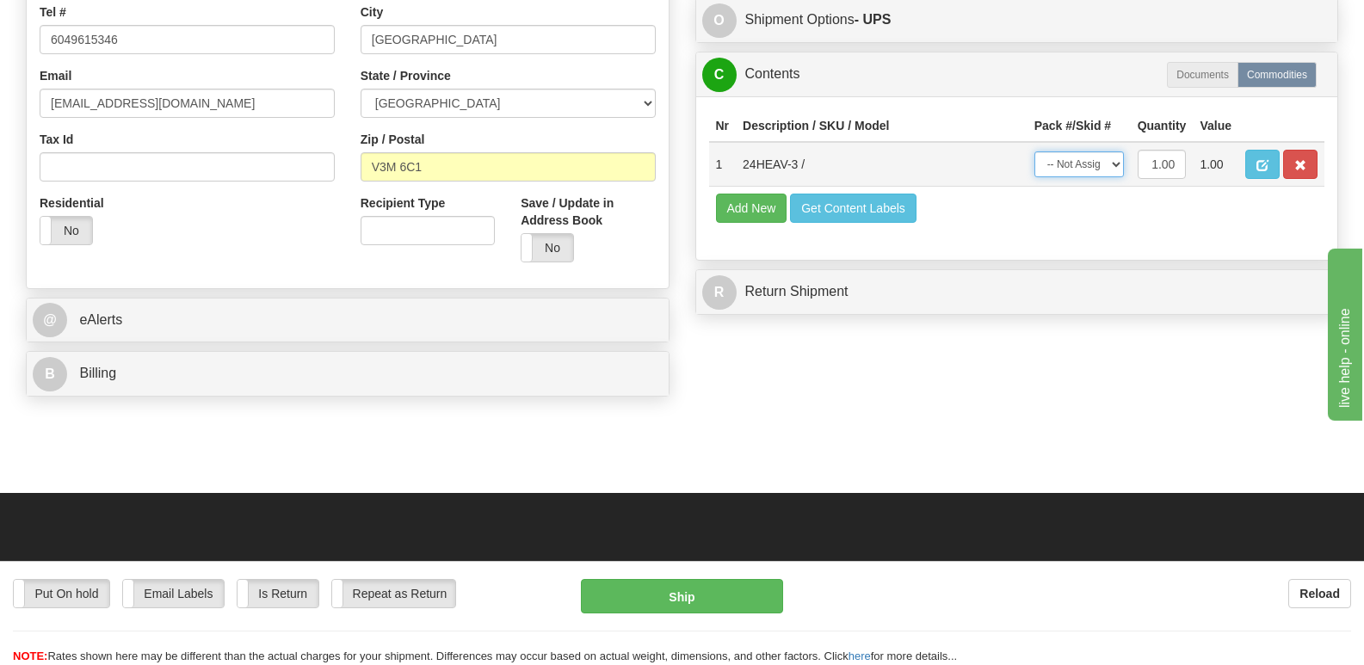
drag, startPoint x: 1116, startPoint y: 118, endPoint x: 1120, endPoint y: 133, distance: 15.3
click at [1116, 151] on select "-- Not Assigned -- Package 1" at bounding box center [1080, 164] width 90 height 26
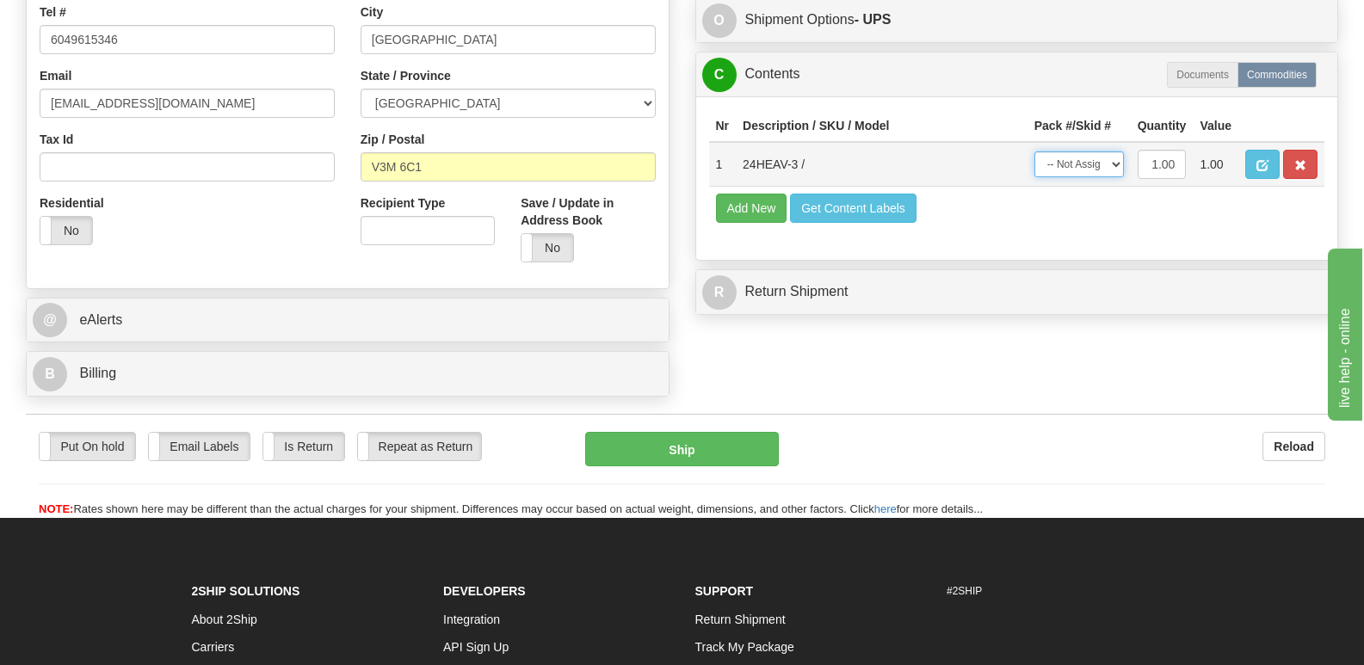
select select "0"
click at [1035, 151] on select "-- Not Assigned -- Package 1" at bounding box center [1080, 164] width 90 height 26
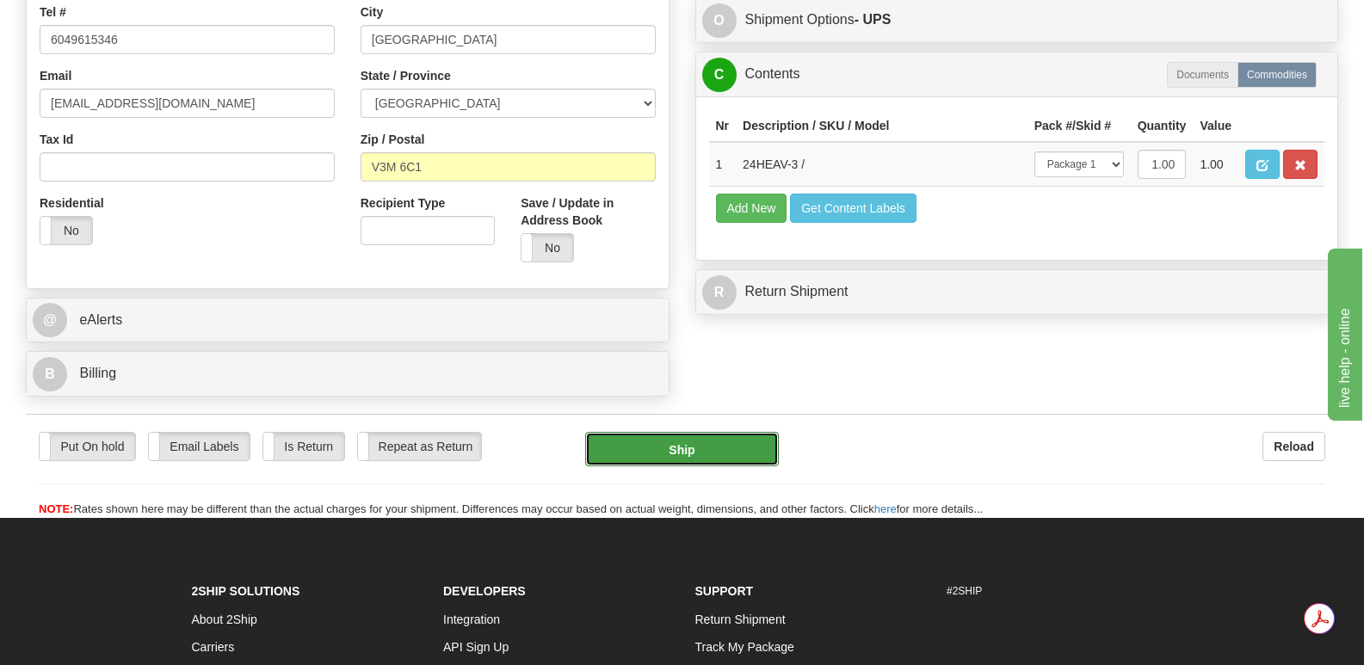
click at [667, 432] on button "Ship" at bounding box center [681, 449] width 193 height 34
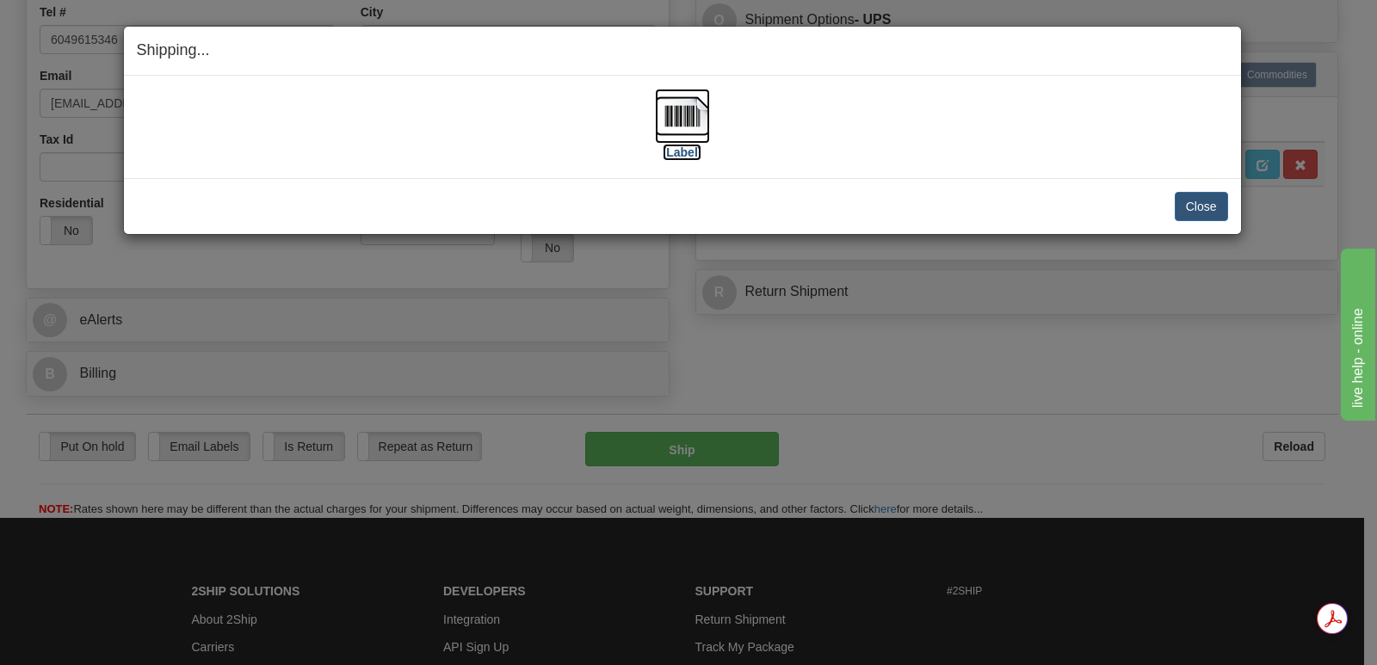
click at [685, 114] on img at bounding box center [682, 116] width 55 height 55
click at [1199, 202] on button "Close" at bounding box center [1201, 206] width 53 height 29
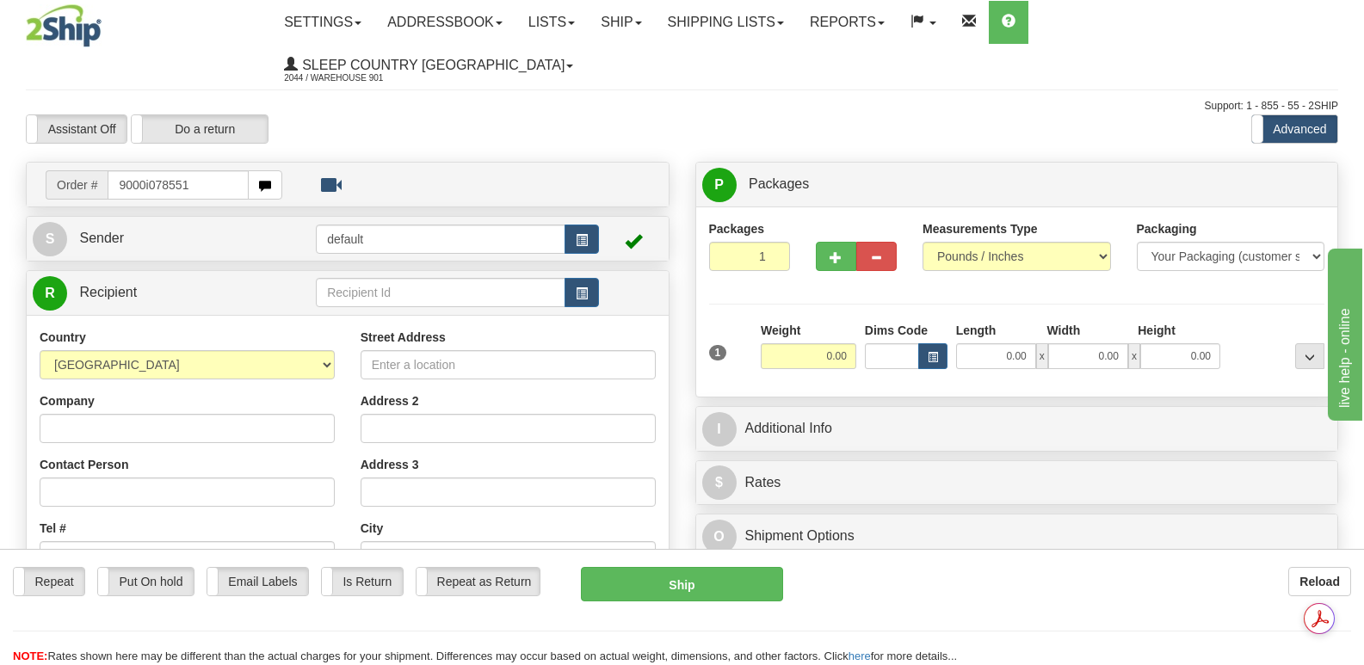
type input "9000i078551"
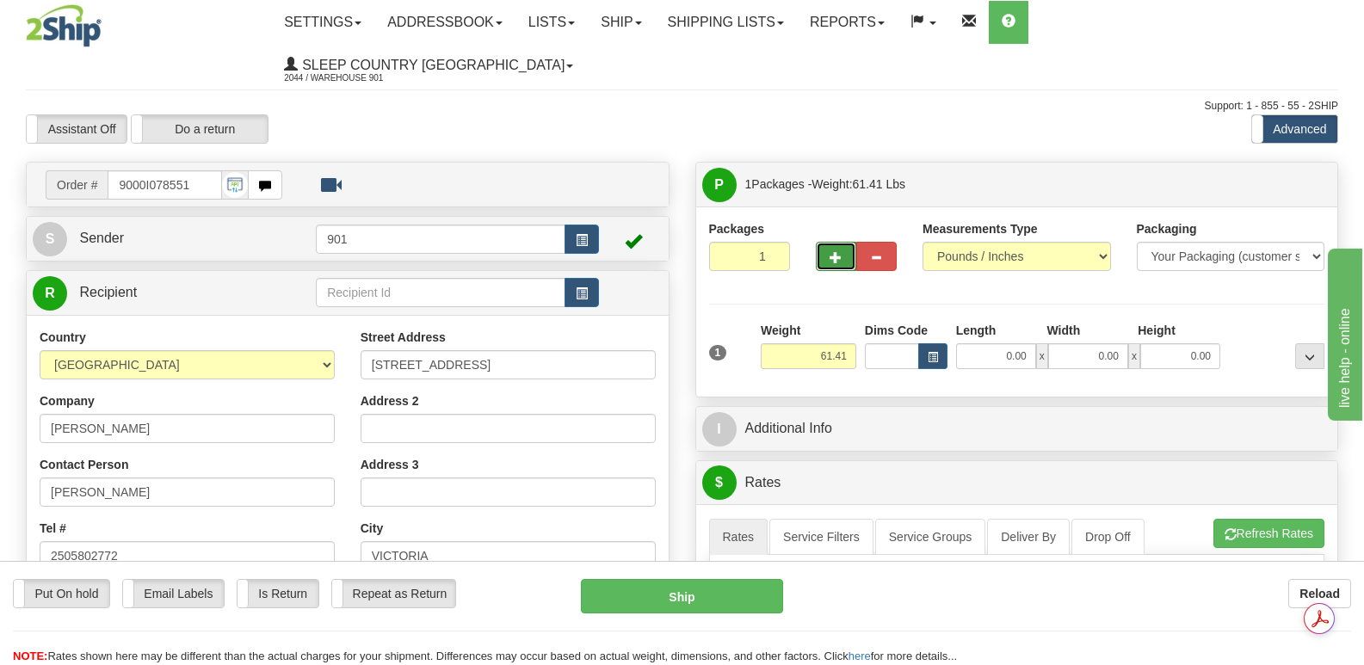
click at [831, 252] on span "button" at bounding box center [836, 257] width 12 height 11
type input "2"
click at [1289, 179] on span "Package Level" at bounding box center [1288, 185] width 68 height 12
radio input "true"
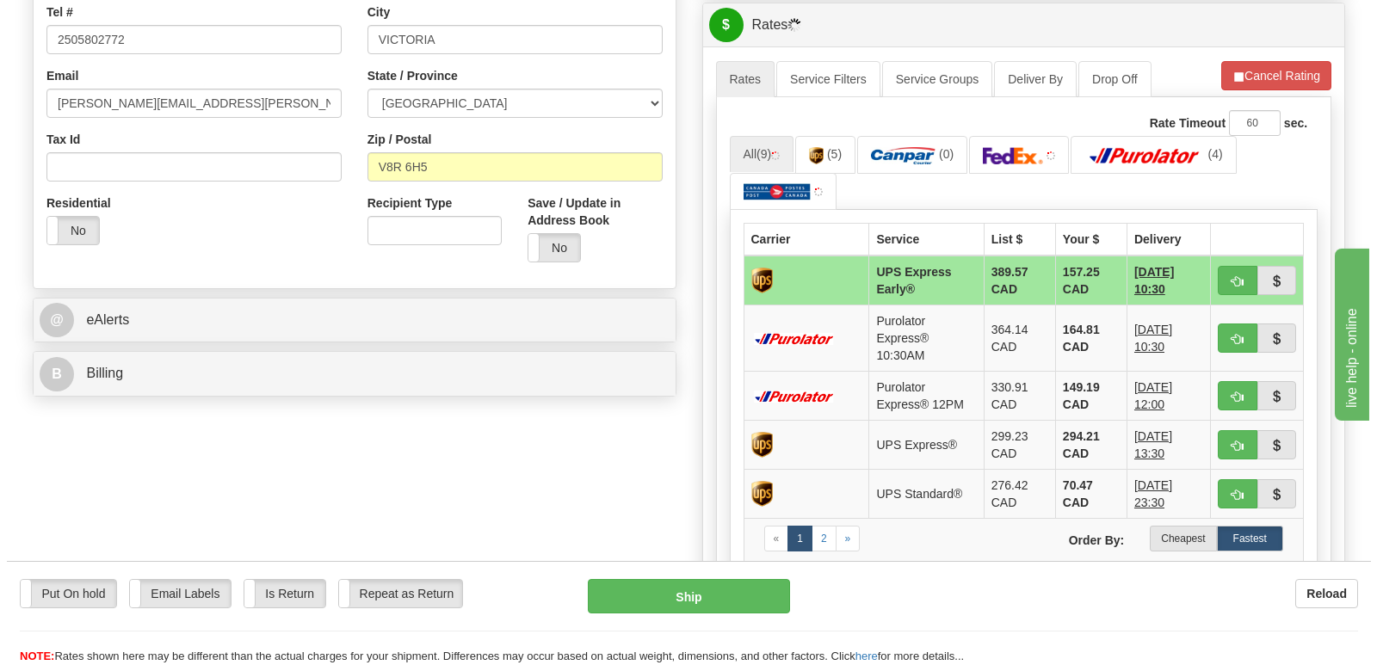
scroll to position [947, 0]
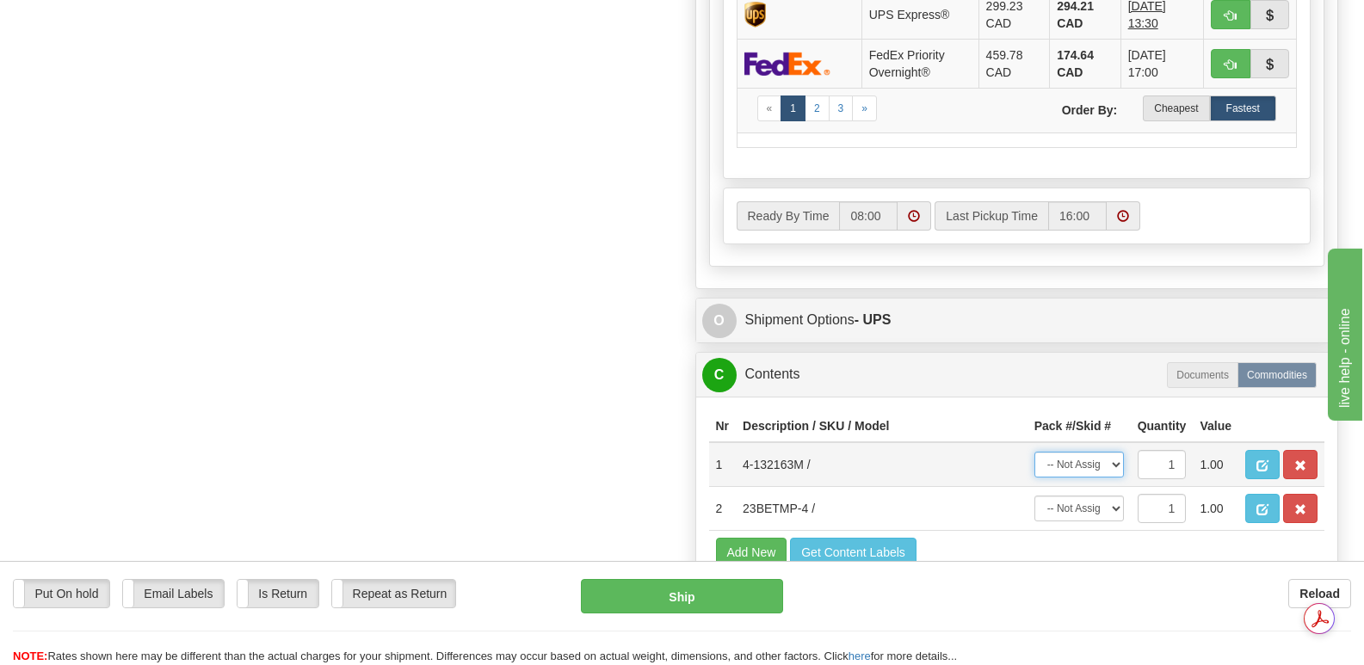
click at [1111, 452] on select "-- Not Assigned -- Package 1 Package 2" at bounding box center [1080, 465] width 90 height 26
select select "0"
click at [1035, 452] on select "-- Not Assigned -- Package 1 Package 2" at bounding box center [1080, 465] width 90 height 26
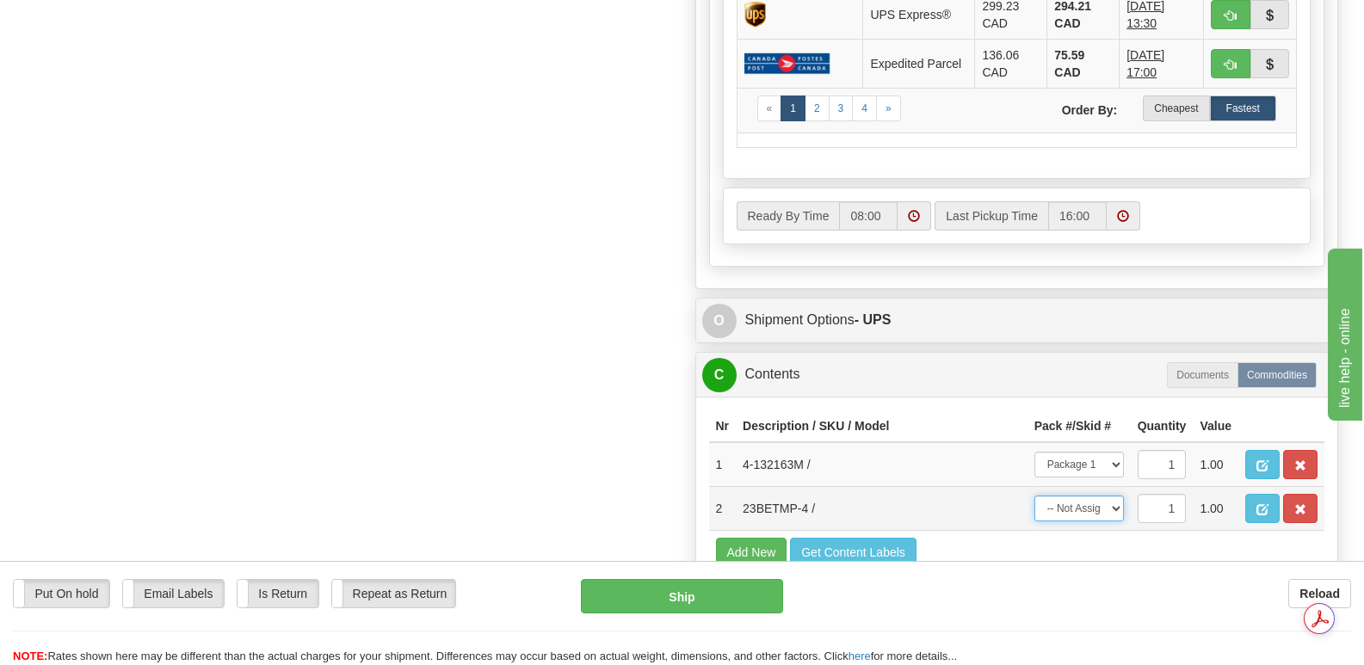
drag, startPoint x: 1113, startPoint y: 466, endPoint x: 1116, endPoint y: 478, distance: 12.3
click at [1113, 496] on select "-- Not Assigned -- Package 1 Package 2" at bounding box center [1080, 509] width 90 height 26
select select "1"
click at [1035, 496] on select "-- Not Assigned -- Package 1 Package 2" at bounding box center [1080, 509] width 90 height 26
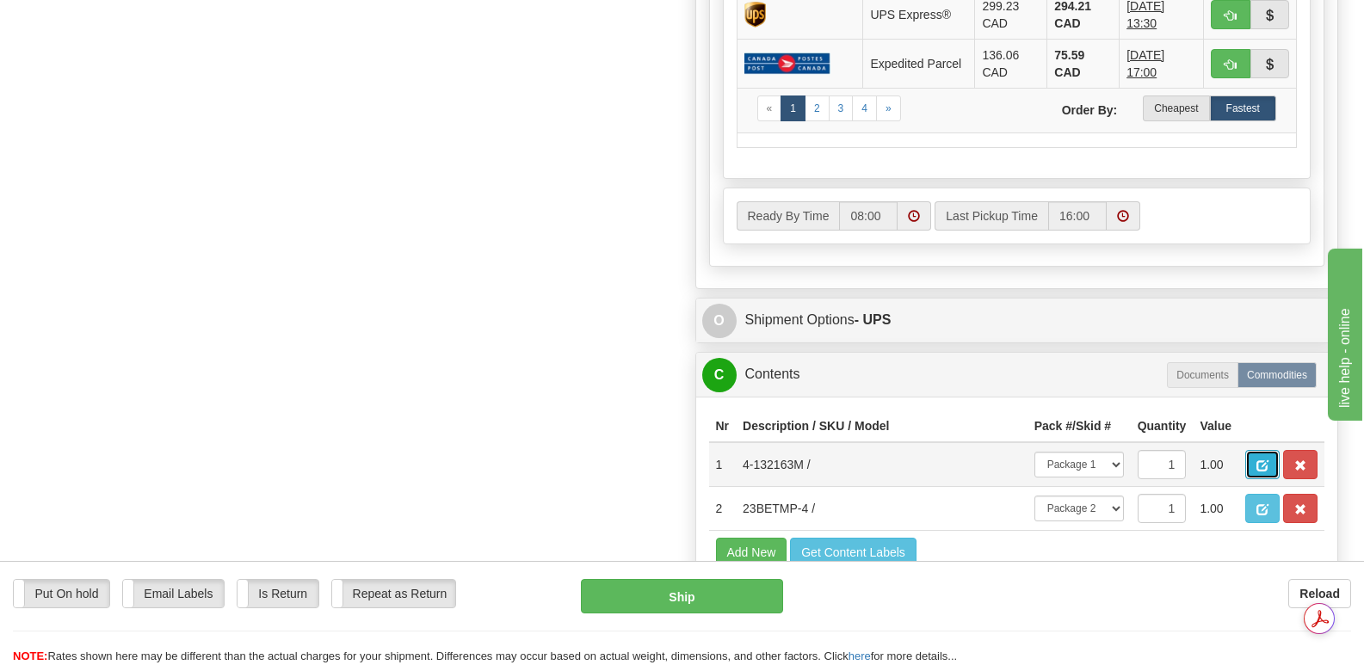
click at [1263, 461] on span "button" at bounding box center [1263, 466] width 12 height 11
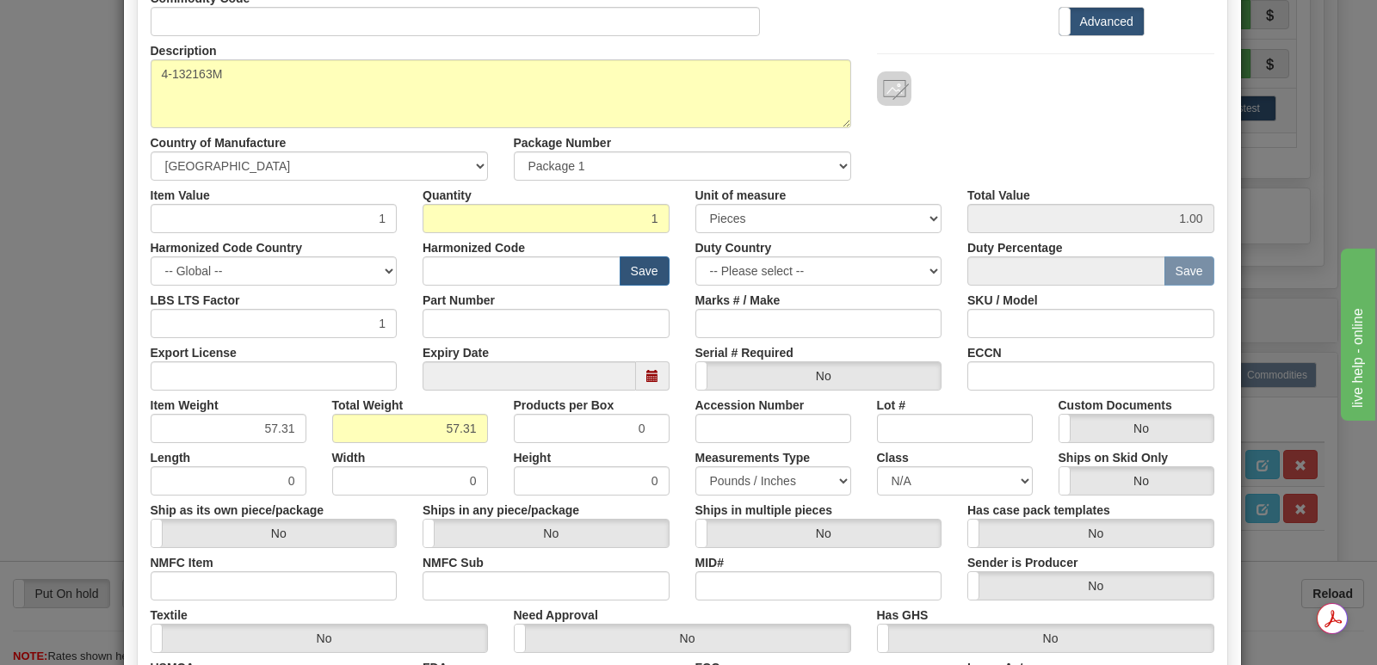
scroll to position [399, 0]
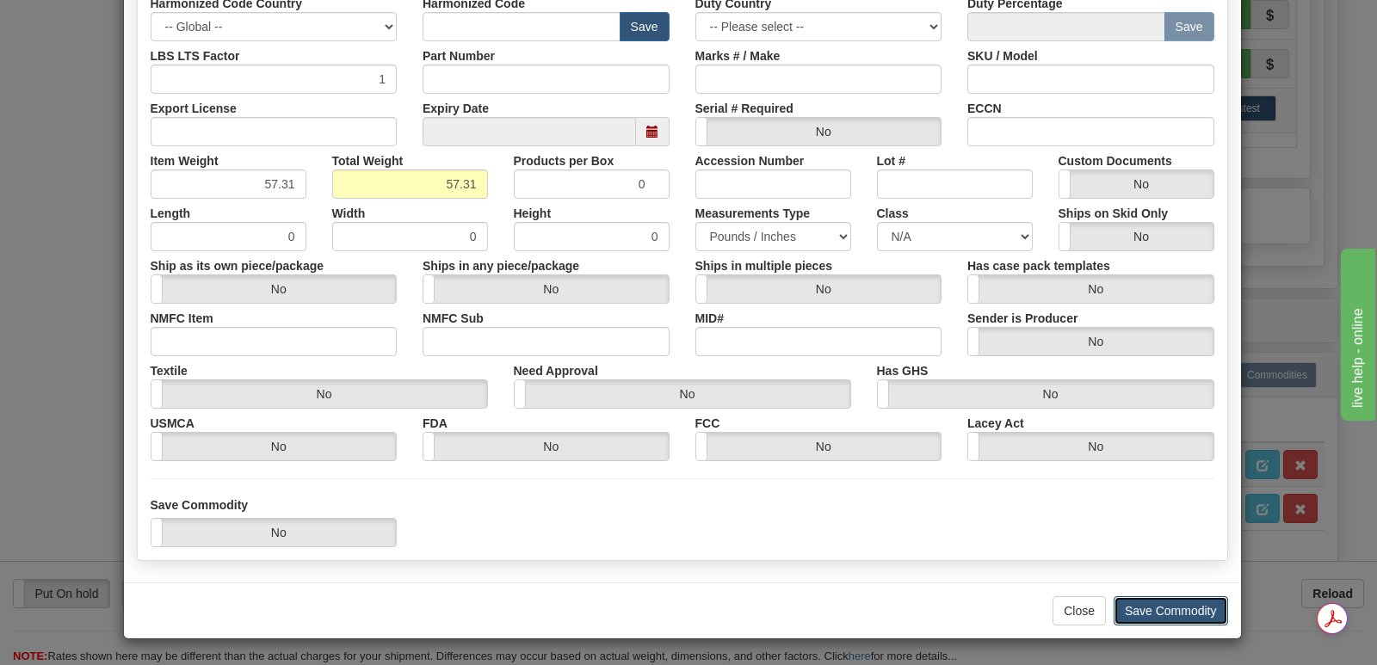
click at [1132, 603] on button "Save Commodity" at bounding box center [1171, 611] width 114 height 29
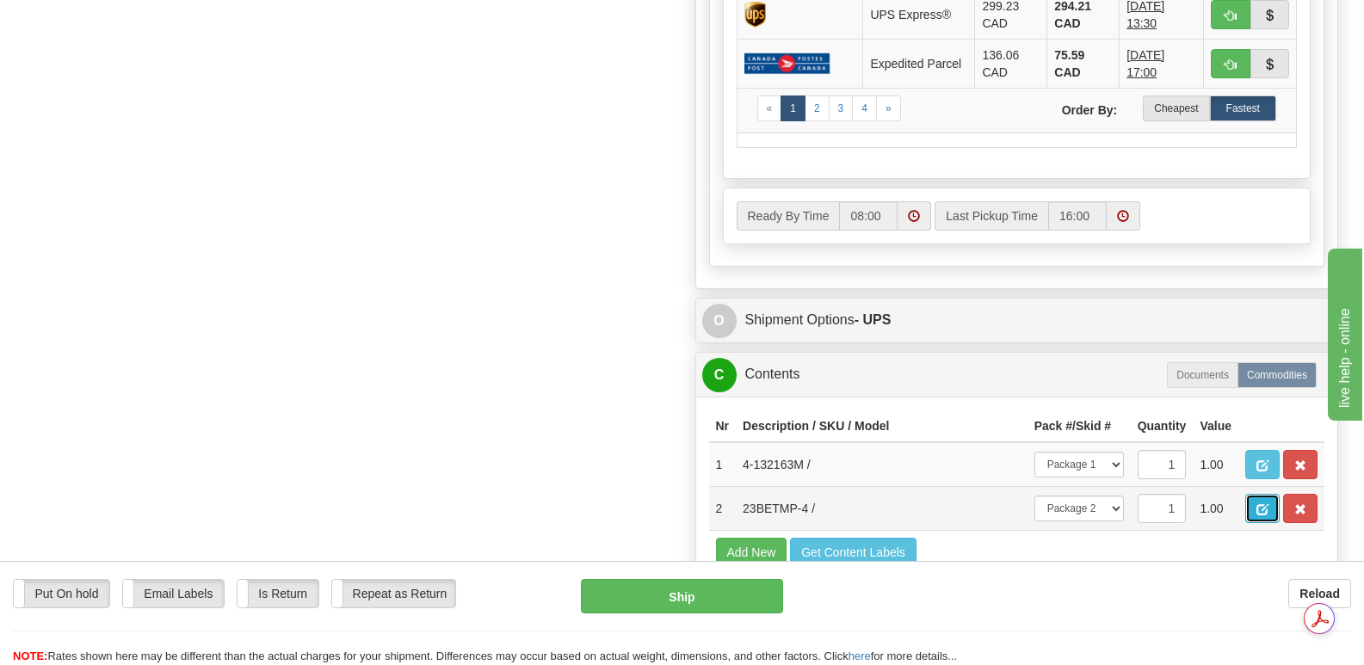
click at [1257, 504] on span "button" at bounding box center [1263, 509] width 12 height 11
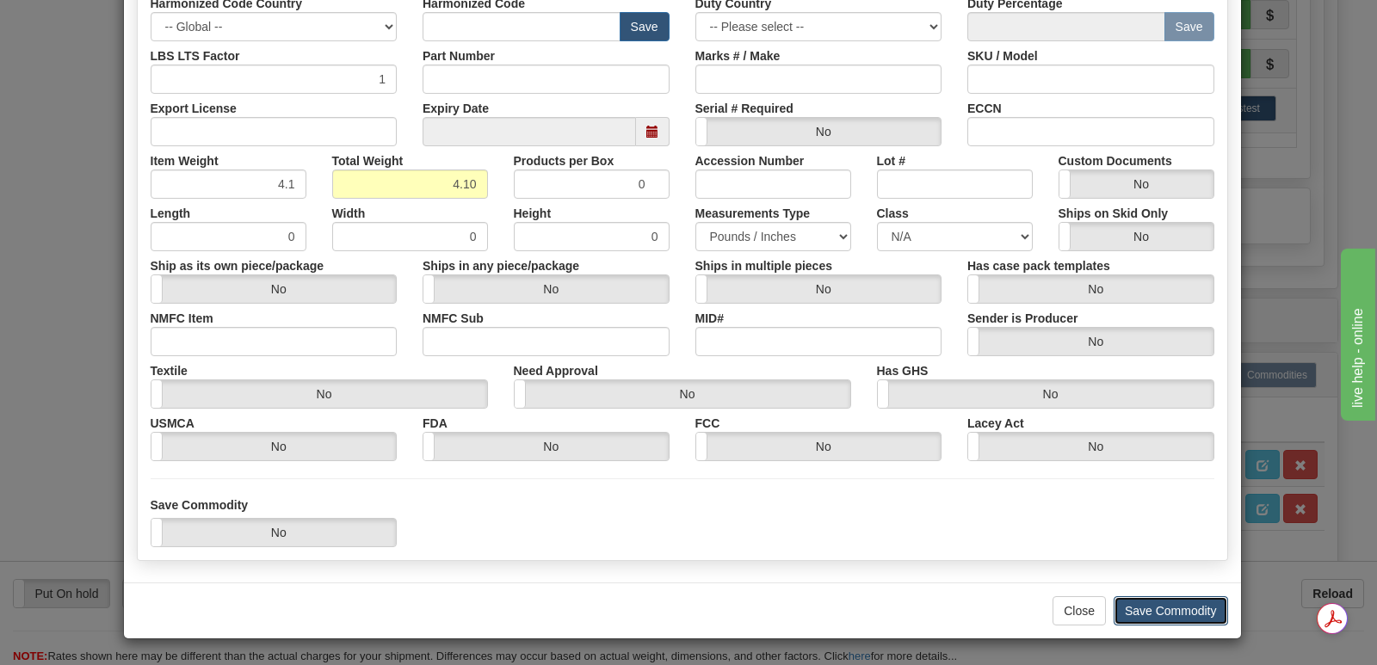
click at [1137, 603] on button "Save Commodity" at bounding box center [1171, 611] width 114 height 29
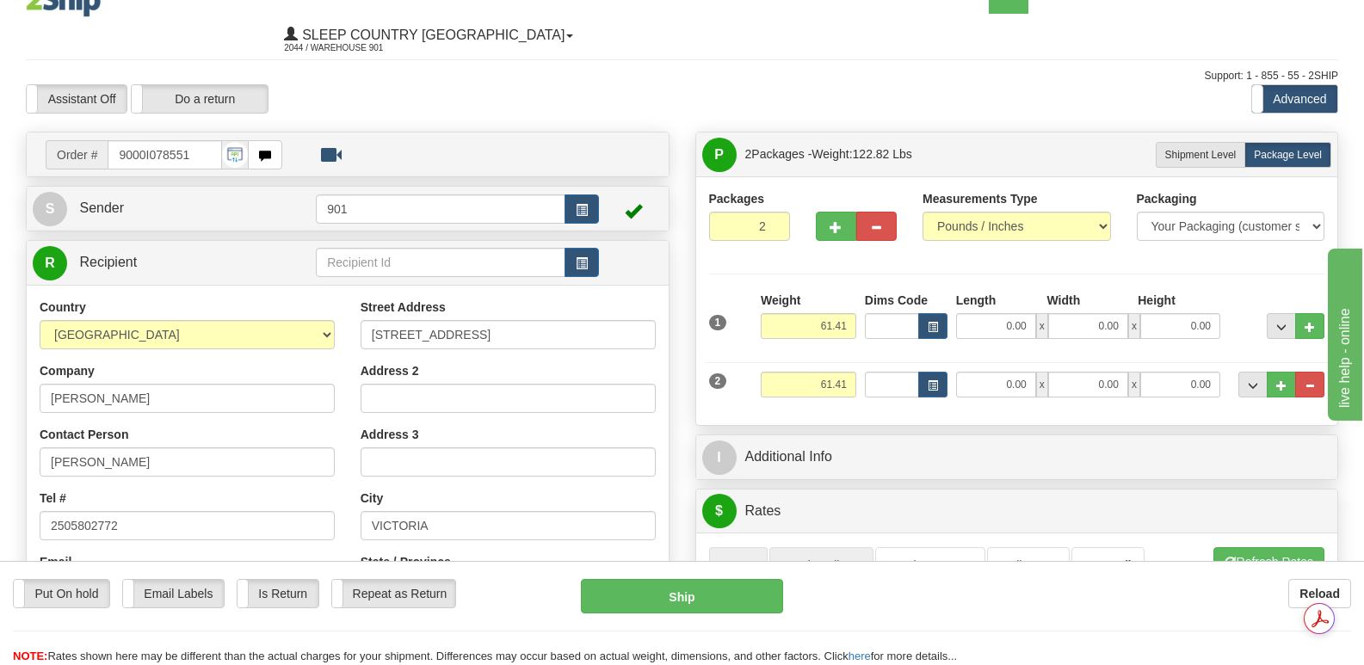
scroll to position [0, 0]
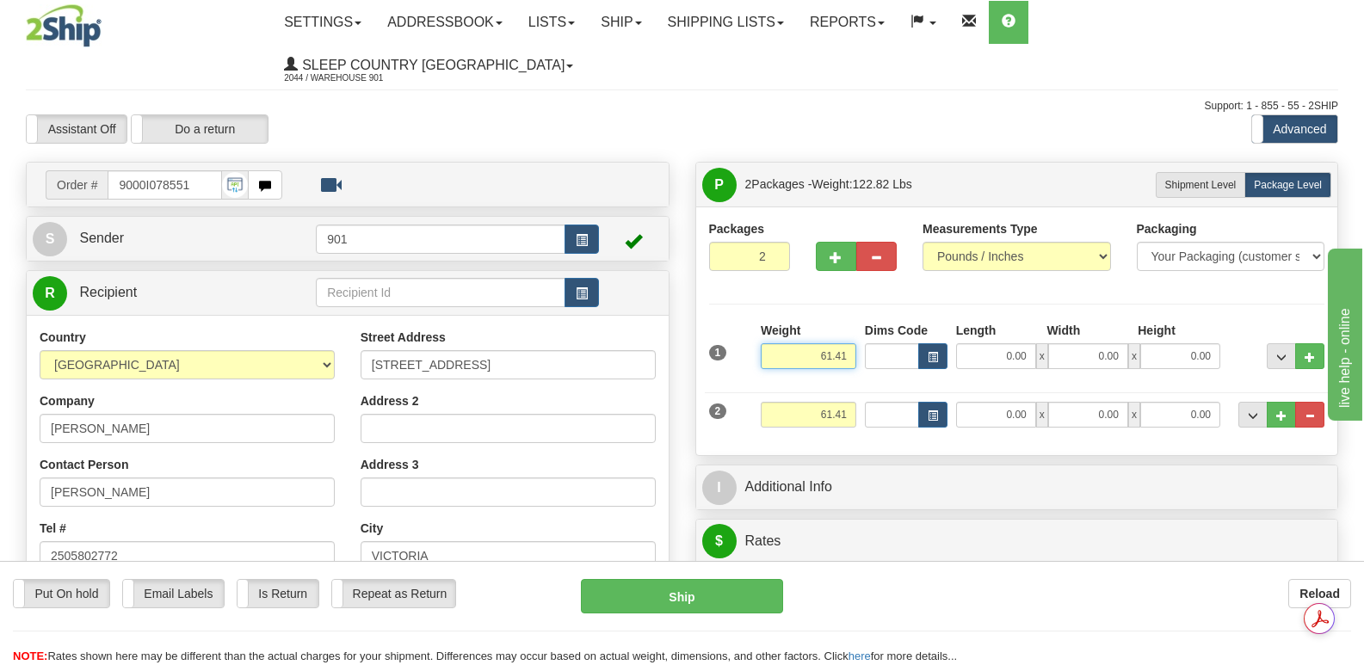
drag, startPoint x: 805, startPoint y: 315, endPoint x: 859, endPoint y: 313, distance: 54.3
click at [859, 322] on div "Weight 61.41" at bounding box center [809, 352] width 104 height 60
type input "57.31"
click at [979, 343] on input "0.00" at bounding box center [996, 356] width 80 height 26
type input "42.00"
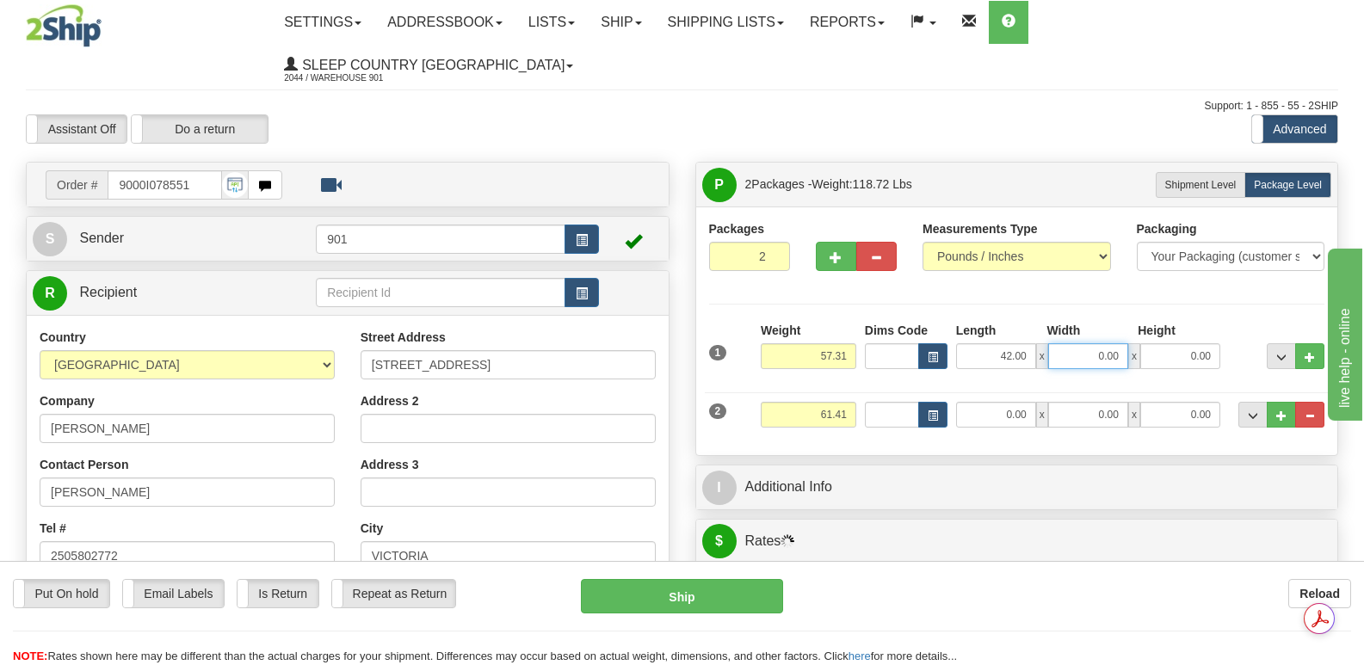
click at [1077, 343] on input "0.00" at bounding box center [1088, 356] width 80 height 26
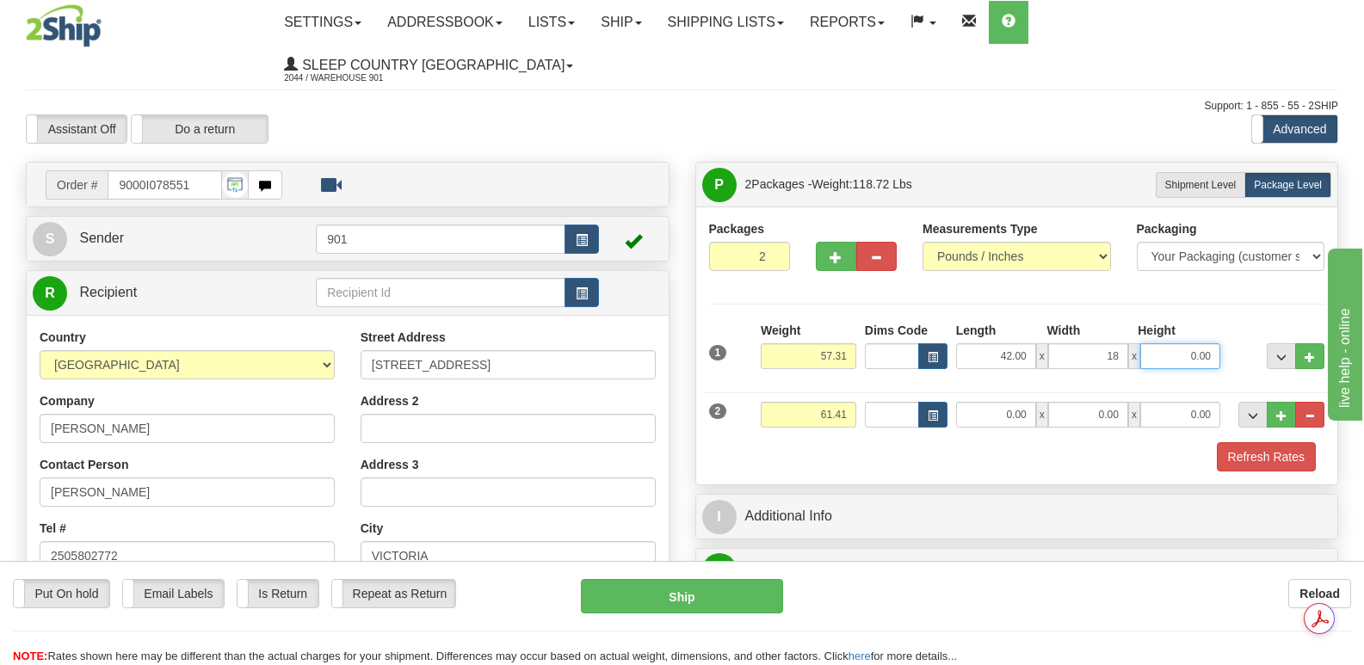
type input "18.00"
click at [1160, 343] on input "0.00" at bounding box center [1181, 356] width 80 height 26
type input "18.00"
drag, startPoint x: 805, startPoint y: 374, endPoint x: 853, endPoint y: 369, distance: 48.5
click at [853, 402] on input "61.41" at bounding box center [809, 415] width 96 height 26
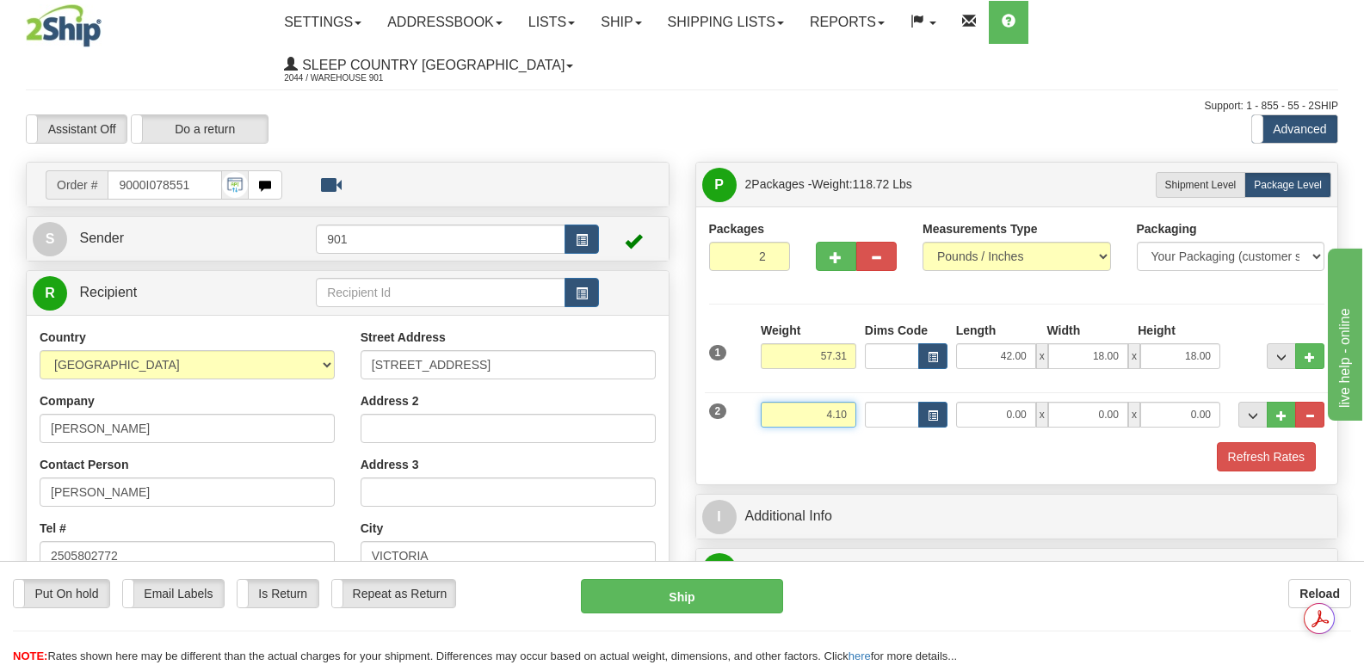
type input "4.10"
click at [997, 402] on input "0.00" at bounding box center [996, 415] width 80 height 26
type input "11.00"
click at [1079, 402] on input "0.00" at bounding box center [1088, 415] width 80 height 26
type input "11.00"
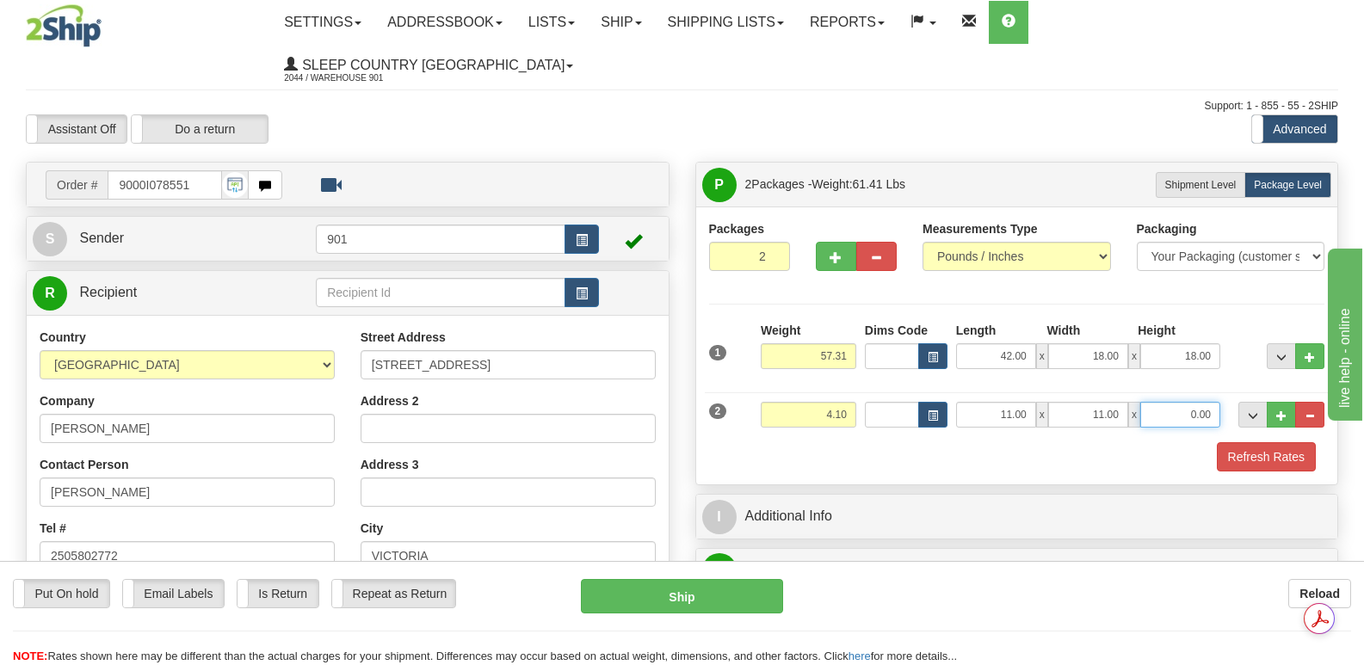
click at [1172, 402] on input "0.00" at bounding box center [1181, 415] width 80 height 26
type input "5.00"
click at [1244, 442] on button "Refresh Rates" at bounding box center [1266, 456] width 99 height 29
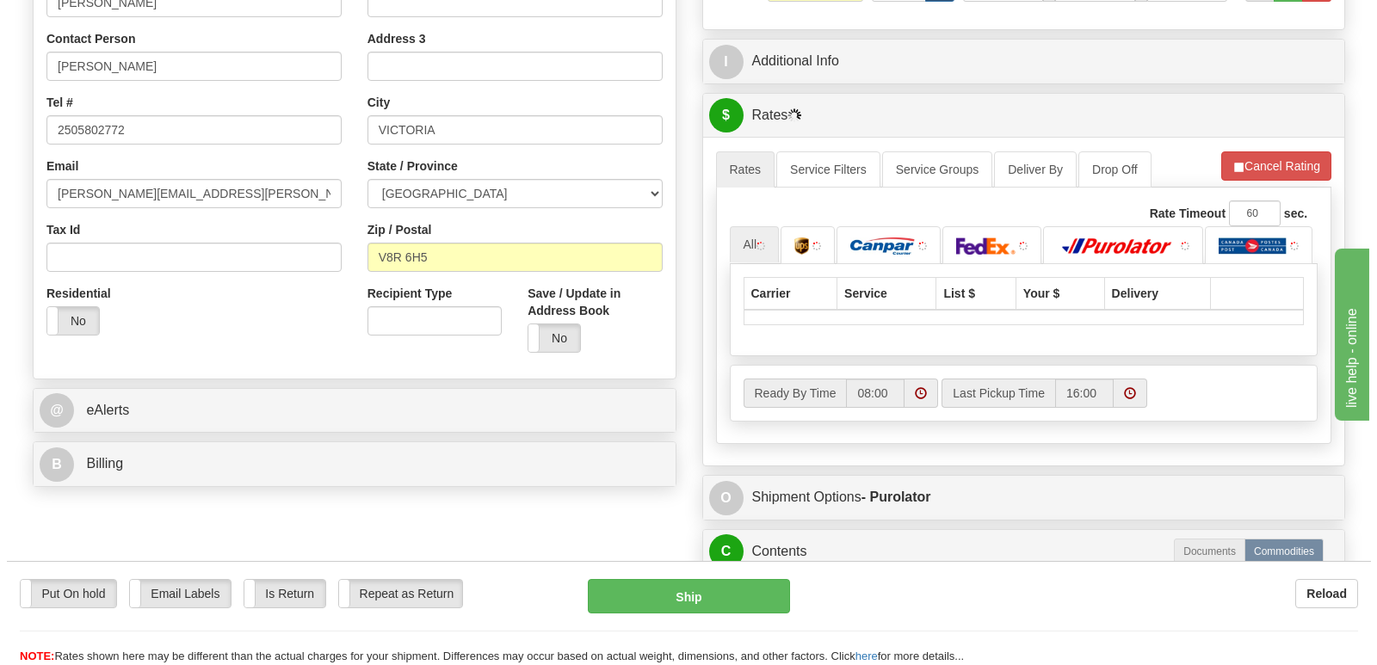
scroll to position [430, 0]
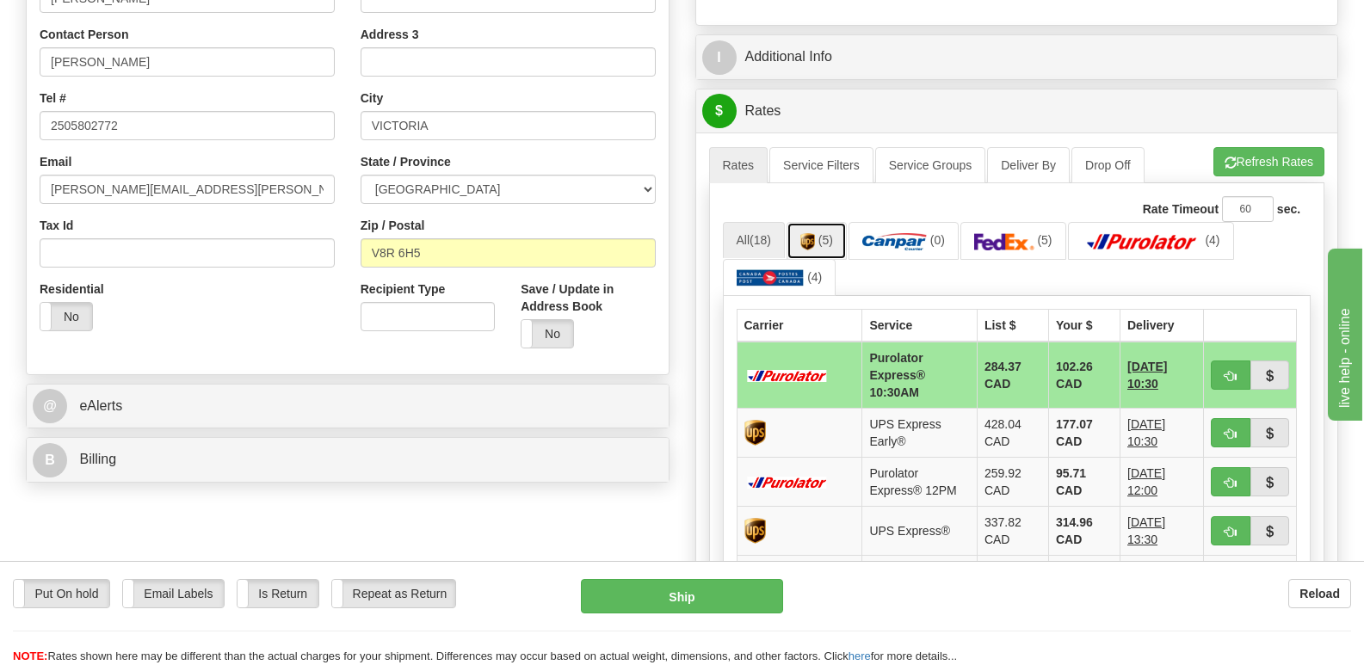
click at [823, 233] on span "(5)" at bounding box center [826, 240] width 15 height 14
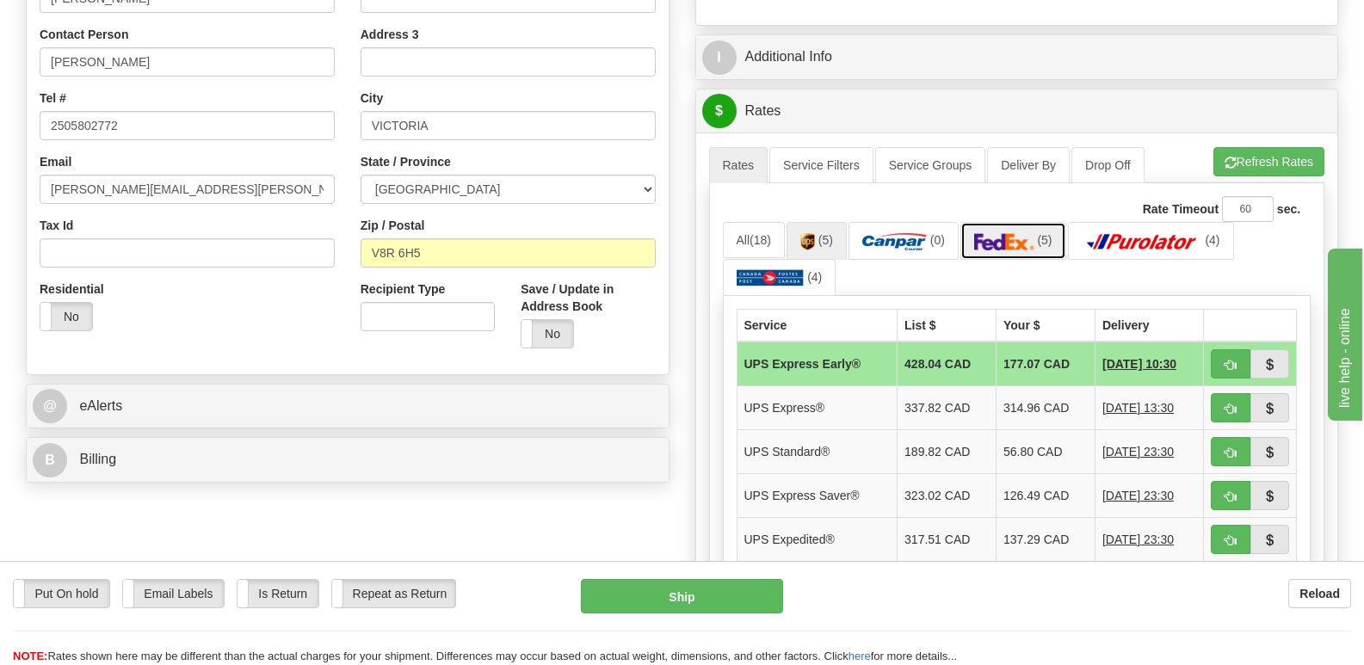
click at [1007, 233] on img at bounding box center [1004, 241] width 60 height 17
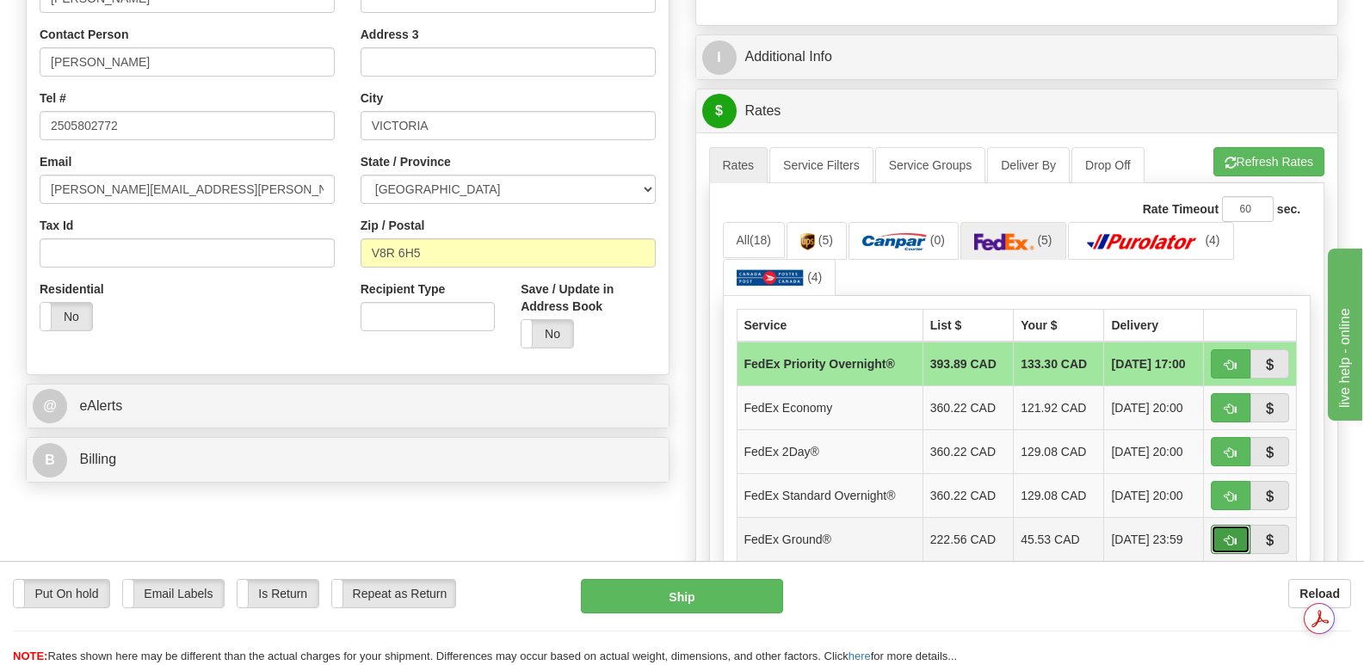
click at [1230, 535] on span "button" at bounding box center [1231, 540] width 12 height 11
type input "92"
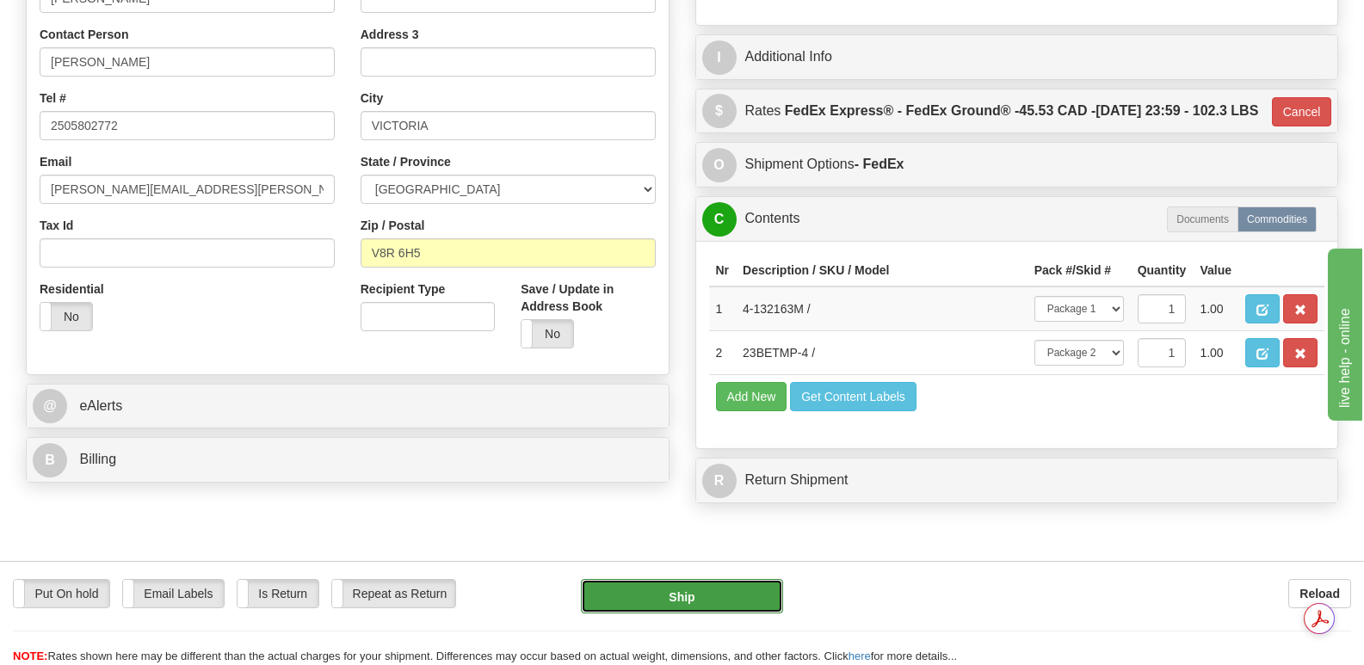
click at [700, 595] on button "Ship" at bounding box center [681, 596] width 201 height 34
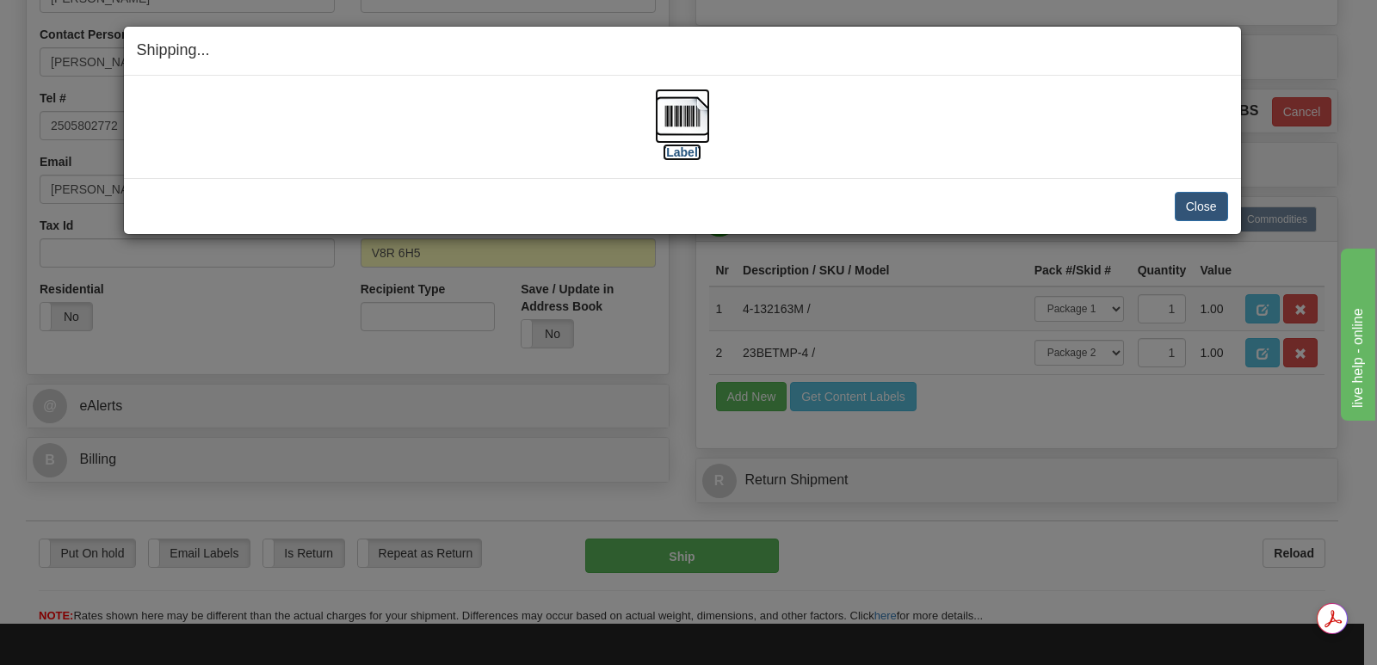
click at [686, 114] on img at bounding box center [682, 116] width 55 height 55
click at [1195, 204] on button "Close" at bounding box center [1201, 206] width 53 height 29
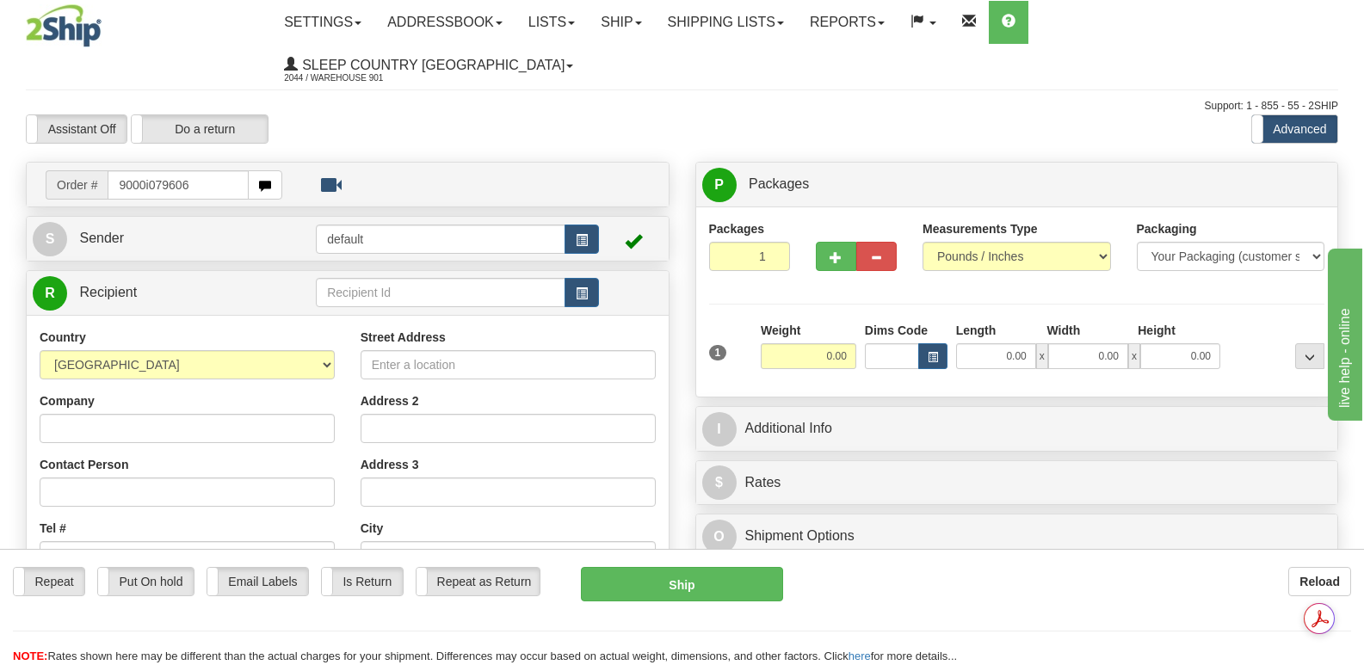
type input "9000i079606"
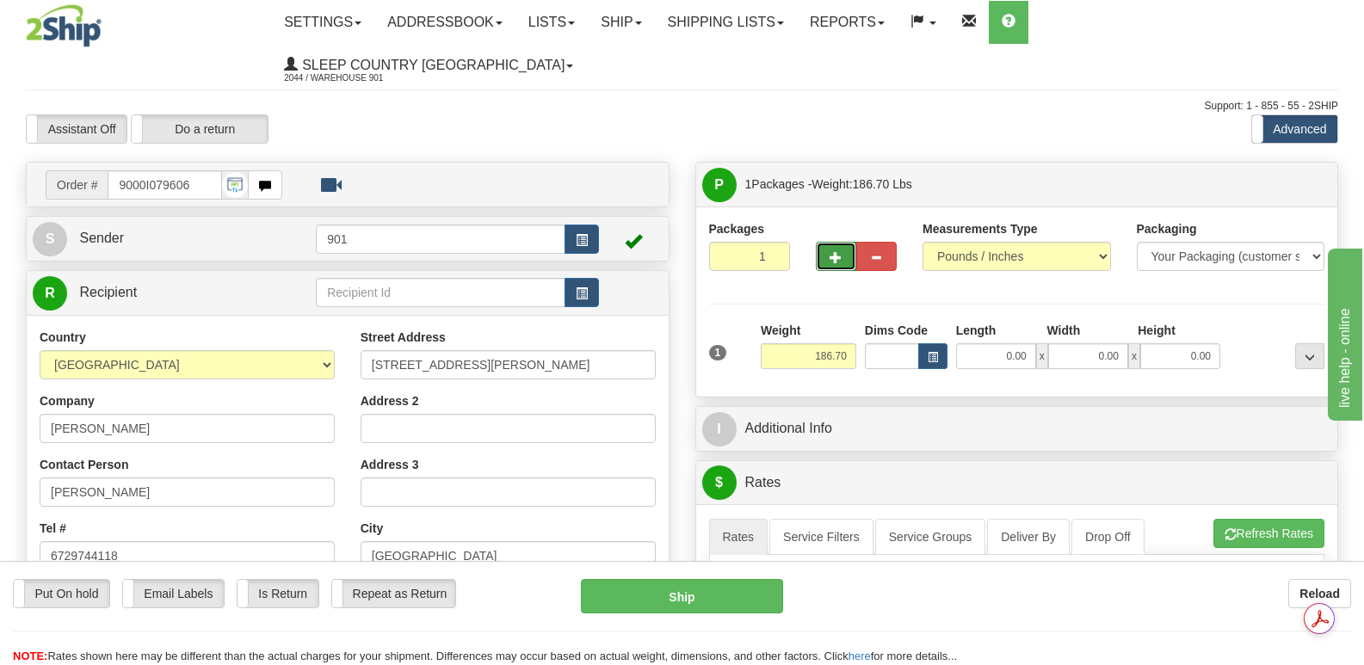
click at [836, 252] on span "button" at bounding box center [836, 257] width 12 height 11
click at [841, 252] on span "button" at bounding box center [836, 257] width 12 height 11
click at [842, 252] on span "button" at bounding box center [836, 257] width 12 height 11
click at [844, 242] on button "button" at bounding box center [836, 256] width 40 height 29
type input "5"
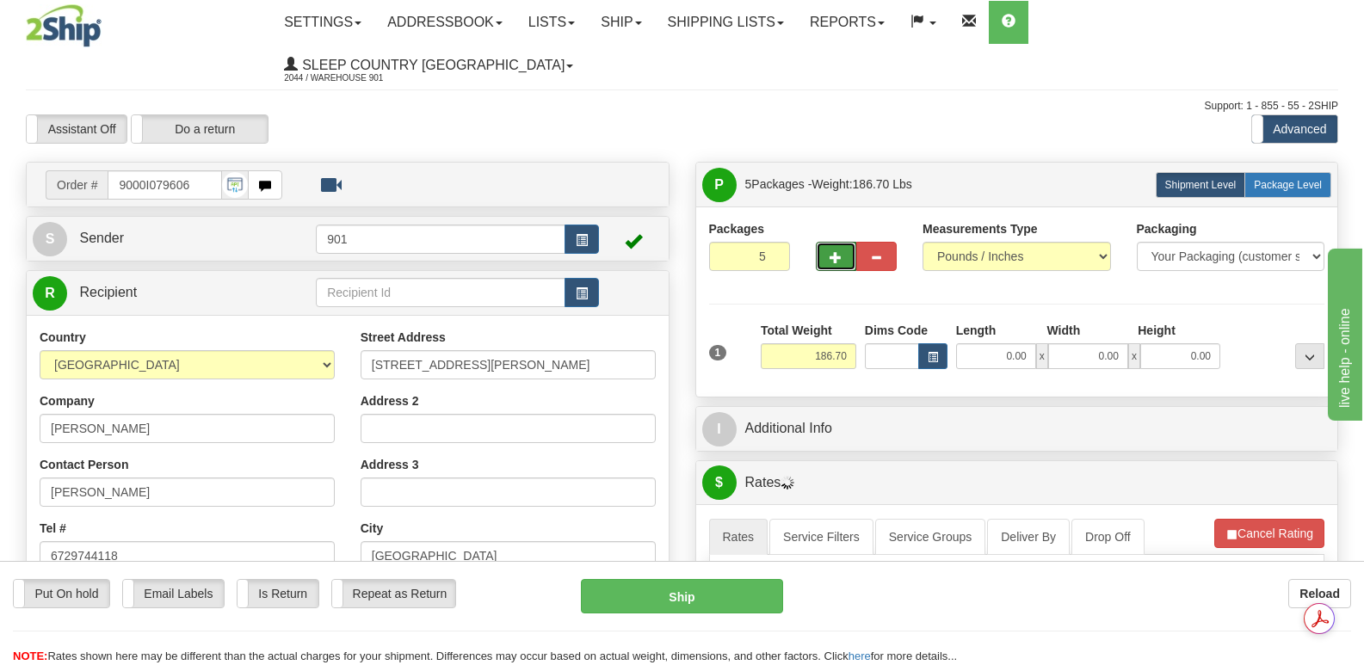
click at [1287, 179] on span "Package Level" at bounding box center [1288, 185] width 68 height 12
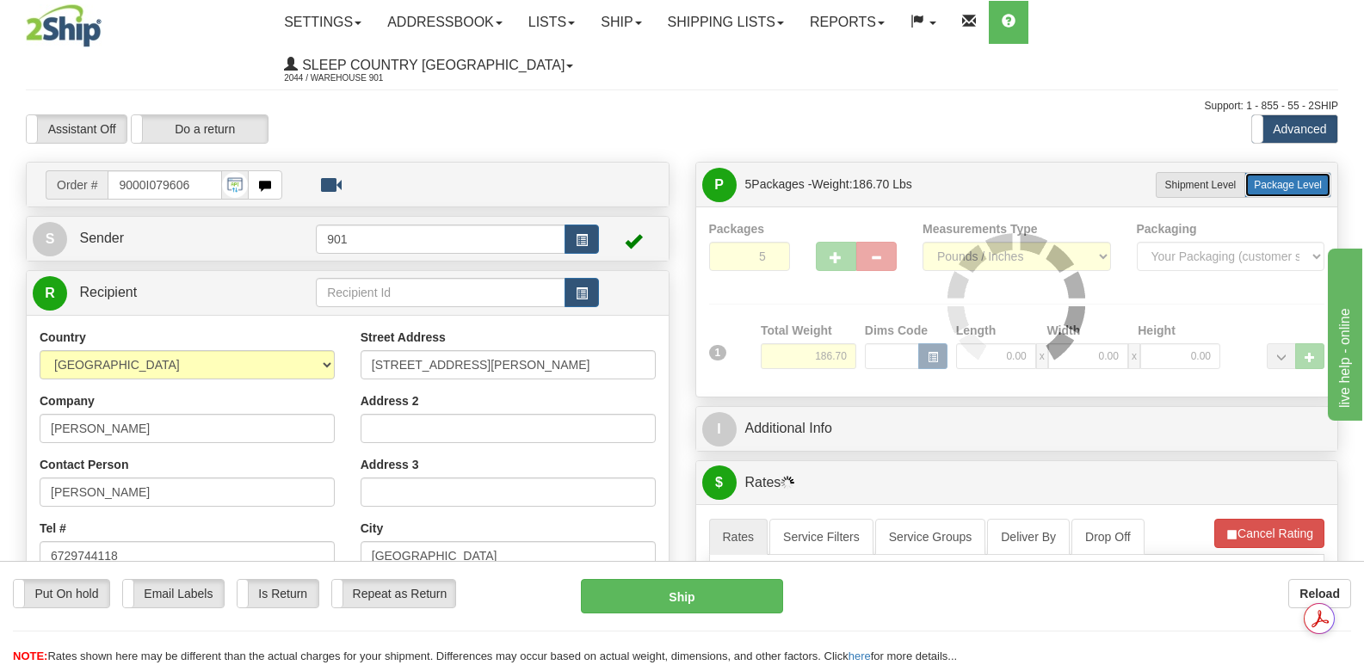
radio input "true"
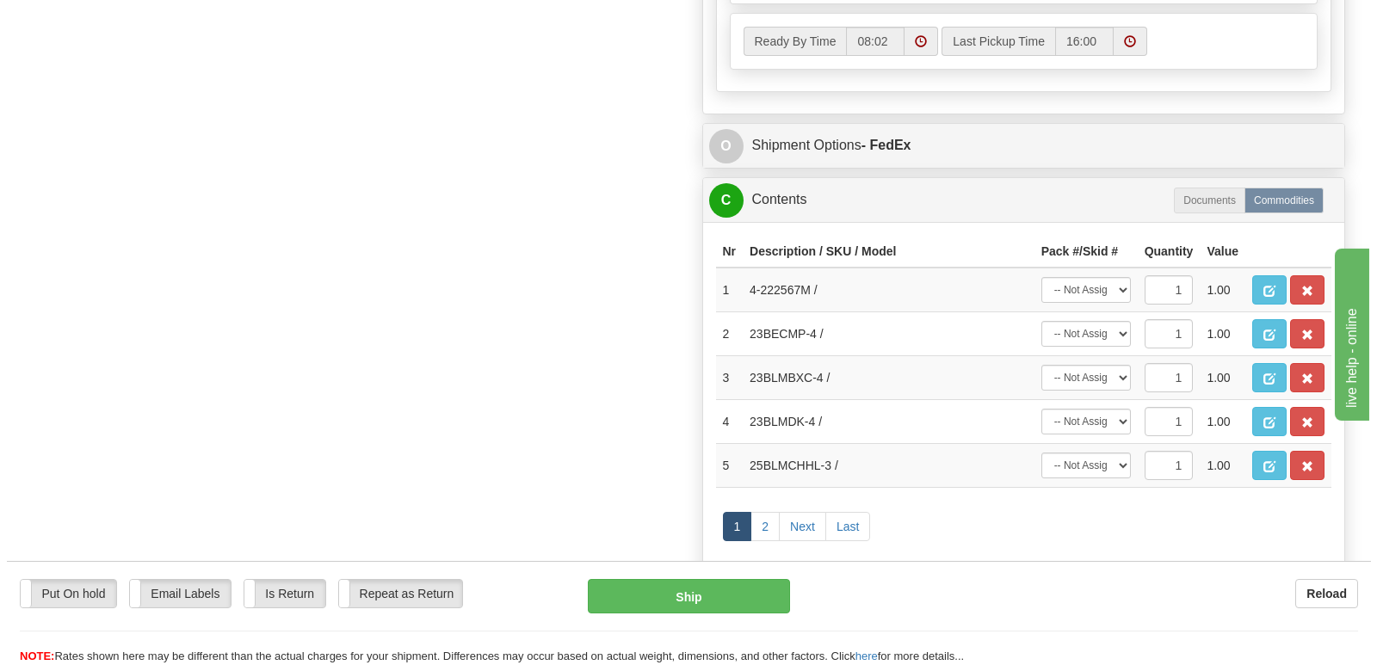
scroll to position [1291, 0]
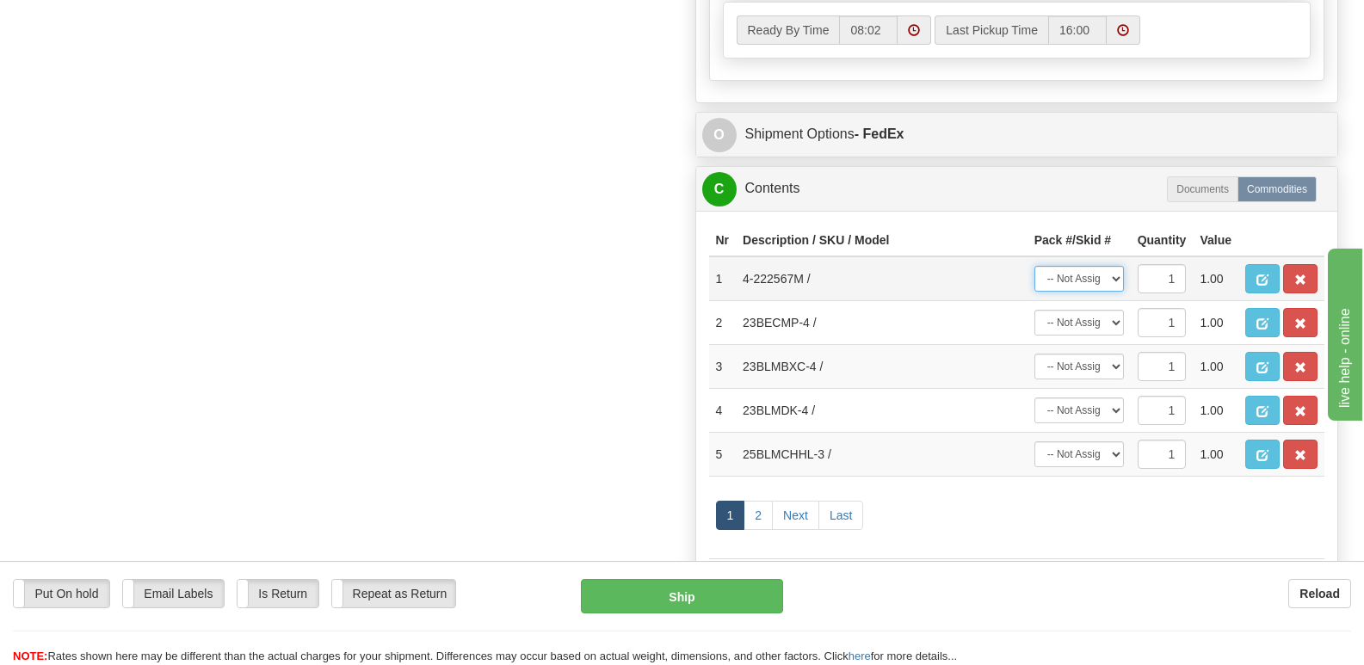
click at [1115, 266] on select "-- Not Assigned -- Package 1 Package 2 Package 3 Package 4 Package 5" at bounding box center [1080, 279] width 90 height 26
select select "0"
click at [1035, 266] on select "-- Not Assigned -- Package 1 Package 2 Package 3 Package 4 Package 5" at bounding box center [1080, 279] width 90 height 26
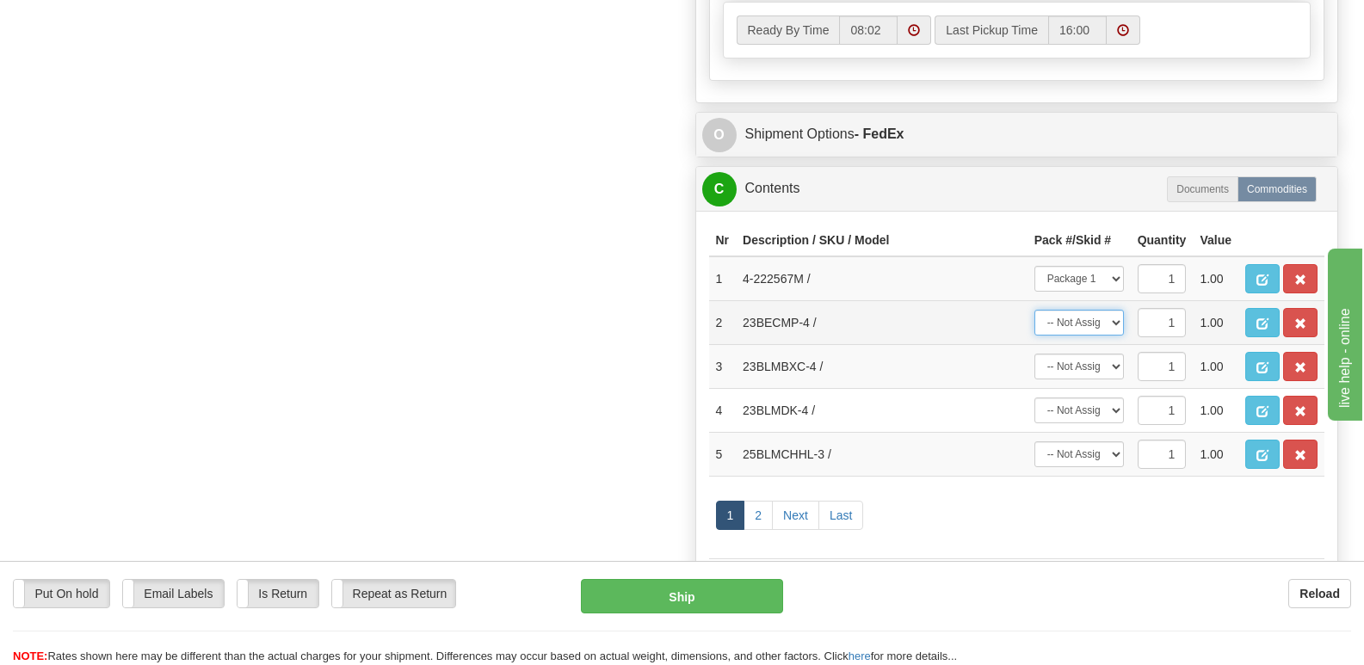
drag, startPoint x: 1114, startPoint y: 278, endPoint x: 1117, endPoint y: 292, distance: 14.2
click at [1115, 310] on select "-- Not Assigned -- Package 1 Package 2 Package 3 Package 4 Package 5" at bounding box center [1080, 323] width 90 height 26
select select "1"
click at [1035, 310] on select "-- Not Assigned -- Package 1 Package 2 Package 3 Package 4 Package 5" at bounding box center [1080, 323] width 90 height 26
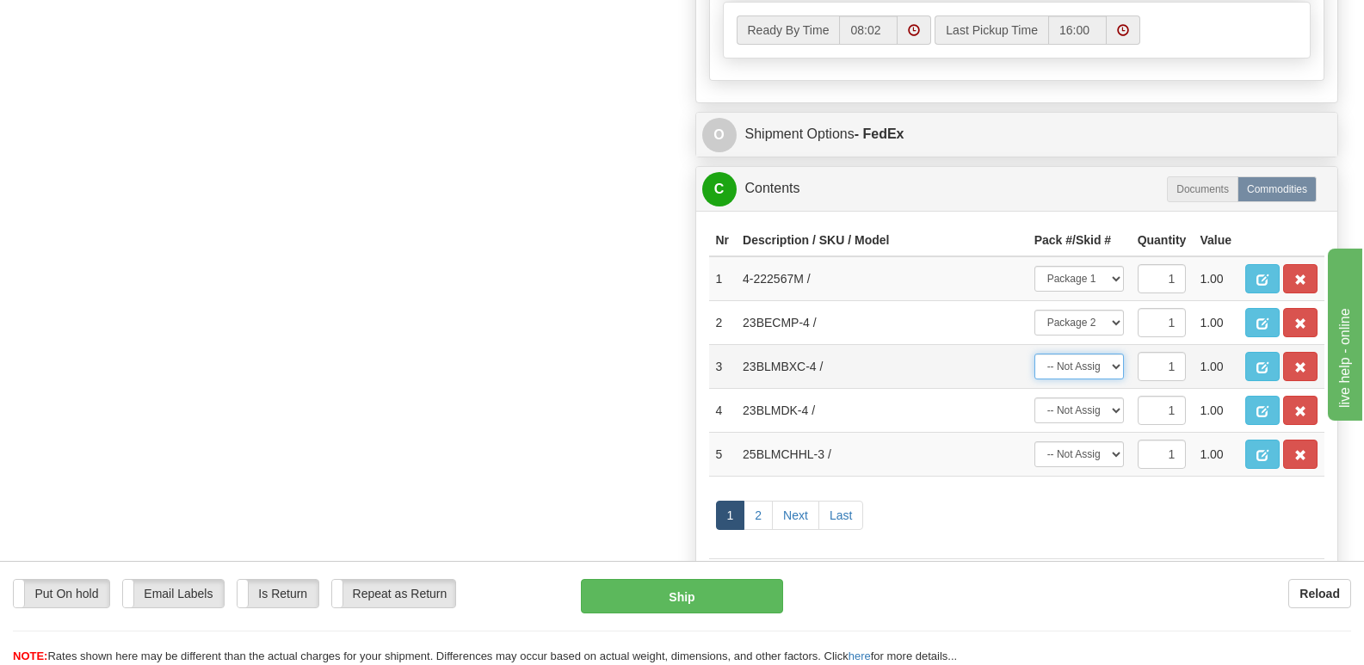
click at [1116, 354] on select "-- Not Assigned -- Package 1 Package 2 Package 3 Package 4 Package 5" at bounding box center [1080, 367] width 90 height 26
select select "2"
click at [1035, 354] on select "-- Not Assigned -- Package 1 Package 2 Package 3 Package 4 Package 5" at bounding box center [1080, 367] width 90 height 26
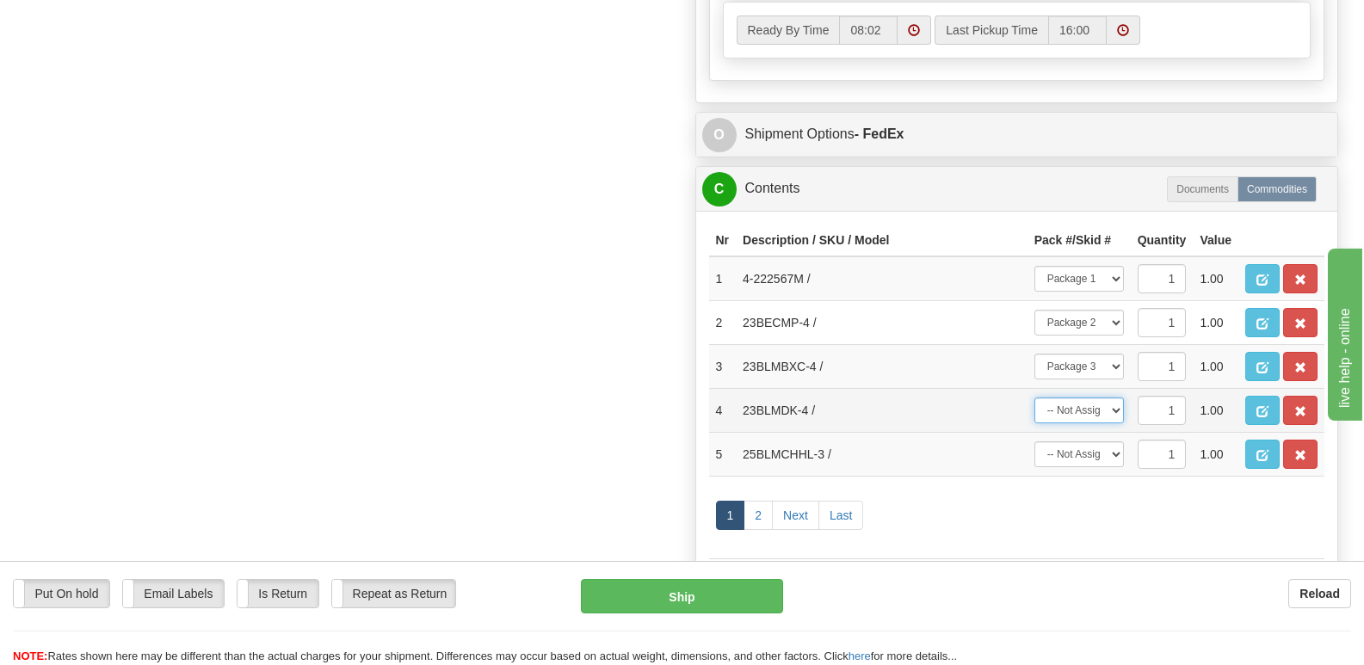
click at [1117, 398] on select "-- Not Assigned -- Package 1 Package 2 Package 3 Package 4 Package 5" at bounding box center [1080, 411] width 90 height 26
select select "3"
click at [1035, 398] on select "-- Not Assigned -- Package 1 Package 2 Package 3 Package 4 Package 5" at bounding box center [1080, 411] width 90 height 26
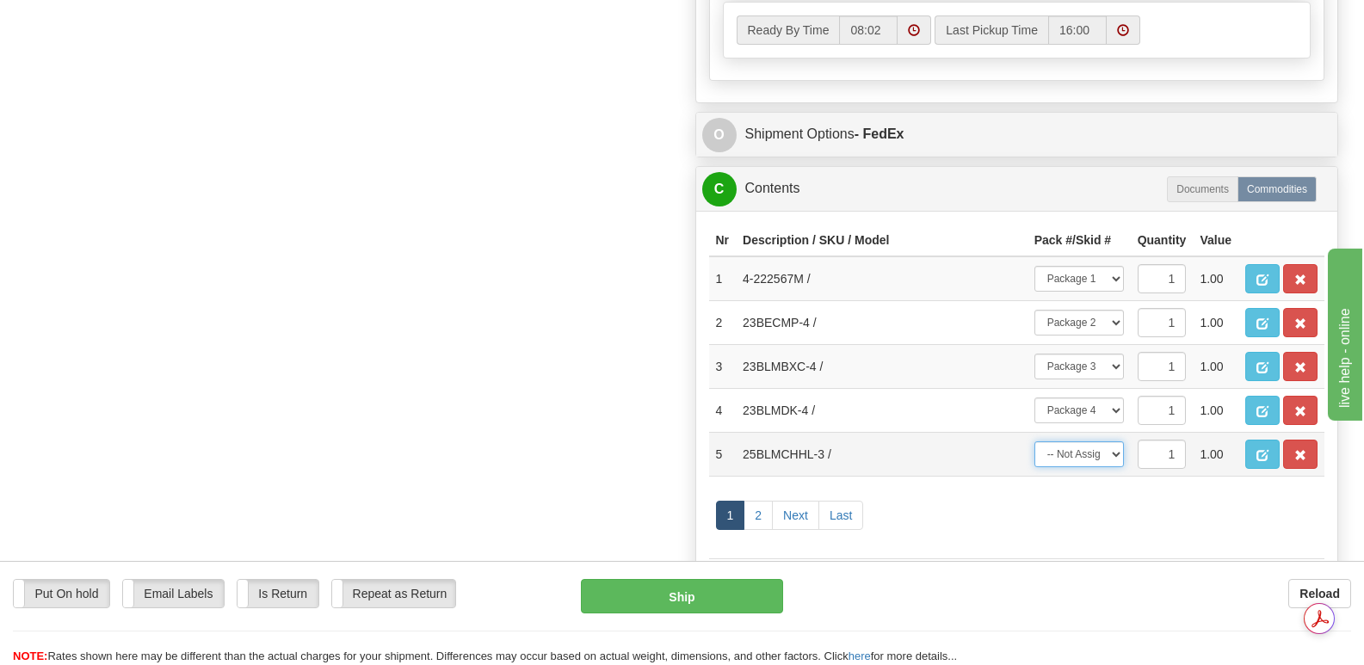
drag, startPoint x: 1113, startPoint y: 412, endPoint x: 1113, endPoint y: 423, distance: 10.3
click at [1113, 442] on select "-- Not Assigned -- Package 1 Package 2 Package 3 Package 4 Package 5" at bounding box center [1080, 455] width 90 height 26
select select "4"
click at [1035, 442] on select "-- Not Assigned -- Package 1 Package 2 Package 3 Package 4 Package 5" at bounding box center [1080, 455] width 90 height 26
click at [1263, 275] on span "button" at bounding box center [1263, 280] width 12 height 11
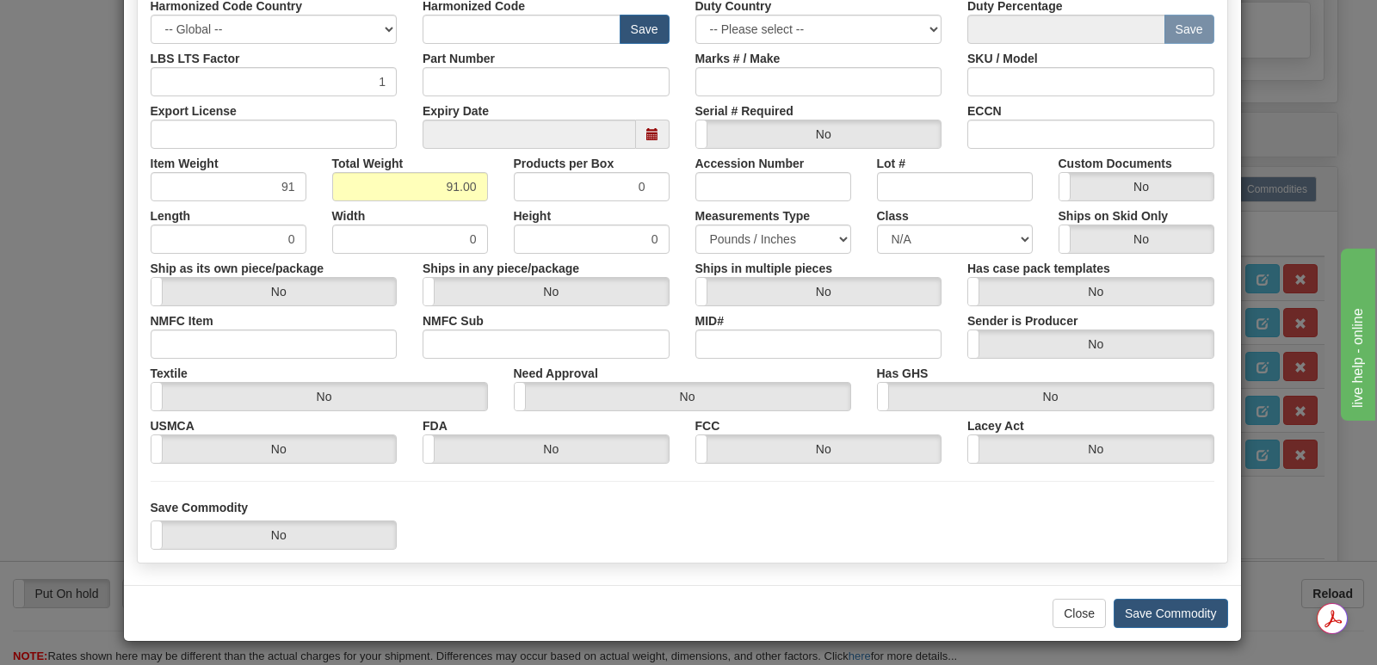
scroll to position [399, 0]
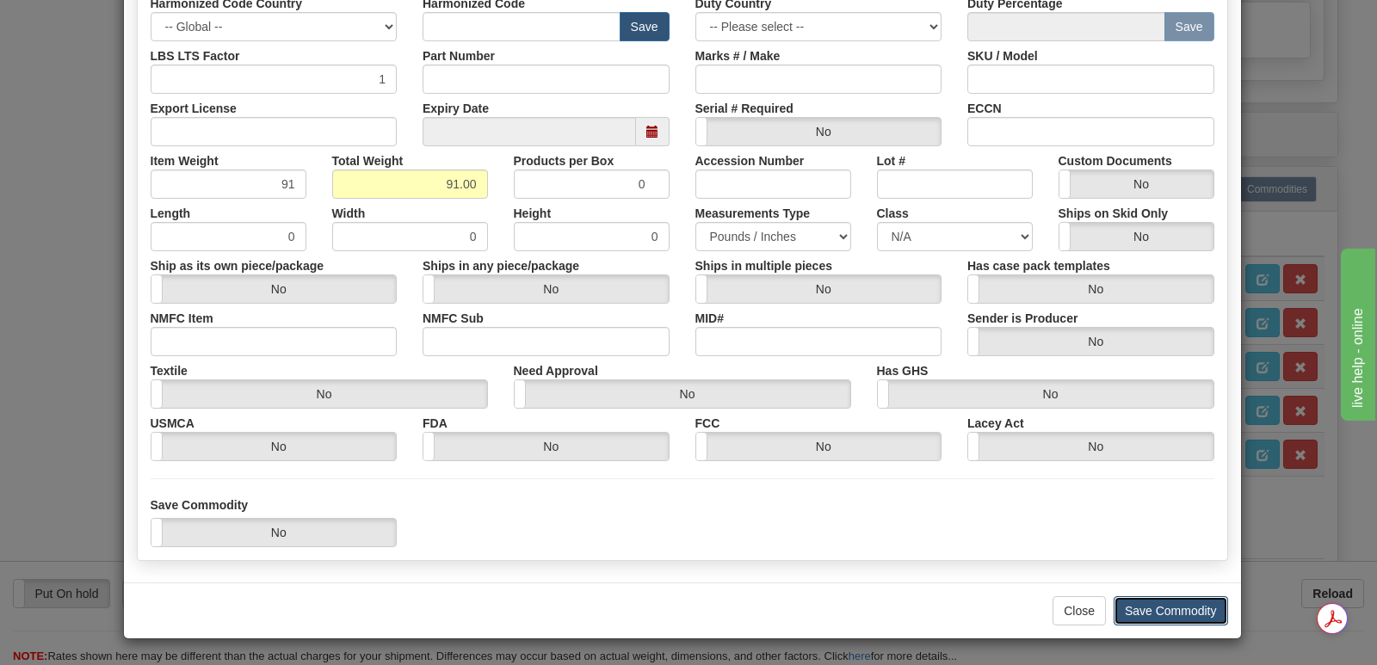
click at [1159, 606] on button "Save Commodity" at bounding box center [1171, 611] width 114 height 29
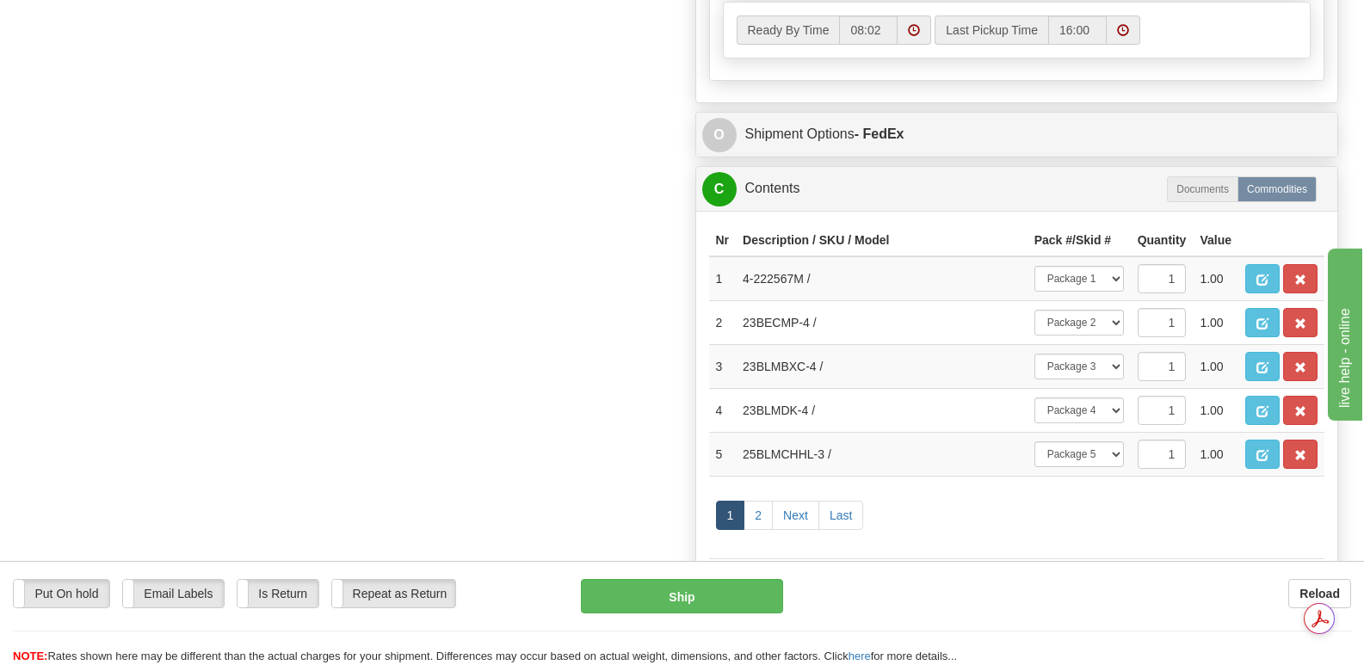
click at [1263, 318] on span "button" at bounding box center [1263, 323] width 12 height 11
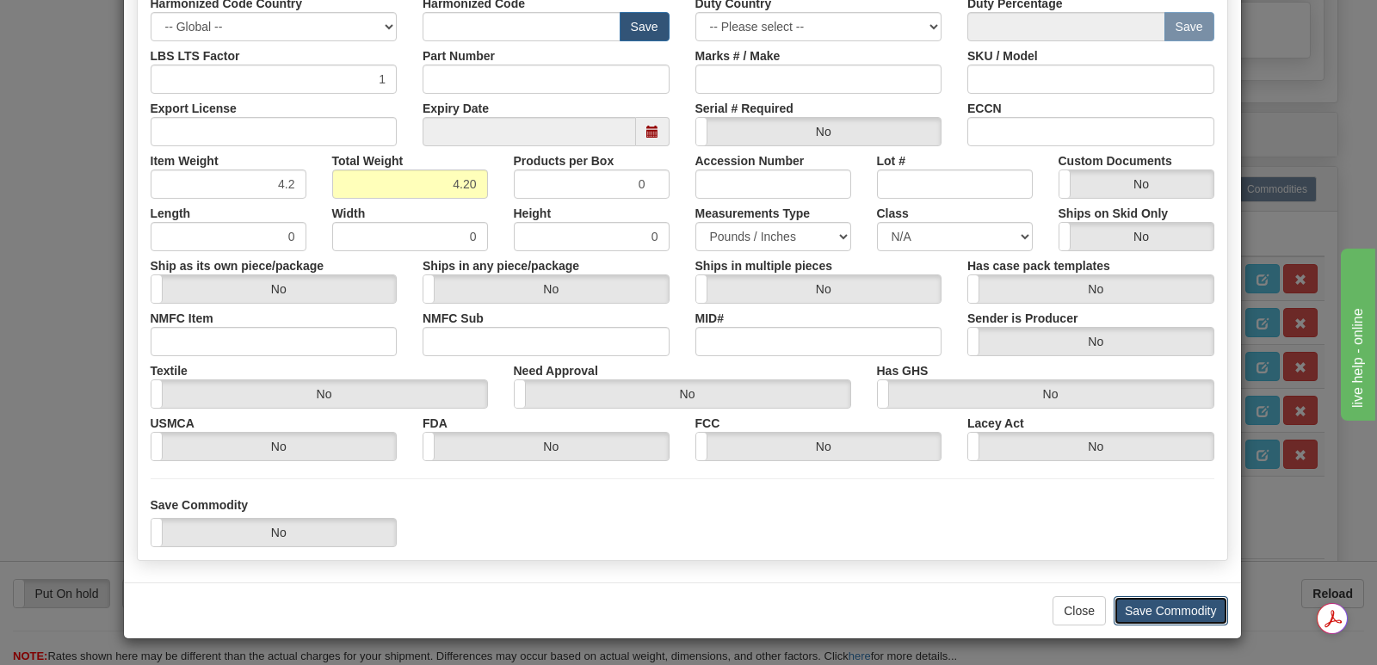
click at [1140, 599] on button "Save Commodity" at bounding box center [1171, 611] width 114 height 29
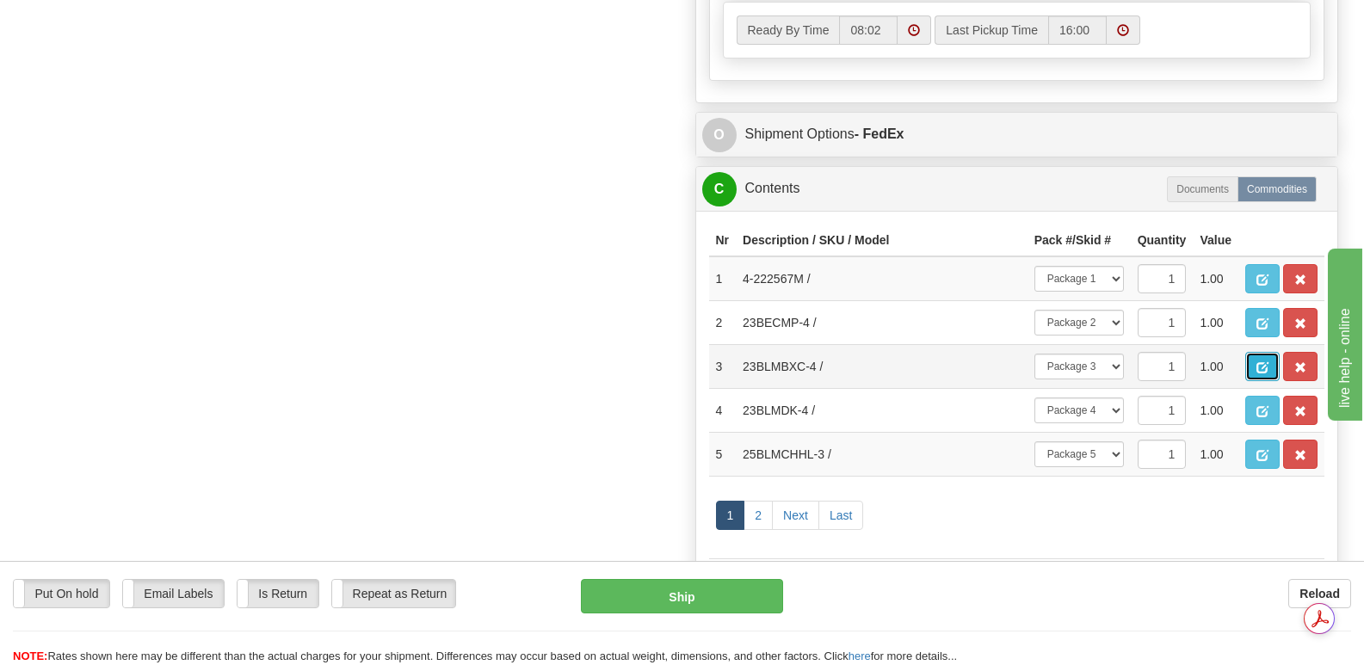
click at [1257, 352] on button "button" at bounding box center [1263, 366] width 34 height 29
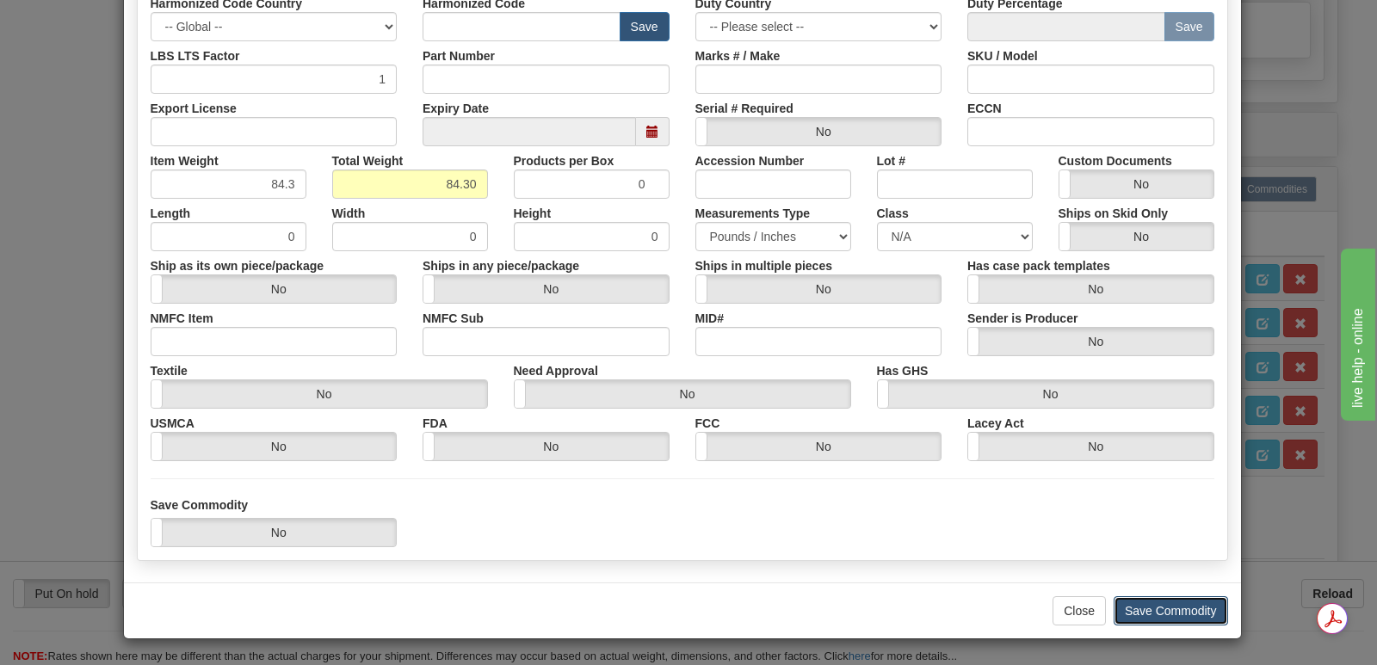
click at [1138, 610] on button "Save Commodity" at bounding box center [1171, 611] width 114 height 29
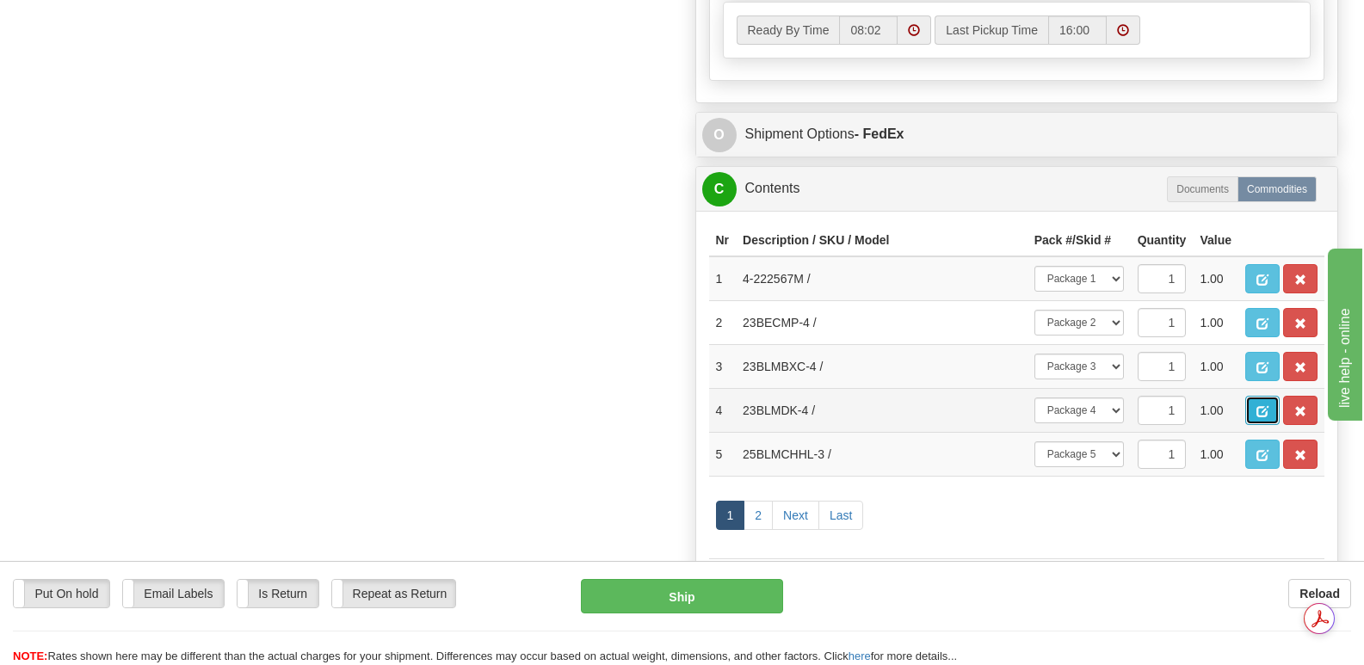
click at [1257, 406] on span "button" at bounding box center [1263, 411] width 12 height 11
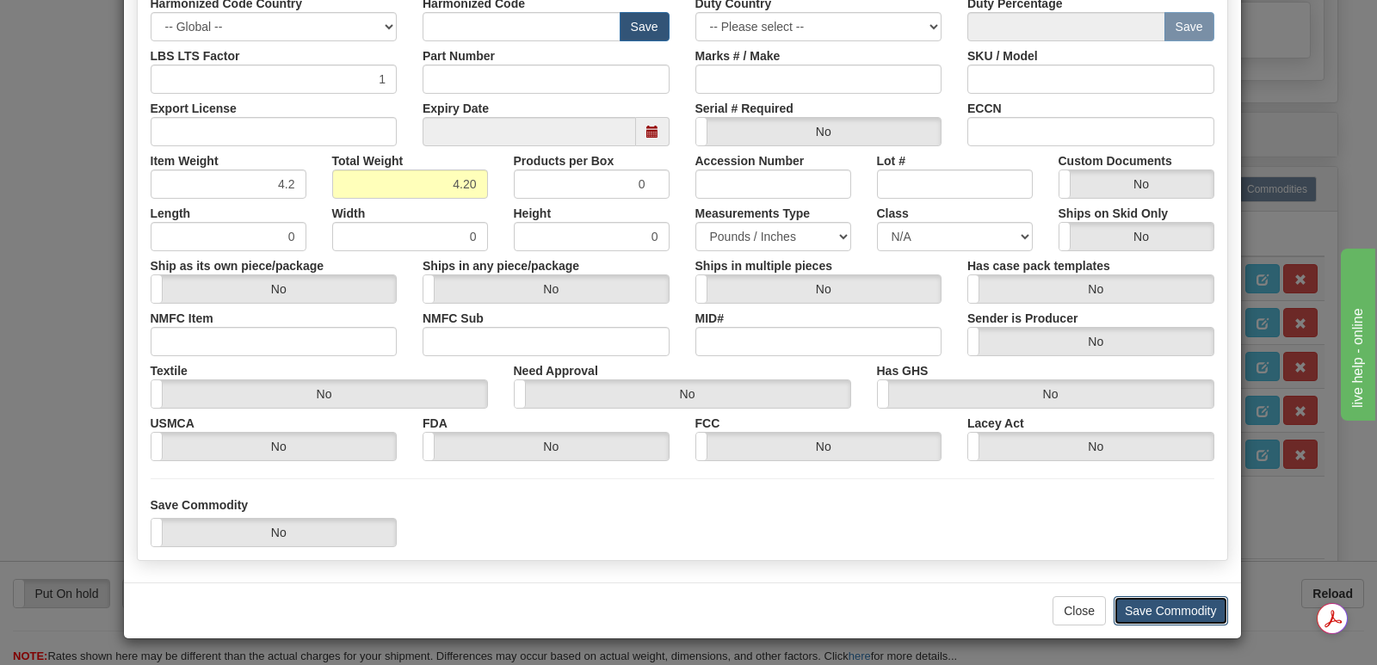
click at [1145, 604] on button "Save Commodity" at bounding box center [1171, 611] width 114 height 29
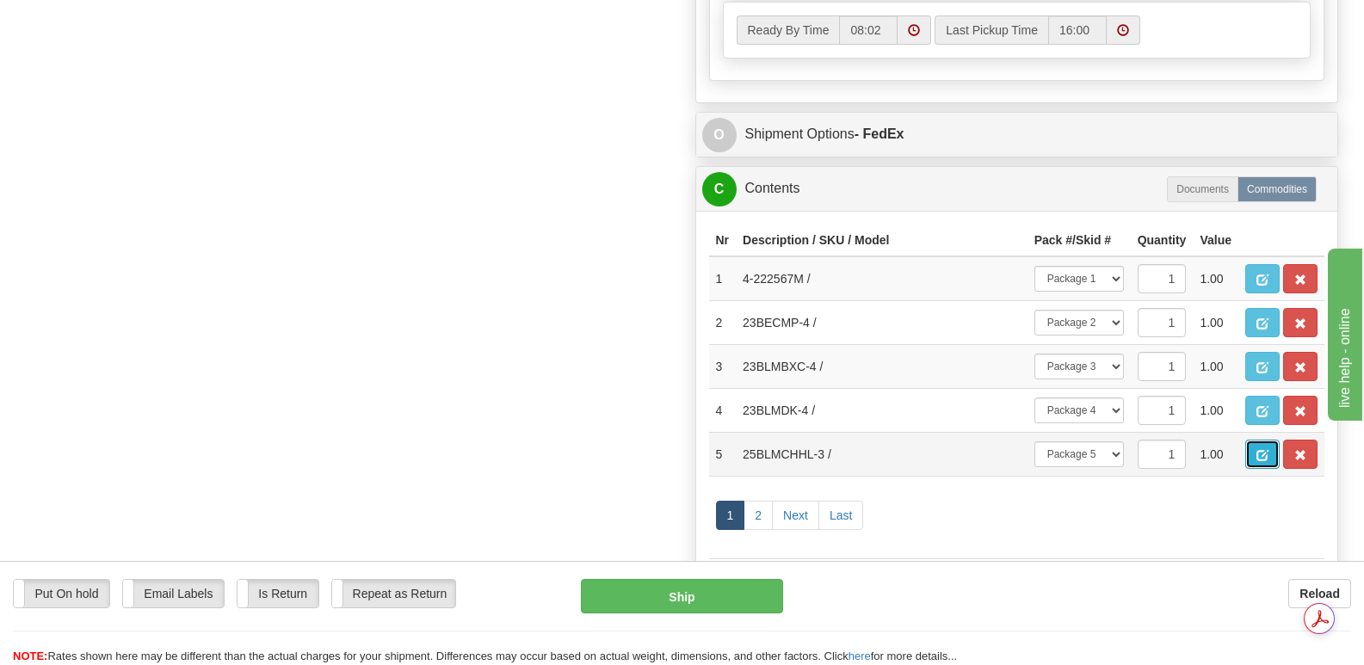
click at [1260, 450] on span "button" at bounding box center [1263, 455] width 12 height 11
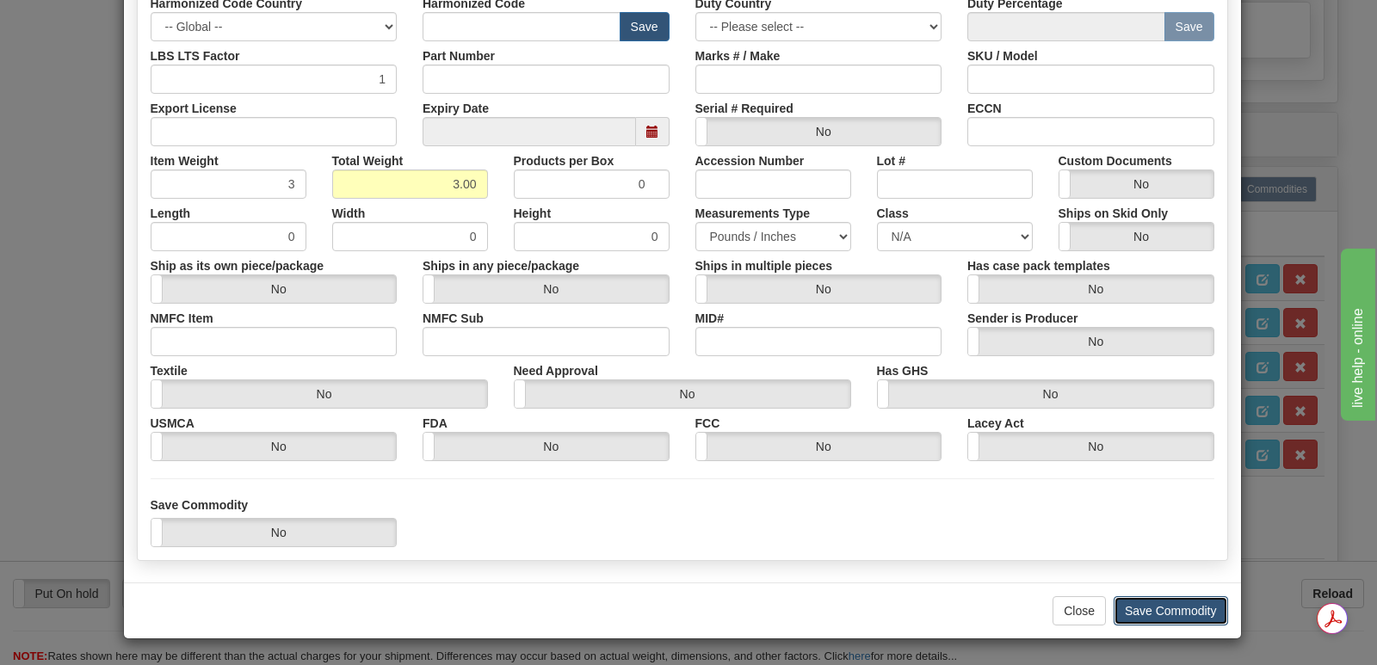
click at [1157, 602] on button "Save Commodity" at bounding box center [1171, 611] width 114 height 29
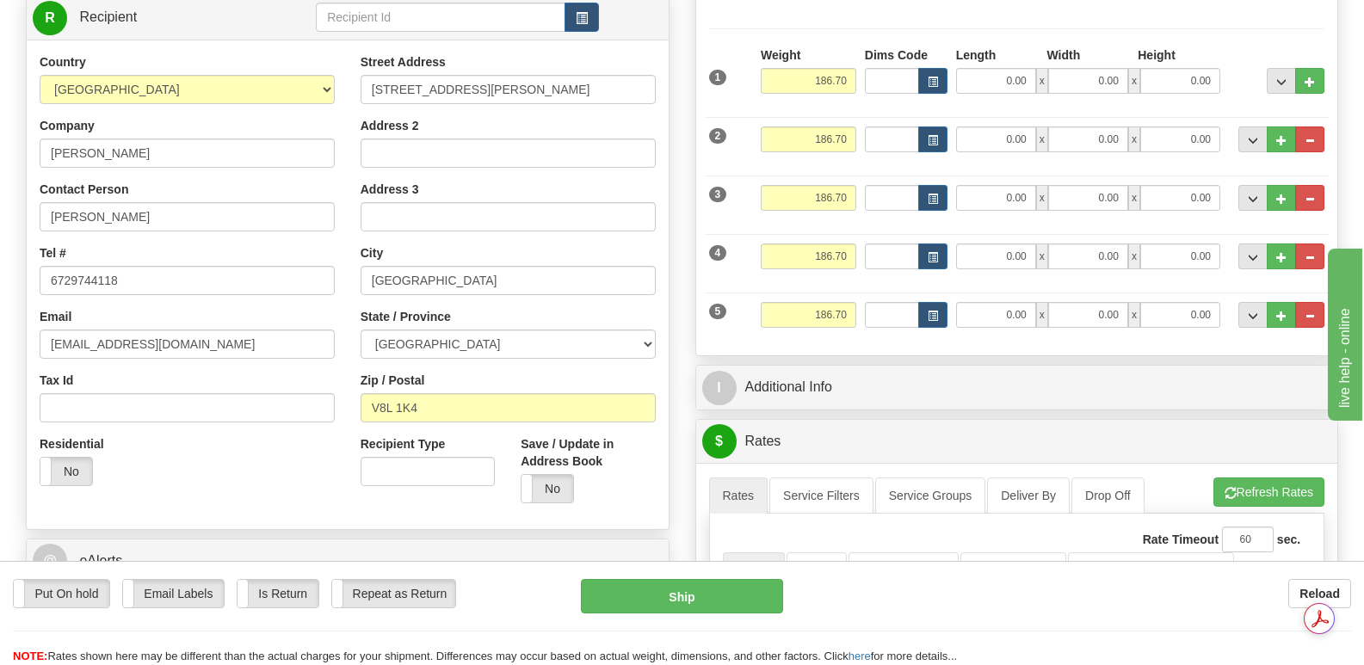
scroll to position [0, 0]
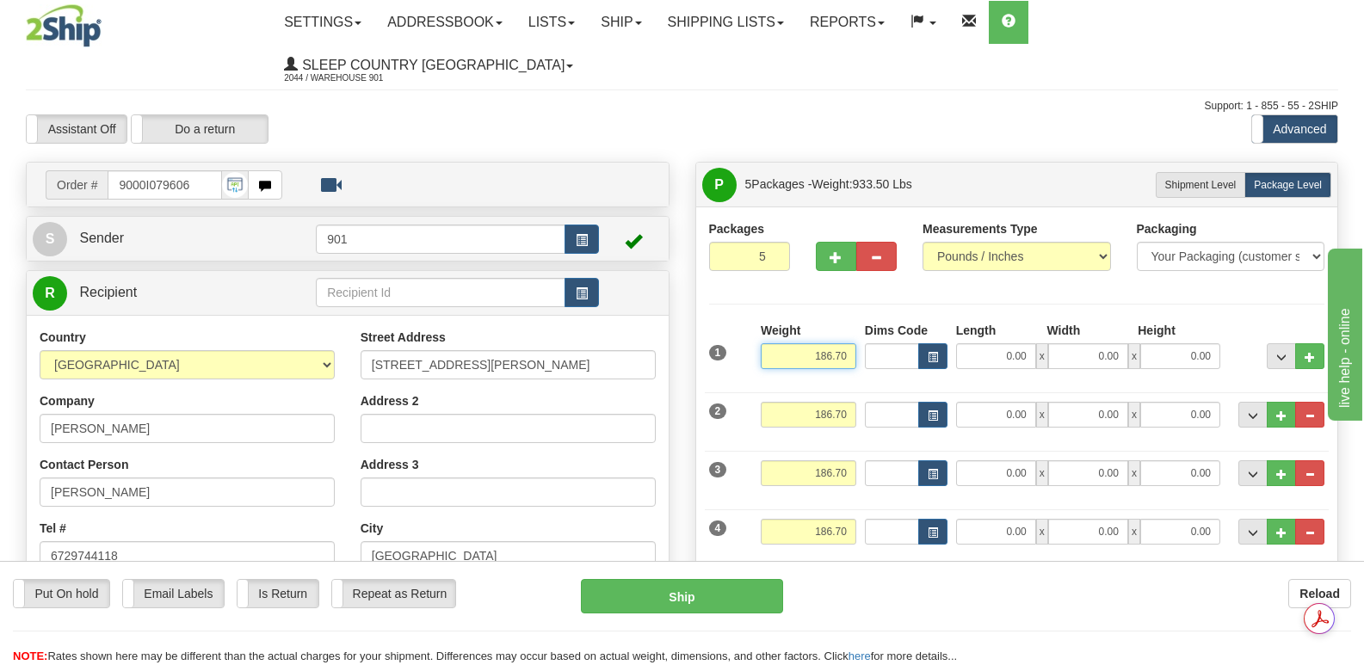
drag, startPoint x: 811, startPoint y: 314, endPoint x: 855, endPoint y: 315, distance: 43.9
click at [855, 343] on input "186.70" at bounding box center [809, 356] width 96 height 26
type input "91.00"
drag, startPoint x: 805, startPoint y: 370, endPoint x: 859, endPoint y: 365, distance: 54.5
click at [859, 402] on div "Weight 186.70" at bounding box center [809, 421] width 104 height 39
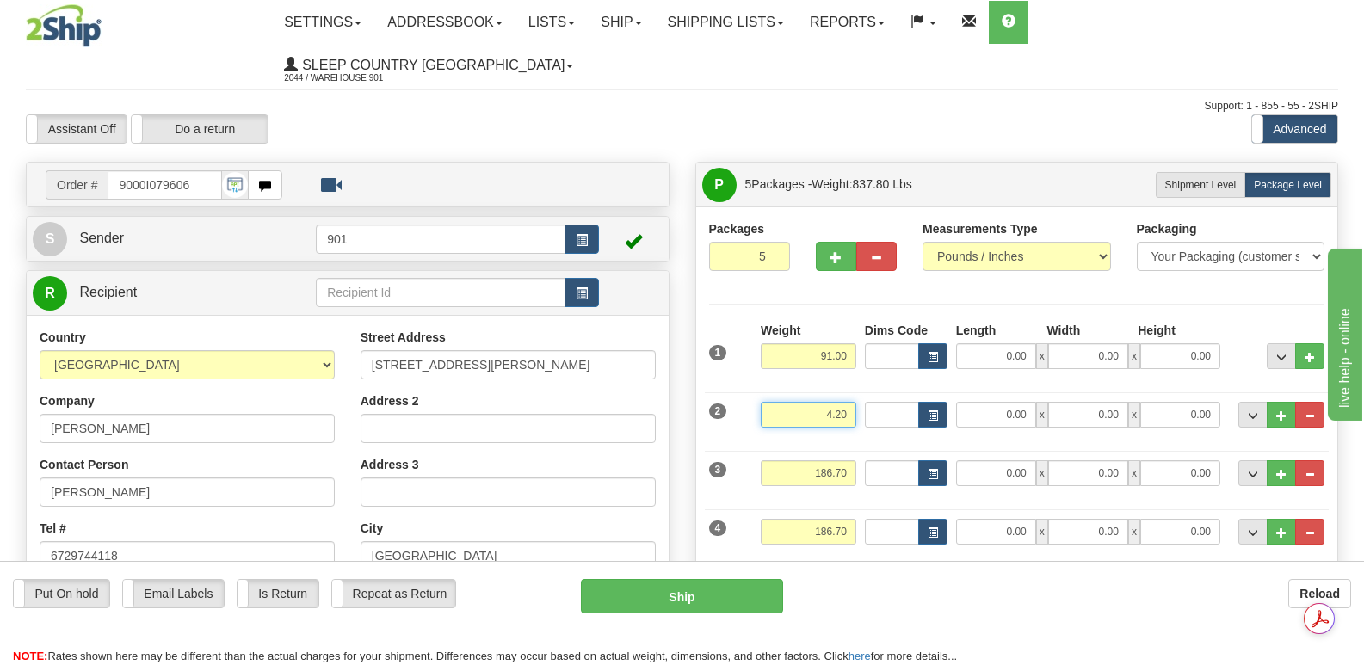
type input "4.20"
drag, startPoint x: 801, startPoint y: 431, endPoint x: 856, endPoint y: 428, distance: 56.1
click at [856, 461] on div "Weight 186.70" at bounding box center [809, 480] width 104 height 39
type input "84.30"
drag, startPoint x: 803, startPoint y: 482, endPoint x: 854, endPoint y: 488, distance: 51.1
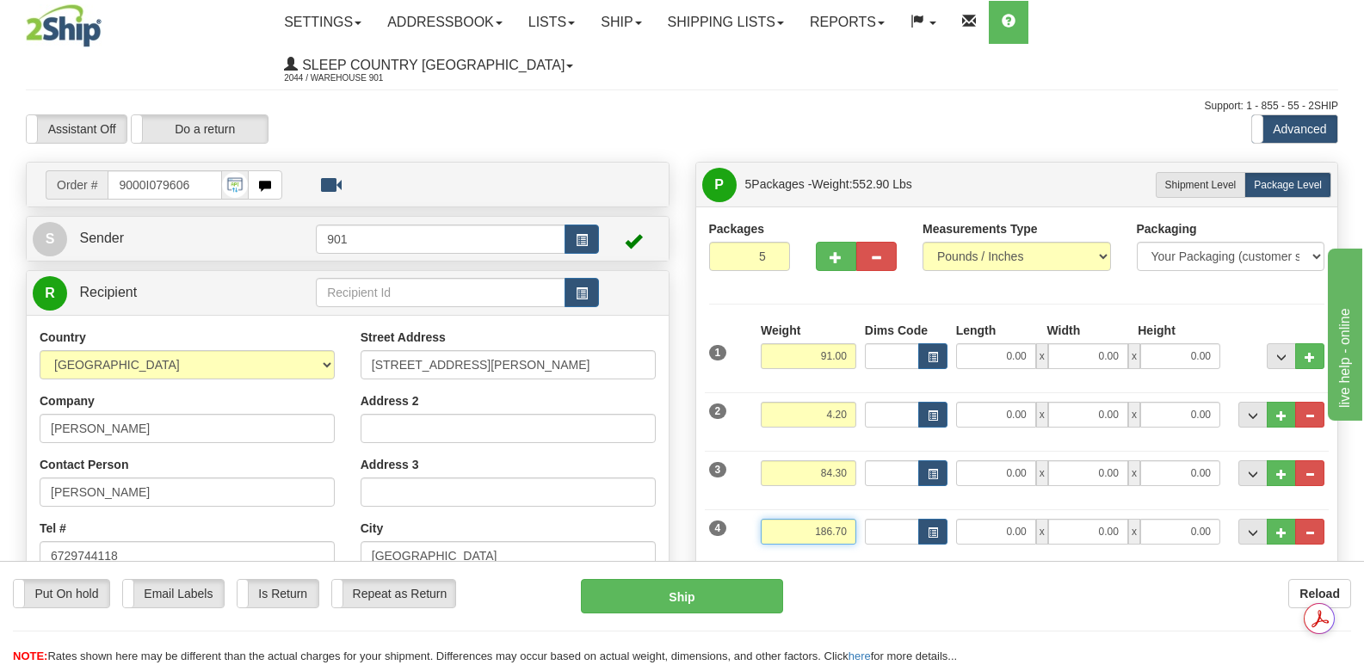
click at [854, 519] on input "186.70" at bounding box center [809, 532] width 96 height 26
type input "4.00"
drag, startPoint x: 806, startPoint y: 550, endPoint x: 858, endPoint y: 548, distance: 52.5
click at [858, 578] on div "Weight 186.70" at bounding box center [809, 597] width 104 height 39
type input "3.00"
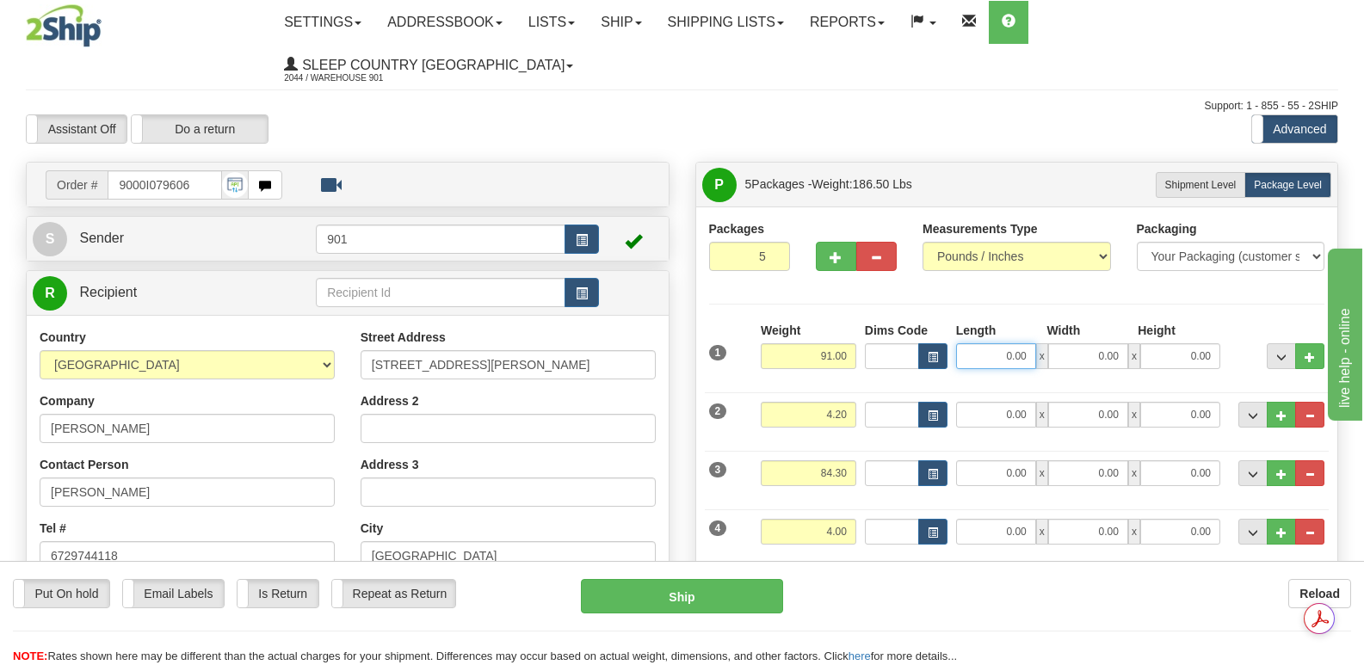
click at [971, 343] on input "0.00" at bounding box center [996, 356] width 80 height 26
type input "43.00"
click at [1071, 343] on input "0.00" at bounding box center [1088, 356] width 80 height 26
type input "22.00"
click at [1161, 343] on input "0.00" at bounding box center [1181, 356] width 80 height 26
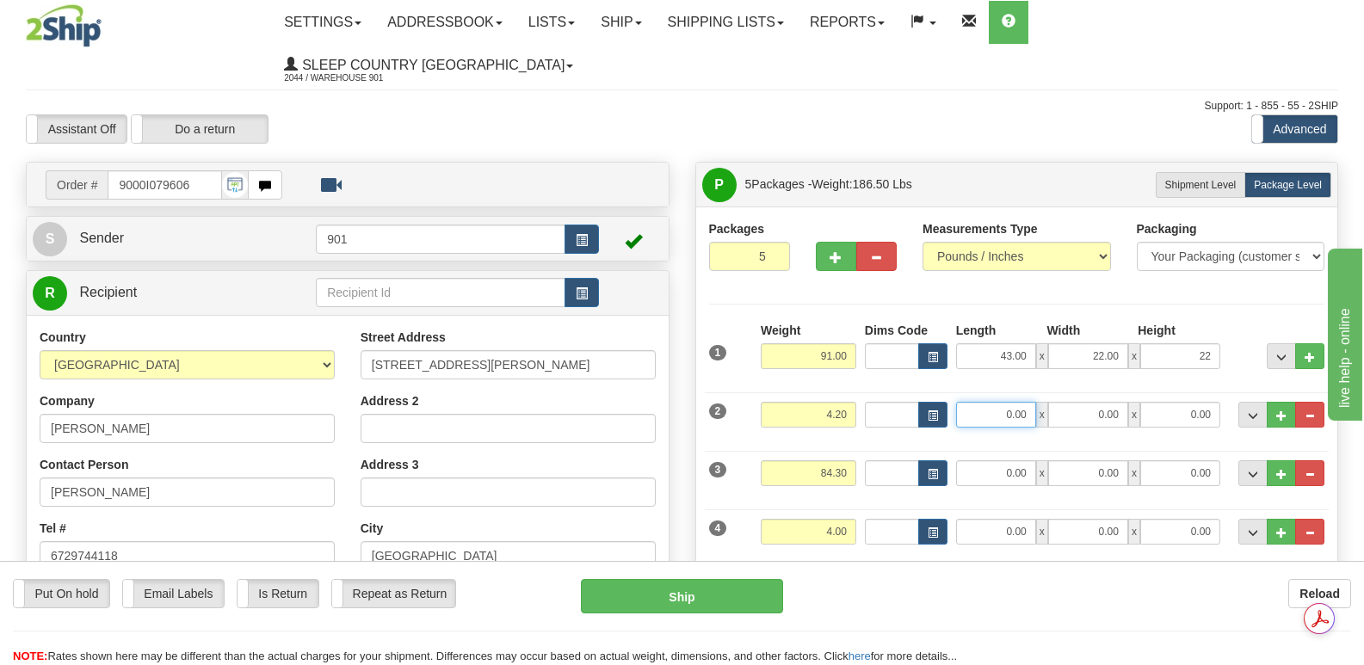
type input "22.00"
click at [984, 402] on input "0.00" at bounding box center [996, 415] width 80 height 26
type input "14.00"
click at [1079, 402] on input "0.00" at bounding box center [1088, 415] width 80 height 26
type input "7.00"
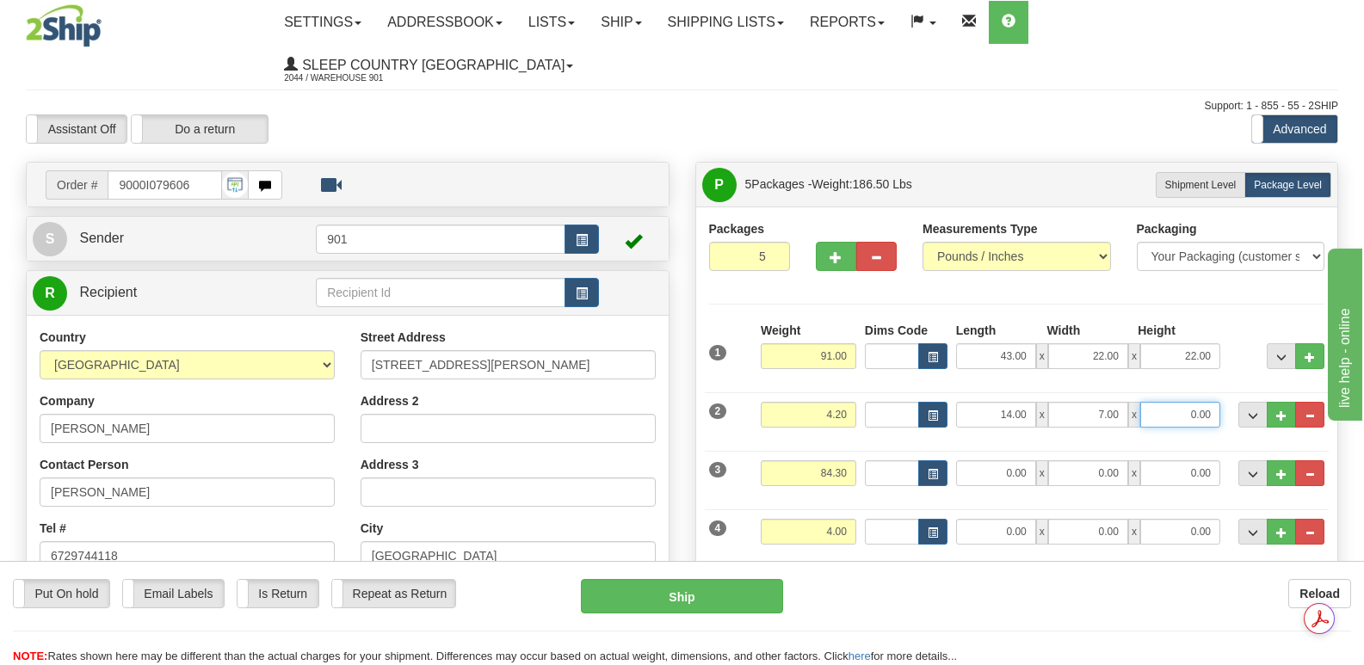
click at [1165, 402] on input "0.00" at bounding box center [1181, 415] width 80 height 26
type input "7.00"
click at [987, 461] on input "0.00" at bounding box center [996, 474] width 80 height 26
type input "82.00"
click at [1079, 461] on input "0.00" at bounding box center [1088, 474] width 80 height 26
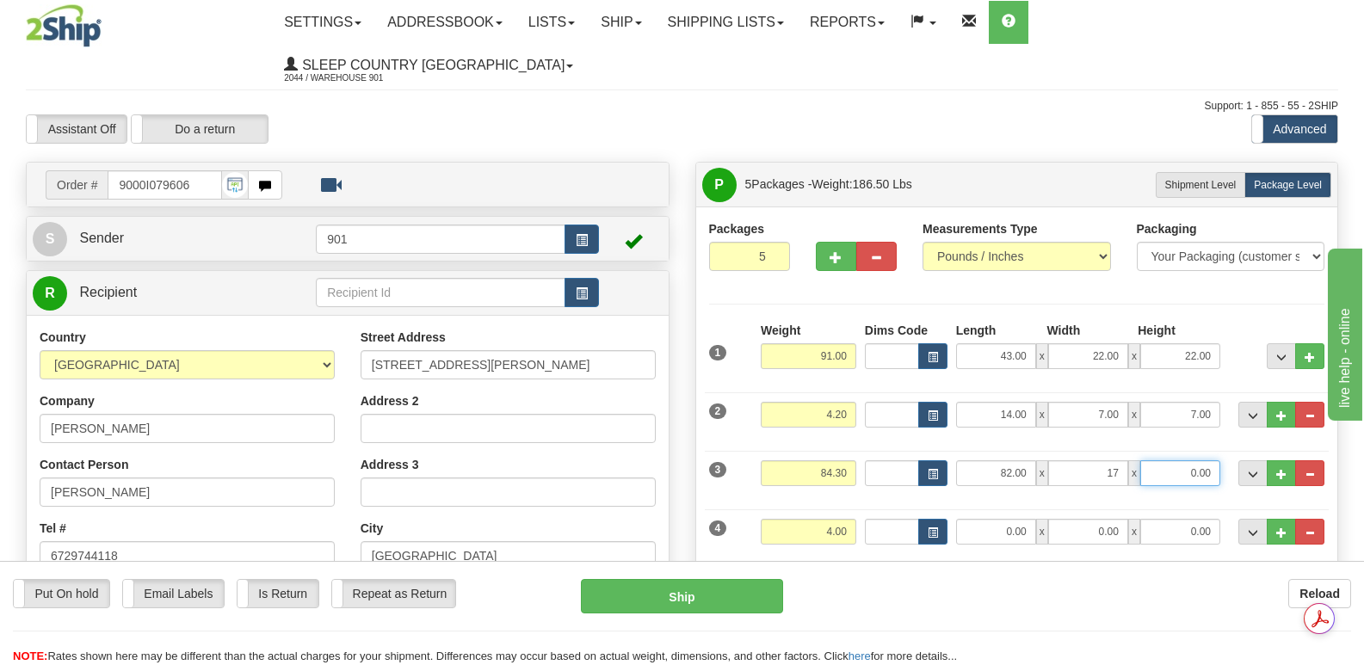
type input "17.00"
click at [1166, 461] on input "0.00" at bounding box center [1181, 474] width 80 height 26
type input "10.00"
click at [981, 519] on input "0.00" at bounding box center [996, 532] width 80 height 26
type input "12.00"
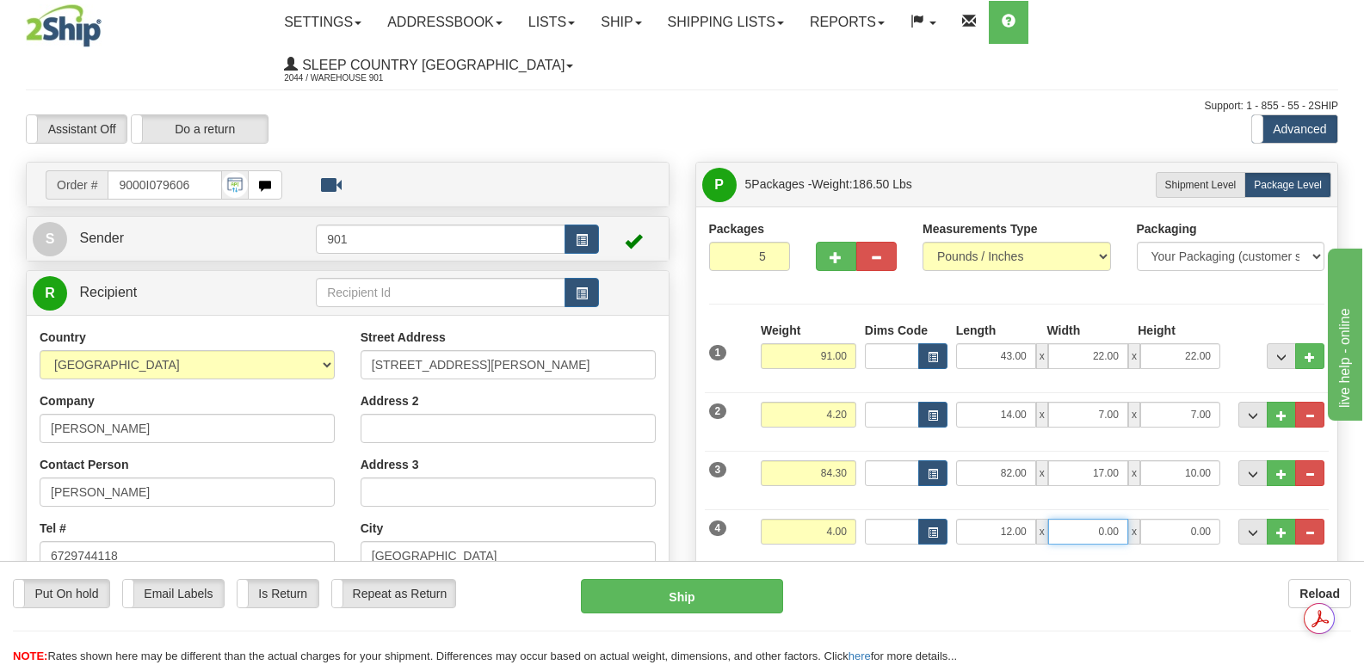
click at [1084, 519] on input "0.00" at bounding box center [1088, 532] width 80 height 26
type input "10.00"
click at [1167, 519] on input "0.00" at bounding box center [1181, 532] width 80 height 26
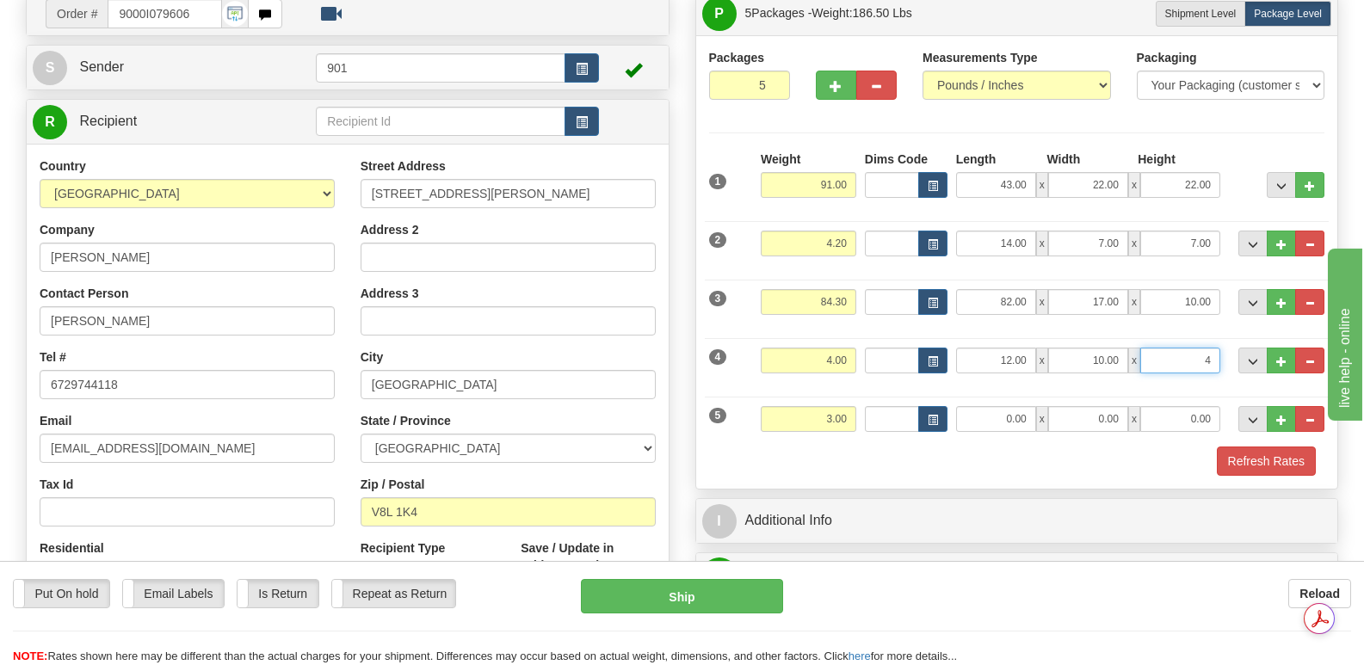
scroll to position [172, 0]
type input "4.00"
click at [987, 405] on input "0.00" at bounding box center [996, 418] width 80 height 26
type input "17.00"
click at [1069, 405] on input "0.00" at bounding box center [1088, 418] width 80 height 26
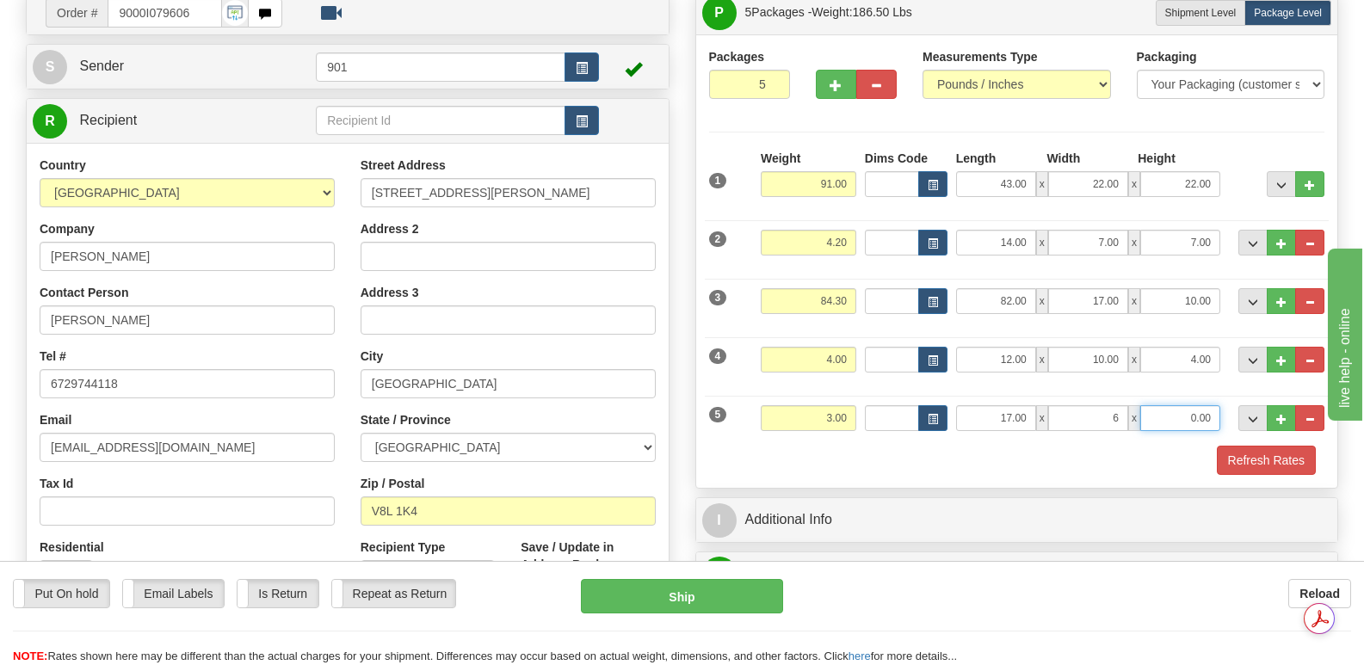
type input "6.00"
click at [1164, 405] on input "0.00" at bounding box center [1181, 418] width 80 height 26
type input "6.00"
click at [1240, 446] on button "Refresh Rates" at bounding box center [1266, 460] width 99 height 29
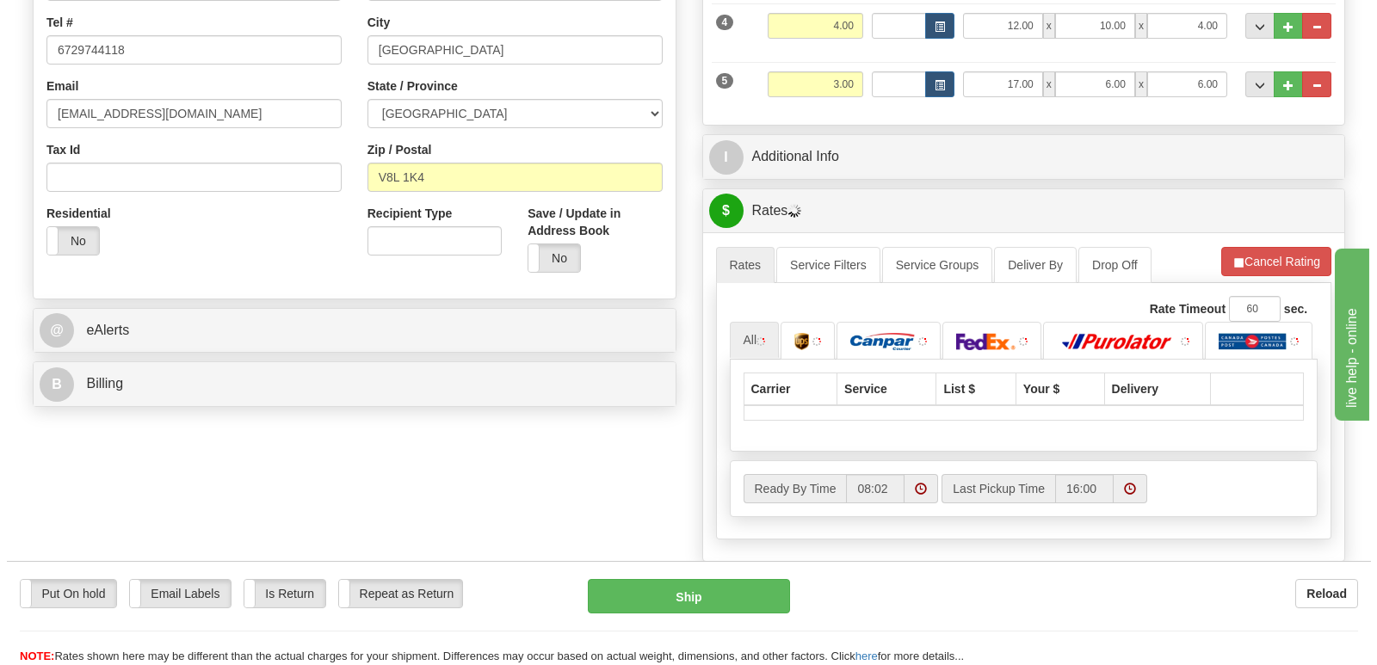
scroll to position [689, 0]
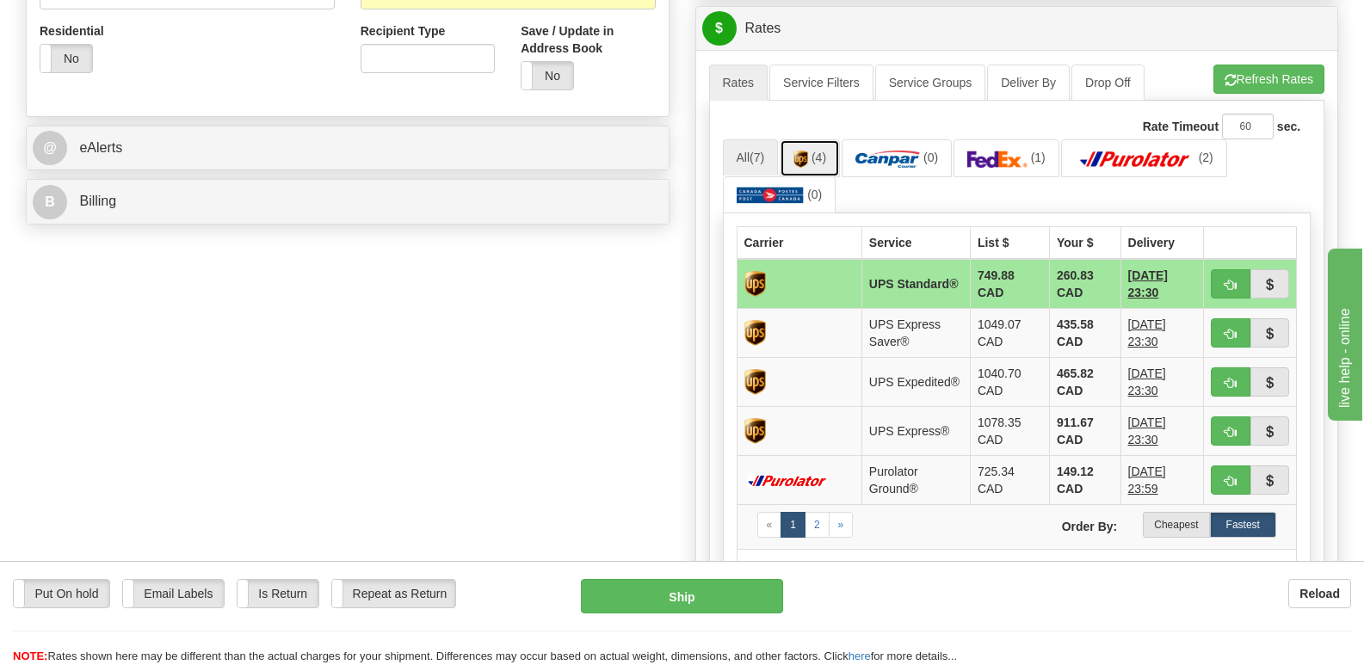
click at [808, 151] on img at bounding box center [801, 159] width 15 height 17
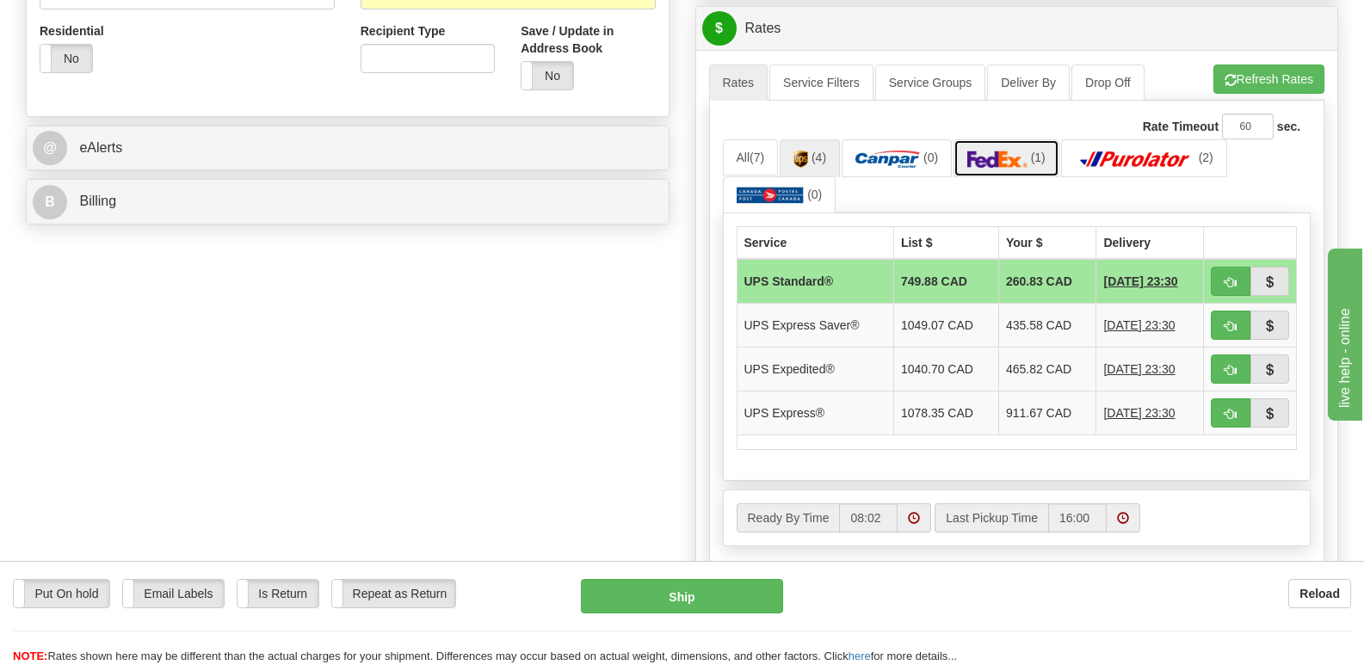
click at [1027, 151] on img at bounding box center [998, 159] width 60 height 17
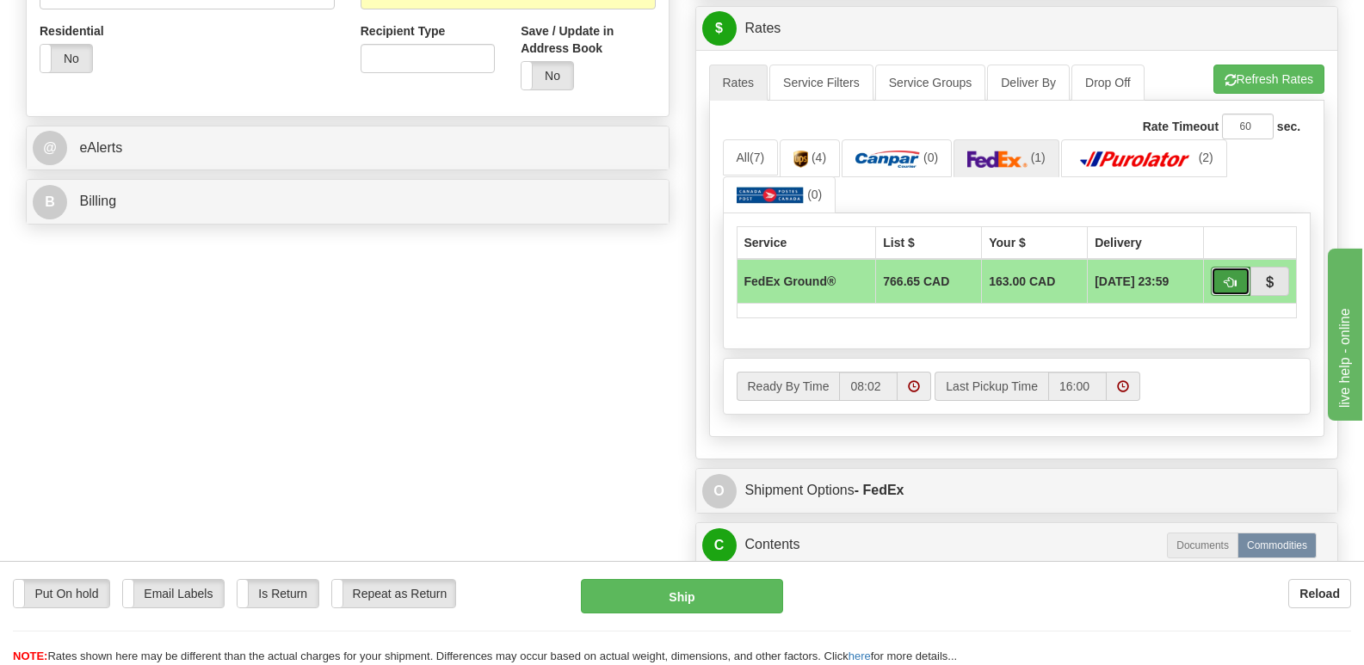
click at [1233, 277] on span "button" at bounding box center [1231, 282] width 12 height 11
type input "92"
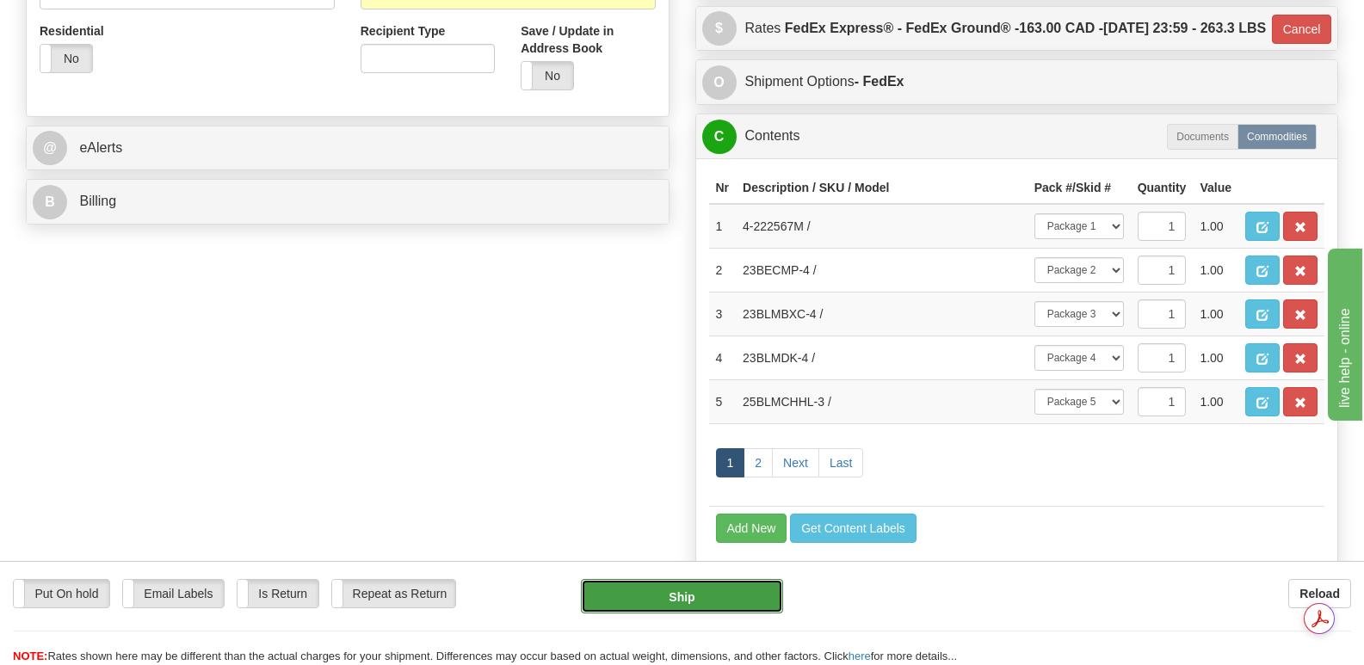
click at [712, 592] on button "Ship" at bounding box center [681, 596] width 201 height 34
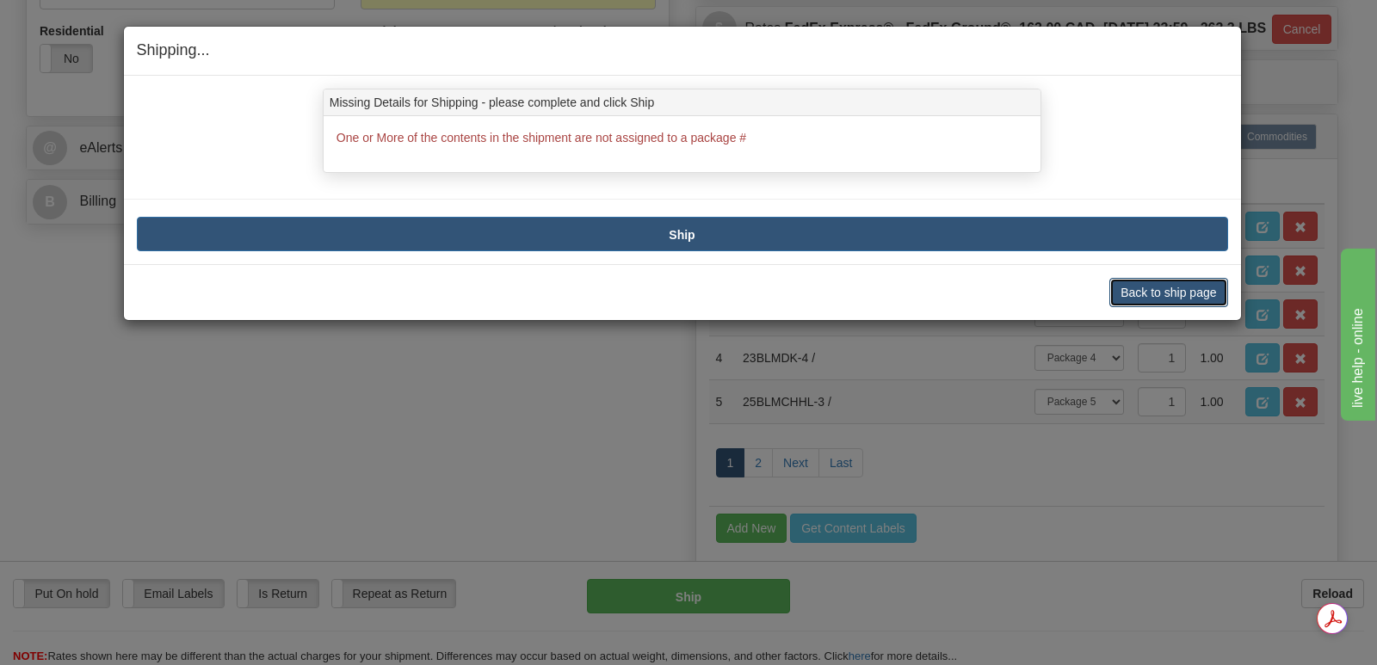
click at [1153, 287] on button "Back to ship page" at bounding box center [1169, 292] width 118 height 29
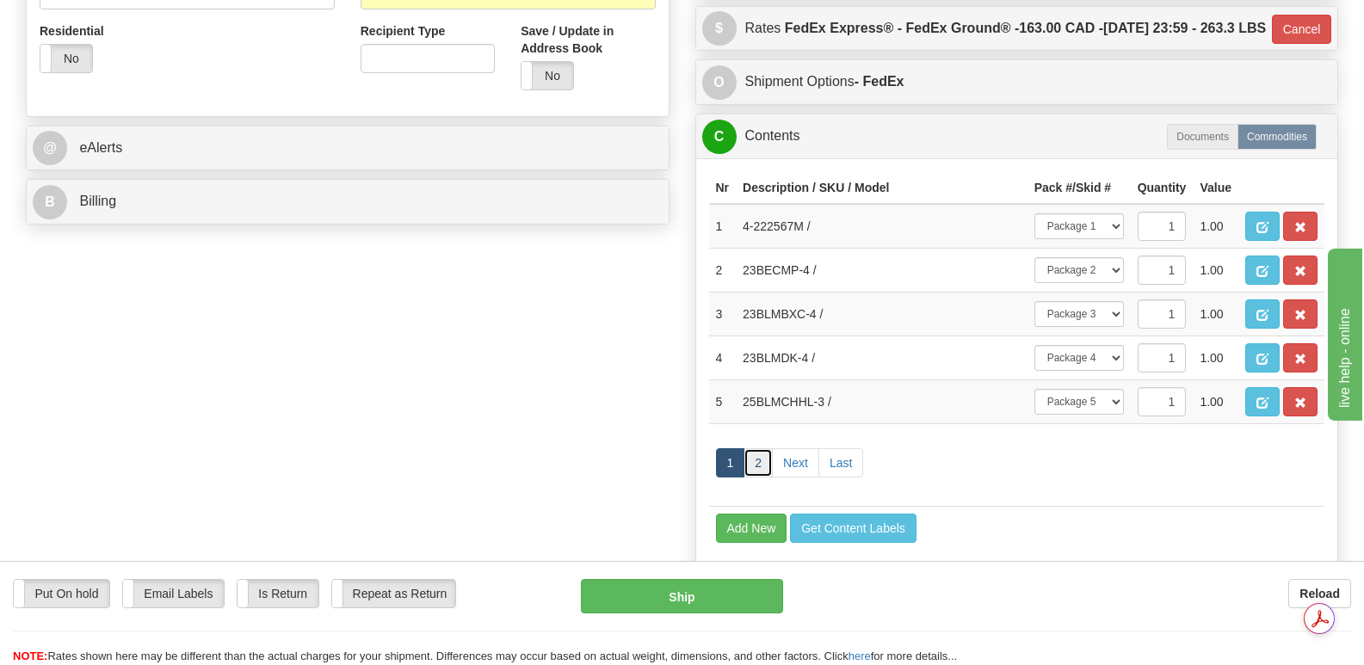
click at [755, 460] on link "2" at bounding box center [758, 462] width 29 height 29
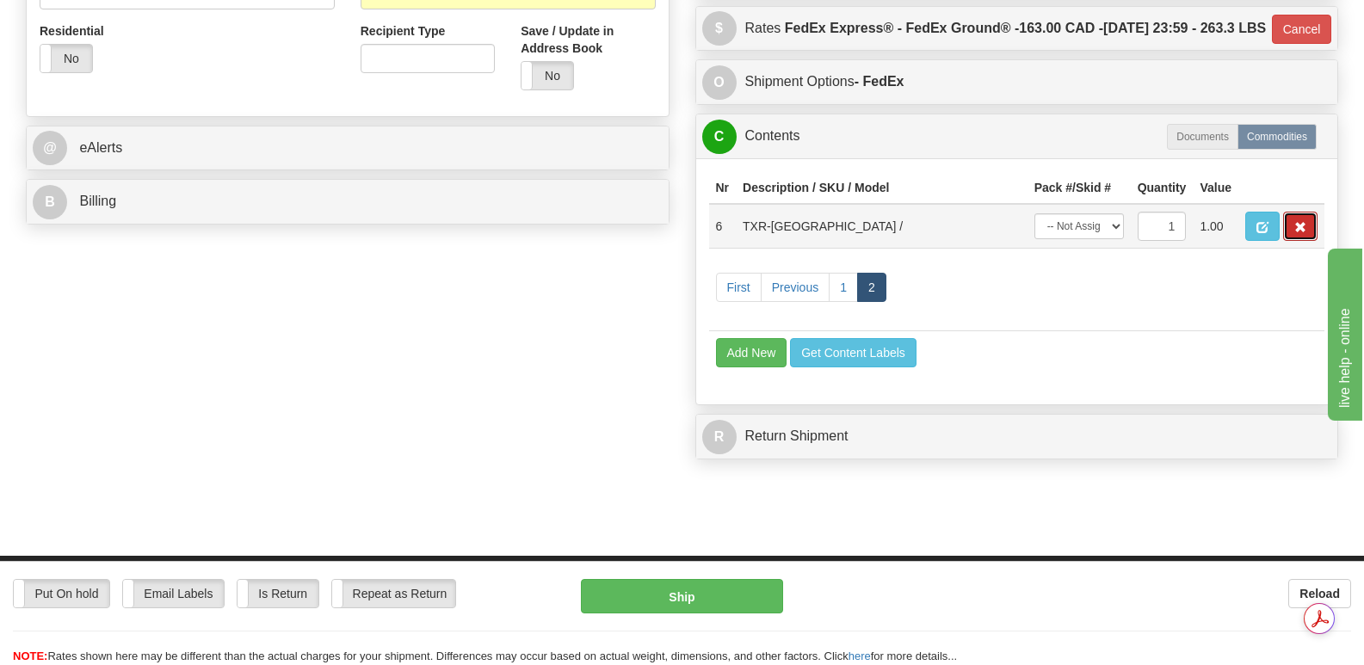
click at [1297, 222] on span "button" at bounding box center [1301, 227] width 12 height 11
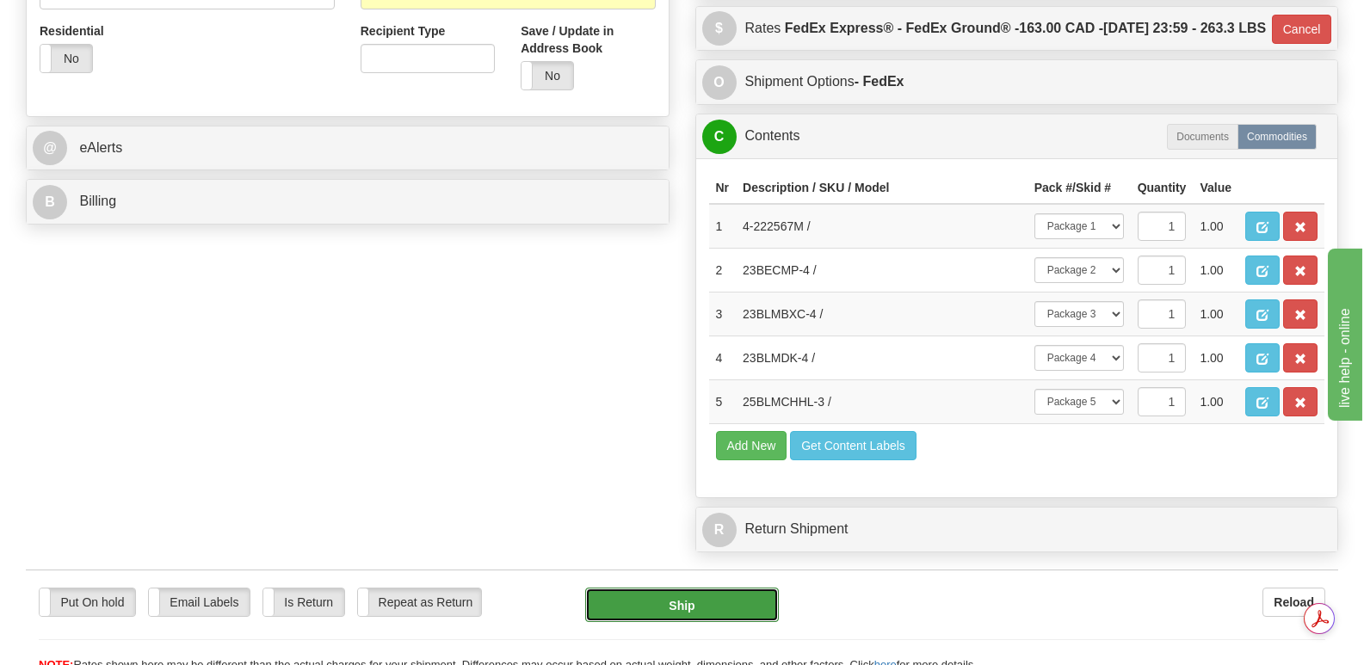
click at [692, 593] on button "Ship" at bounding box center [681, 605] width 193 height 34
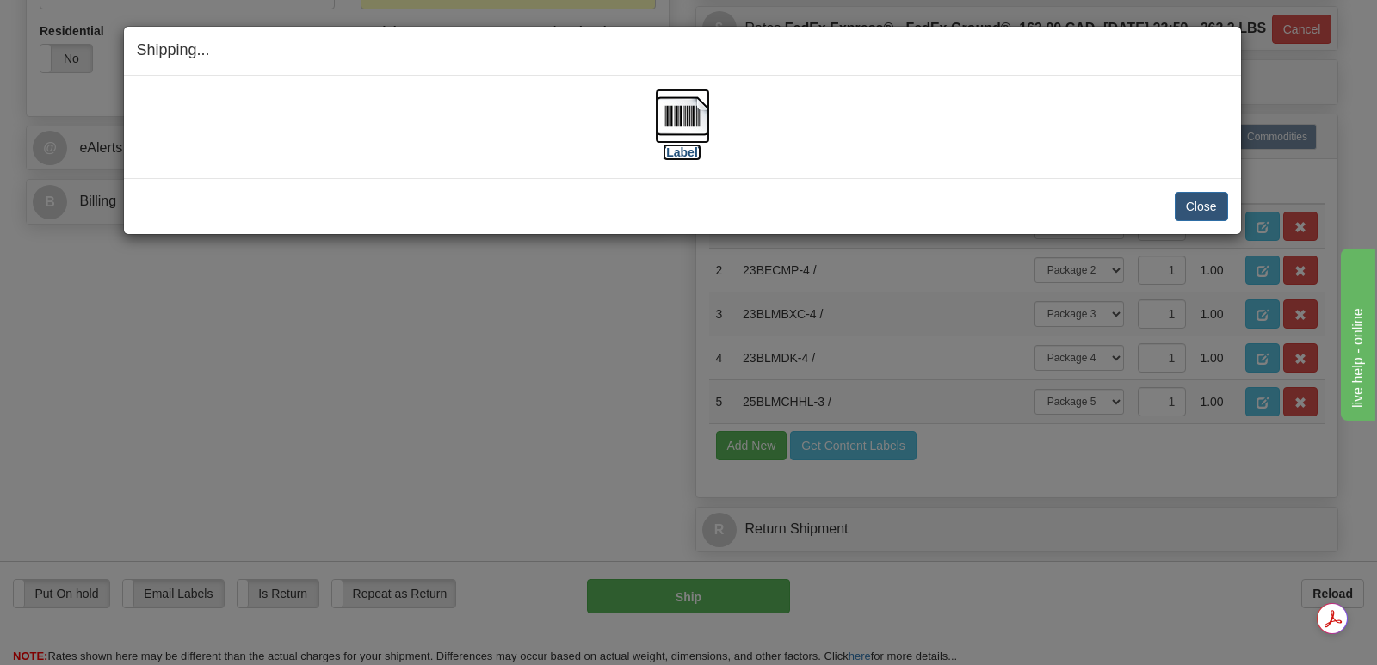
click at [671, 104] on img at bounding box center [682, 116] width 55 height 55
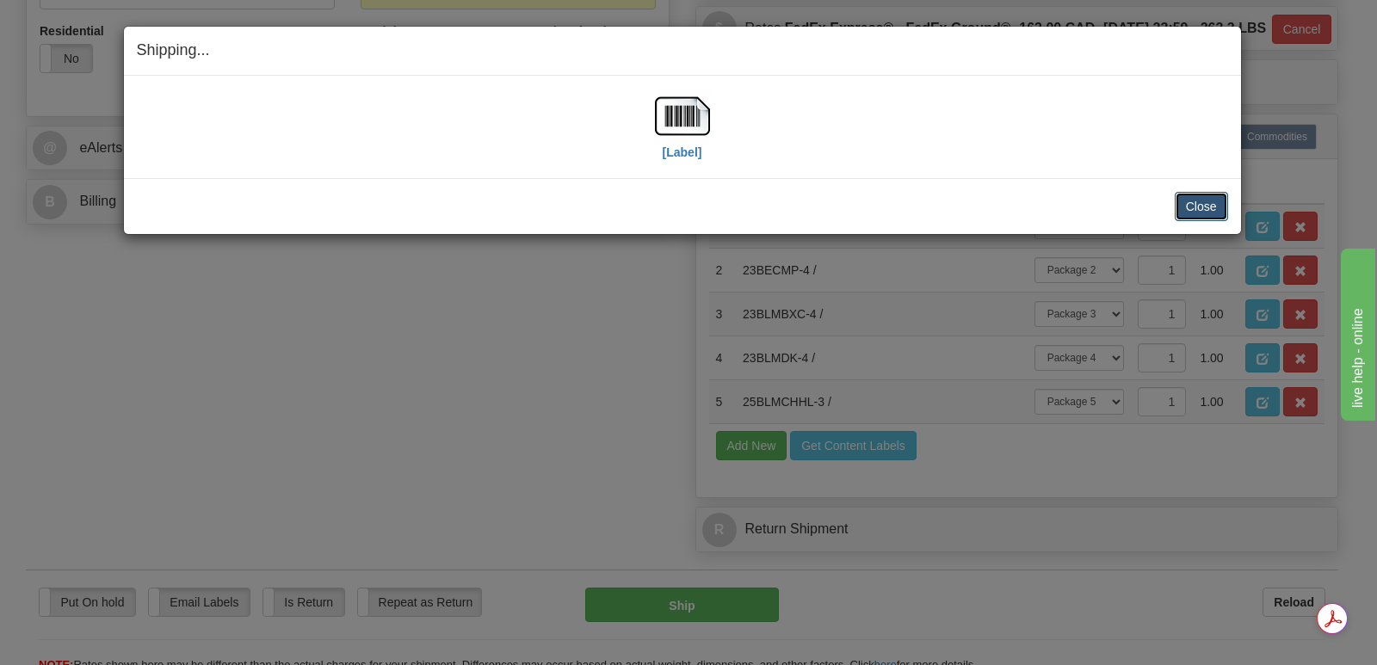
click at [1207, 206] on button "Close" at bounding box center [1201, 206] width 53 height 29
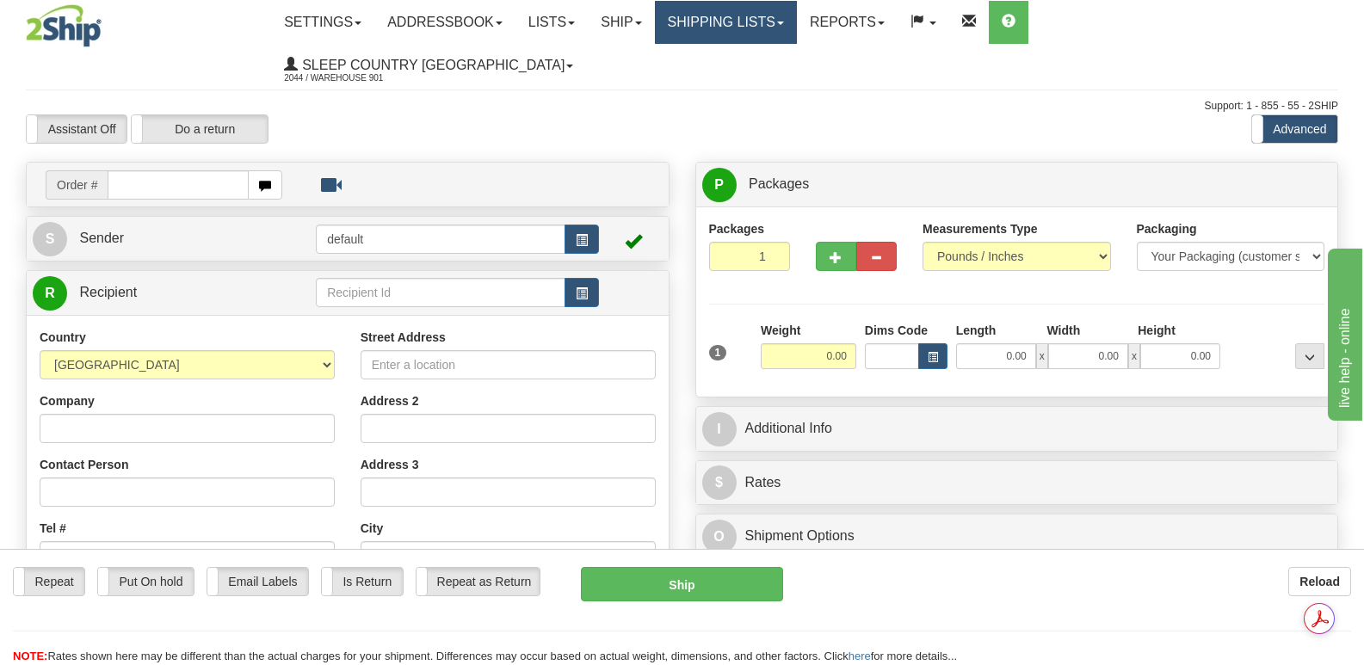
click at [797, 17] on link "Shipping lists" at bounding box center [726, 22] width 142 height 43
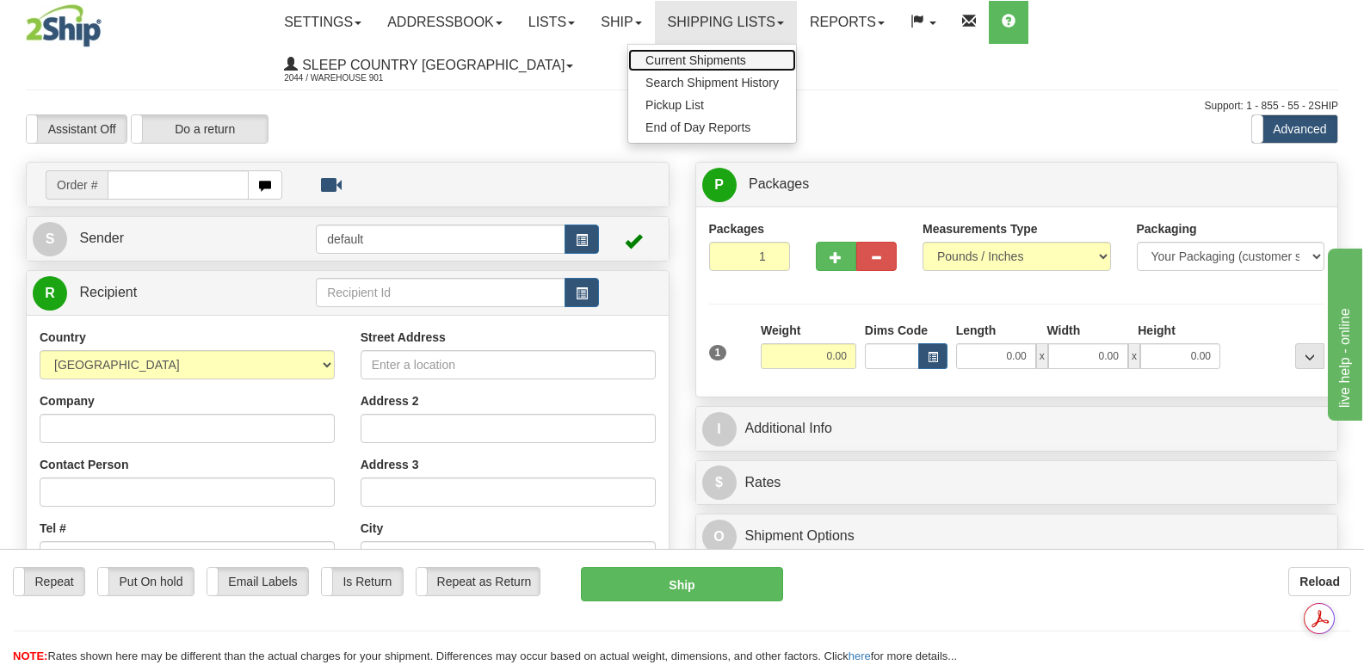
click at [746, 64] on span "Current Shipments" at bounding box center [696, 60] width 101 height 14
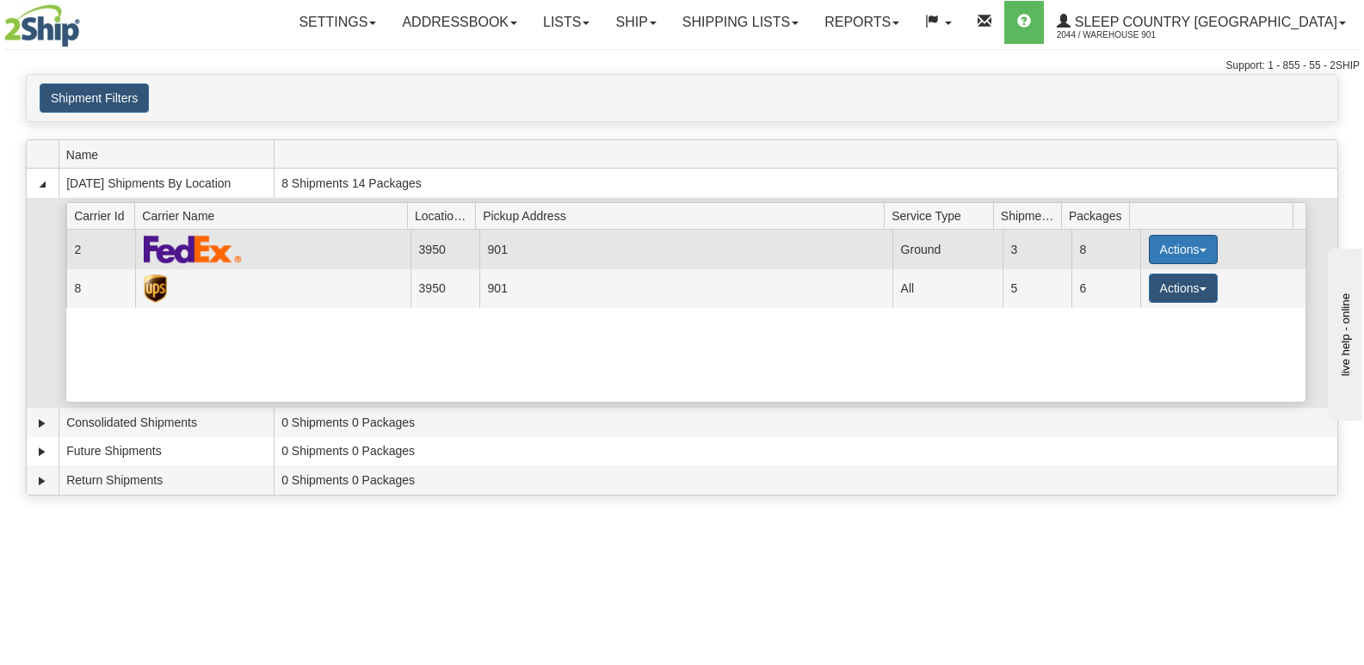
click at [1190, 245] on button "Actions" at bounding box center [1183, 249] width 69 height 29
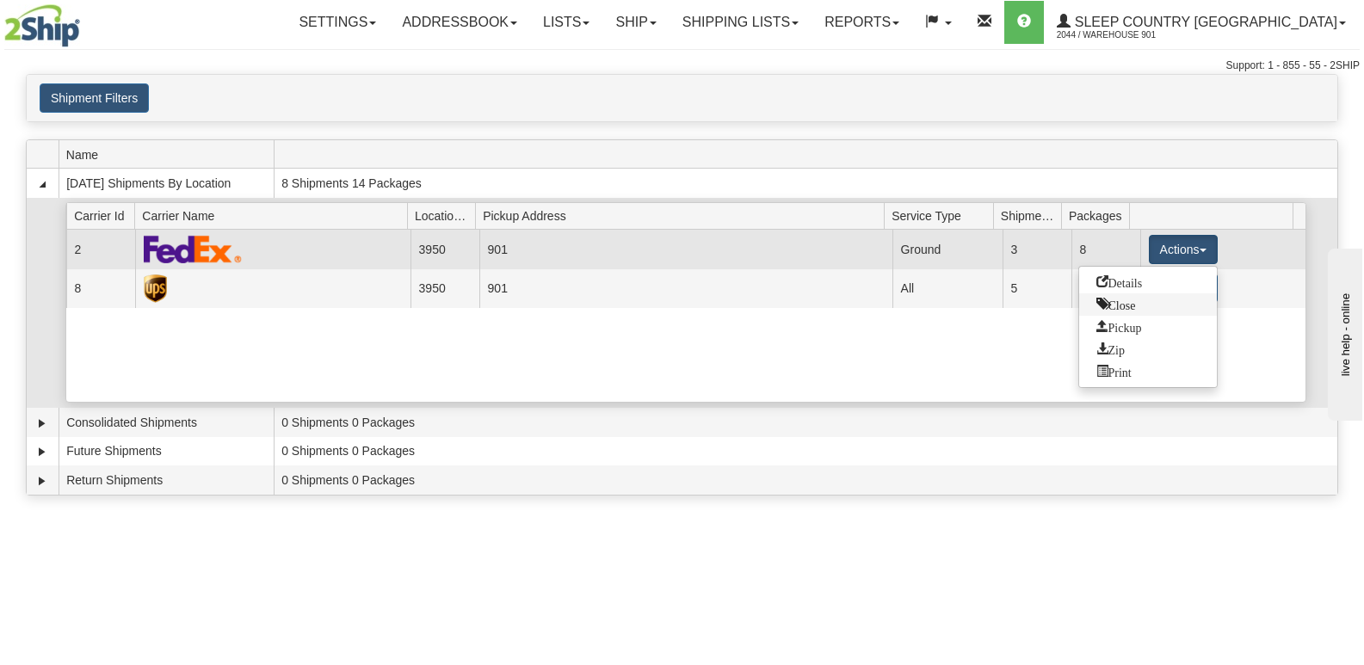
click at [1131, 306] on span "Close" at bounding box center [1117, 304] width 40 height 12
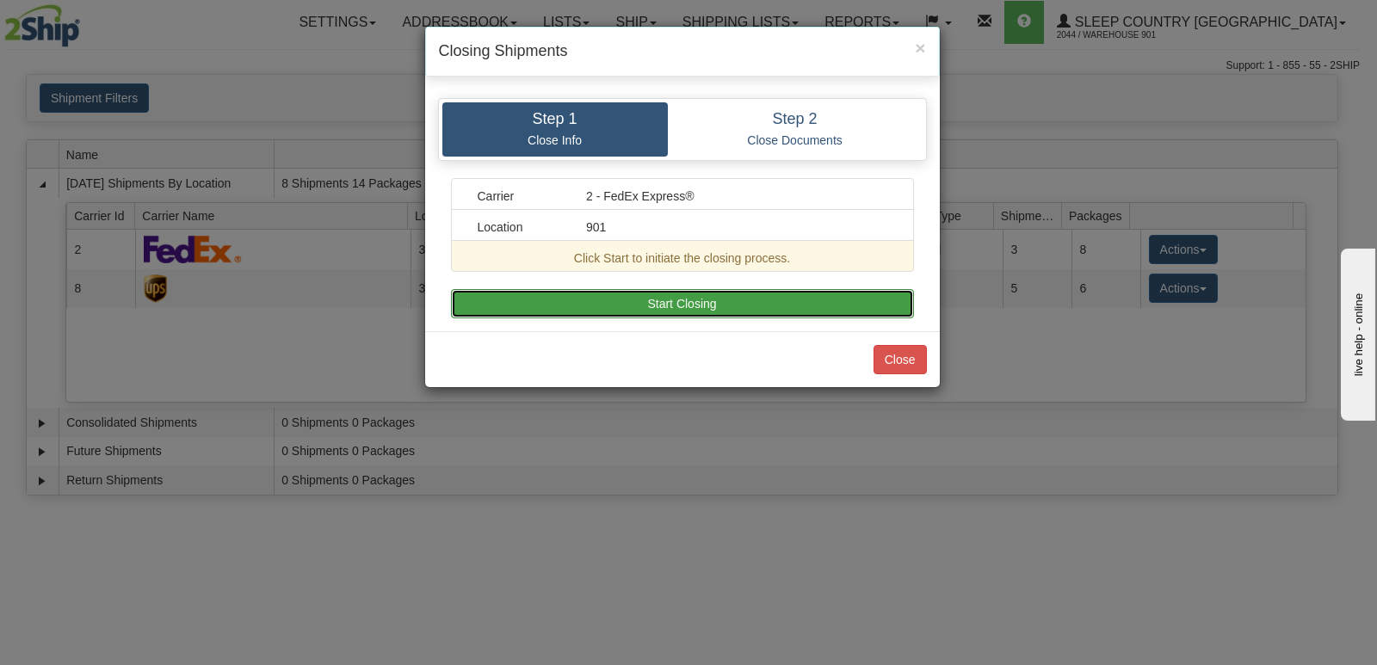
click at [649, 297] on button "Start Closing" at bounding box center [682, 303] width 463 height 29
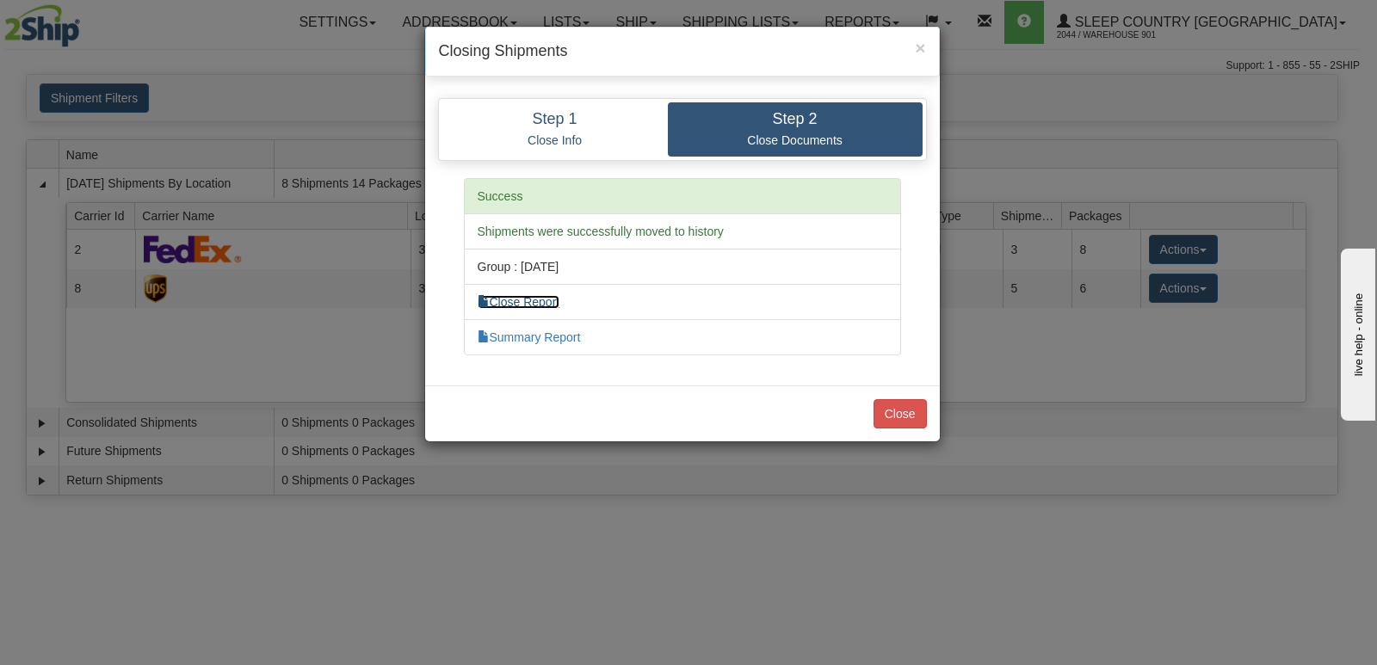
click at [549, 300] on link "Close Report" at bounding box center [519, 302] width 83 height 14
click at [516, 336] on link "Summary Report" at bounding box center [529, 338] width 103 height 14
click at [903, 405] on button "Close" at bounding box center [900, 413] width 53 height 29
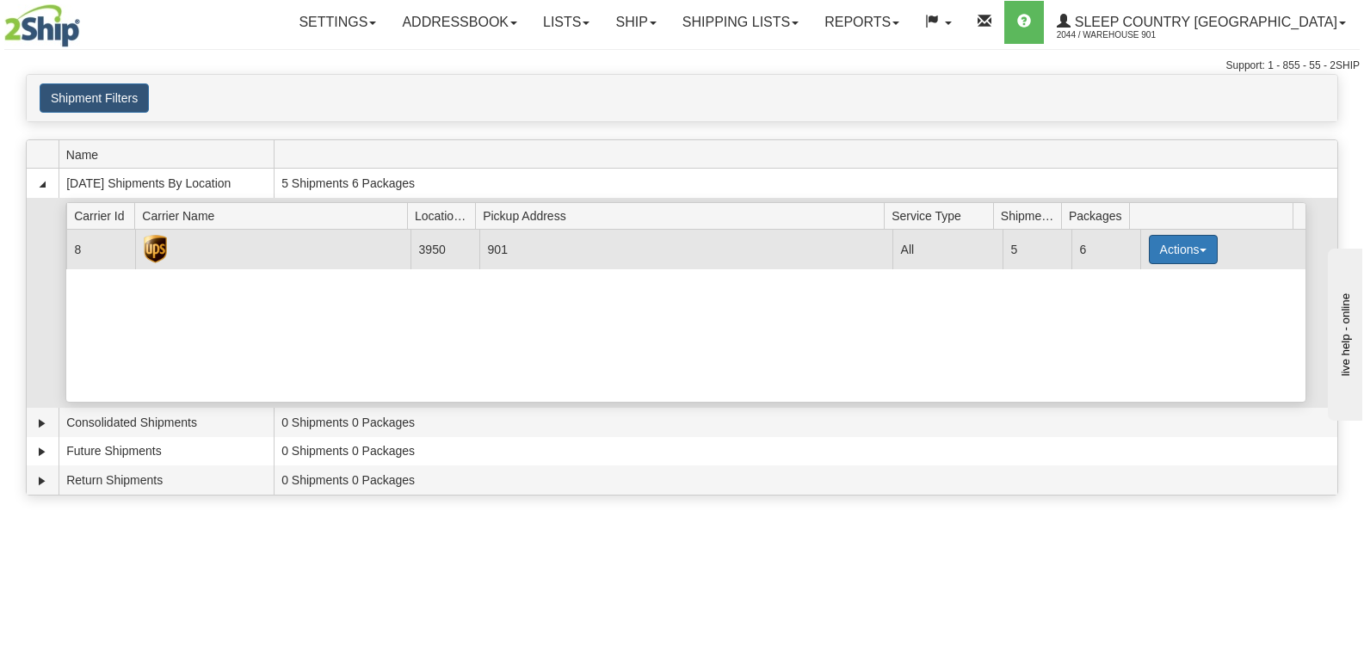
click at [1190, 244] on button "Actions" at bounding box center [1183, 249] width 69 height 29
click at [1118, 305] on span "Close" at bounding box center [1117, 304] width 40 height 12
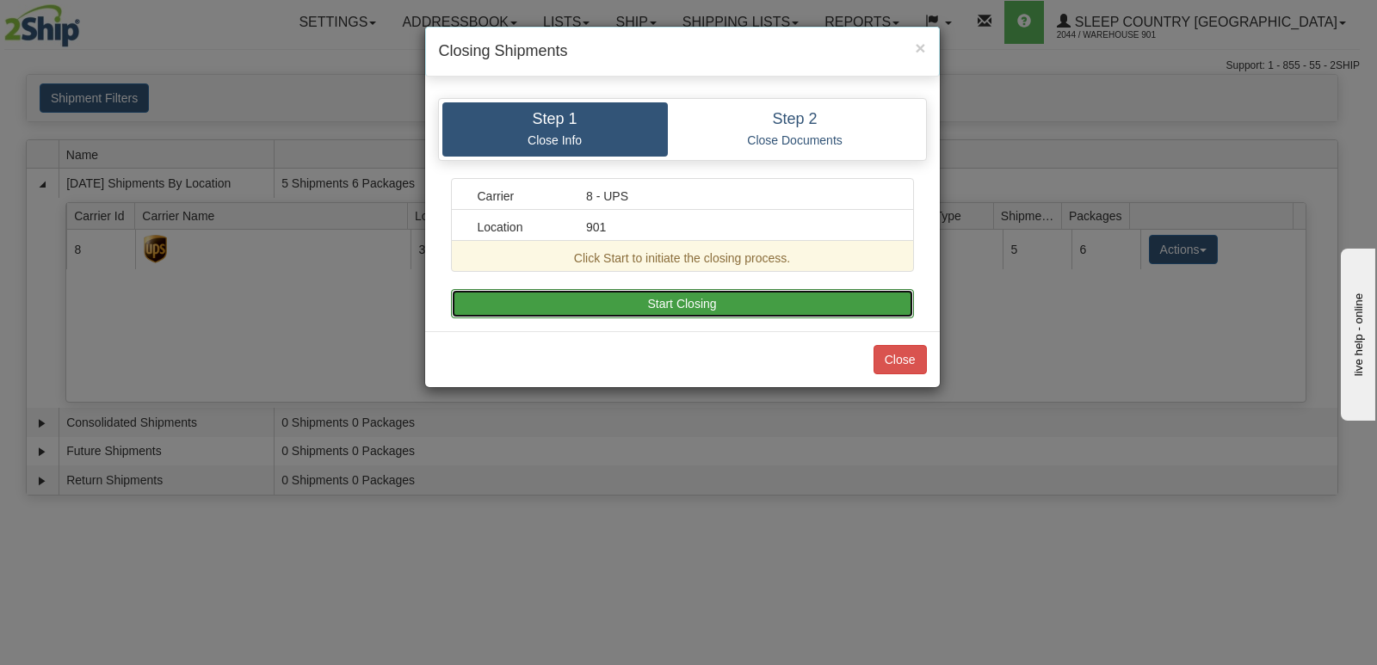
click at [696, 296] on button "Start Closing" at bounding box center [682, 303] width 463 height 29
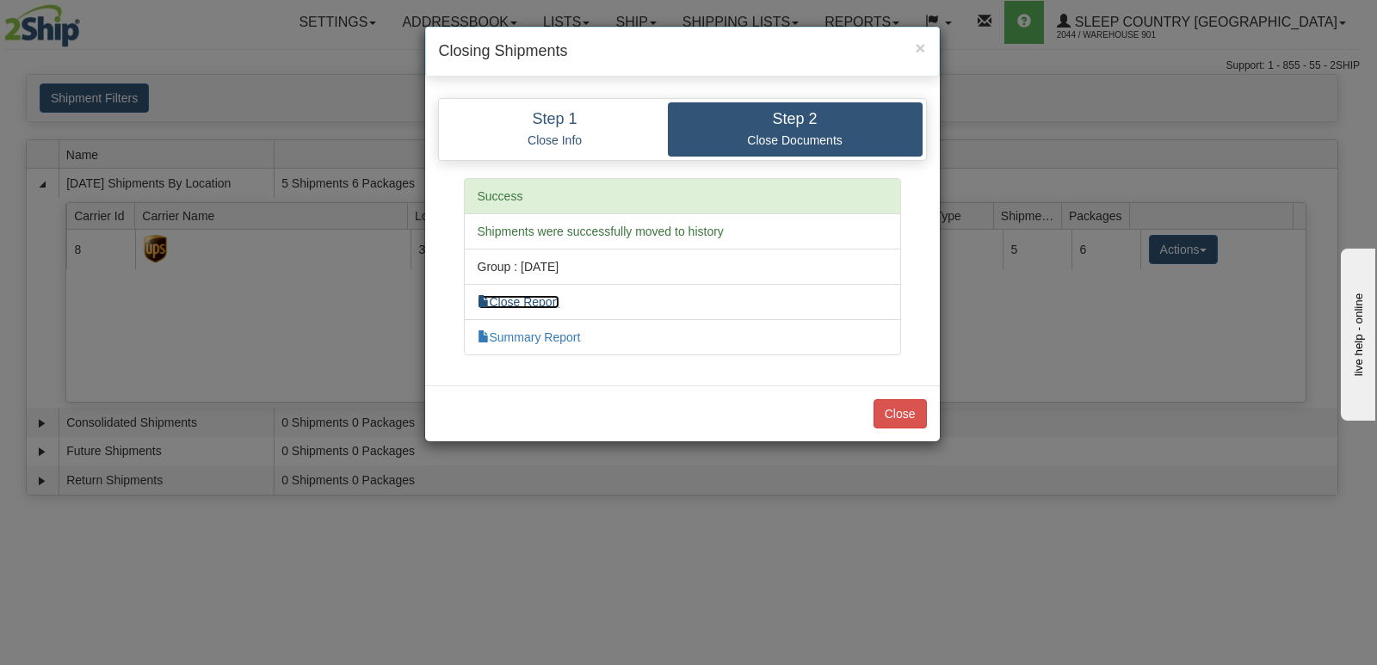
click at [543, 301] on link "Close Report" at bounding box center [519, 302] width 83 height 14
click at [532, 332] on link "Summary Report" at bounding box center [529, 338] width 103 height 14
click at [901, 410] on button "Close" at bounding box center [900, 413] width 53 height 29
